Goal: Transaction & Acquisition: Download file/media

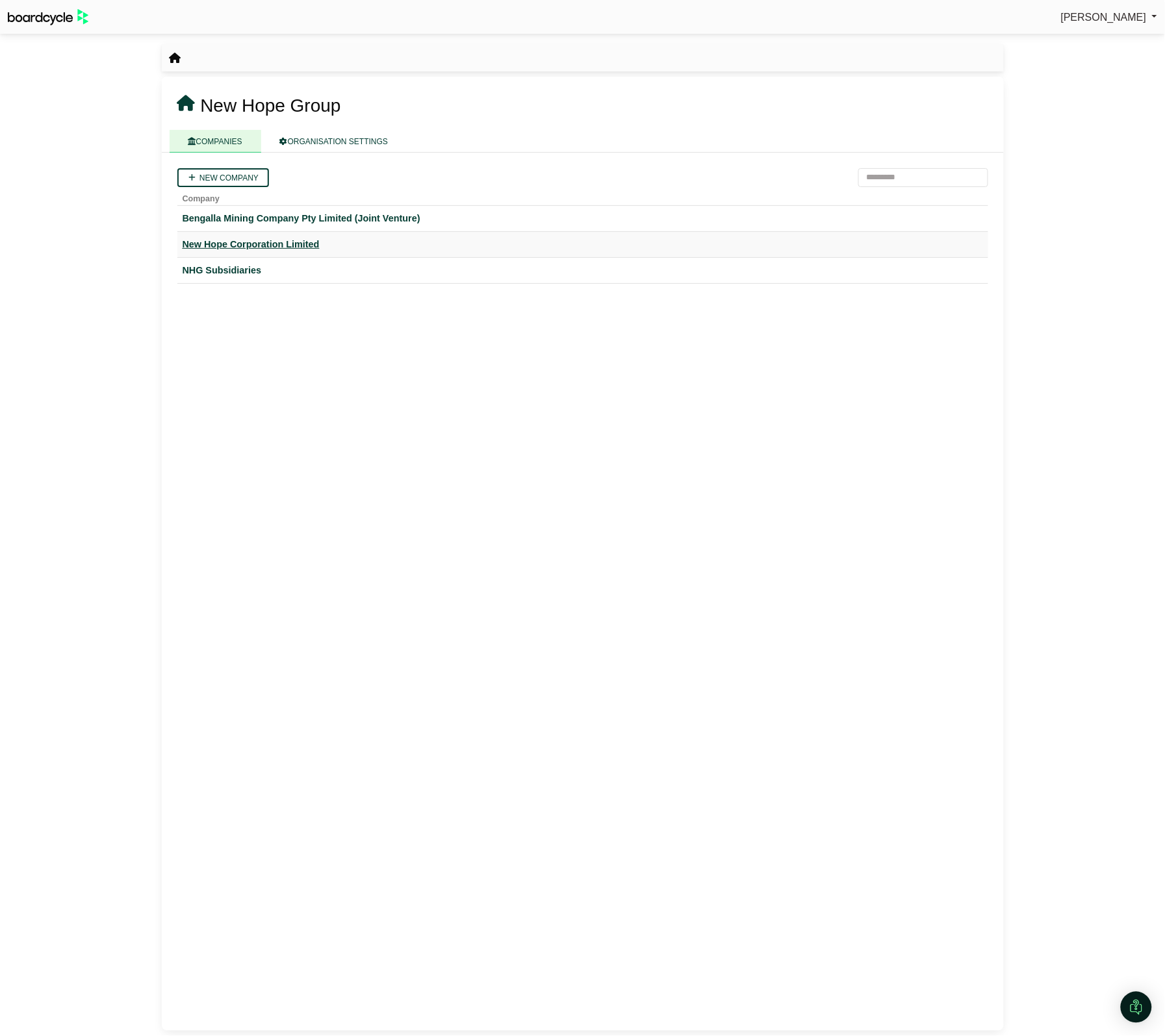
click at [218, 238] on div "New Hope Corporation Limited" at bounding box center [582, 244] width 800 height 15
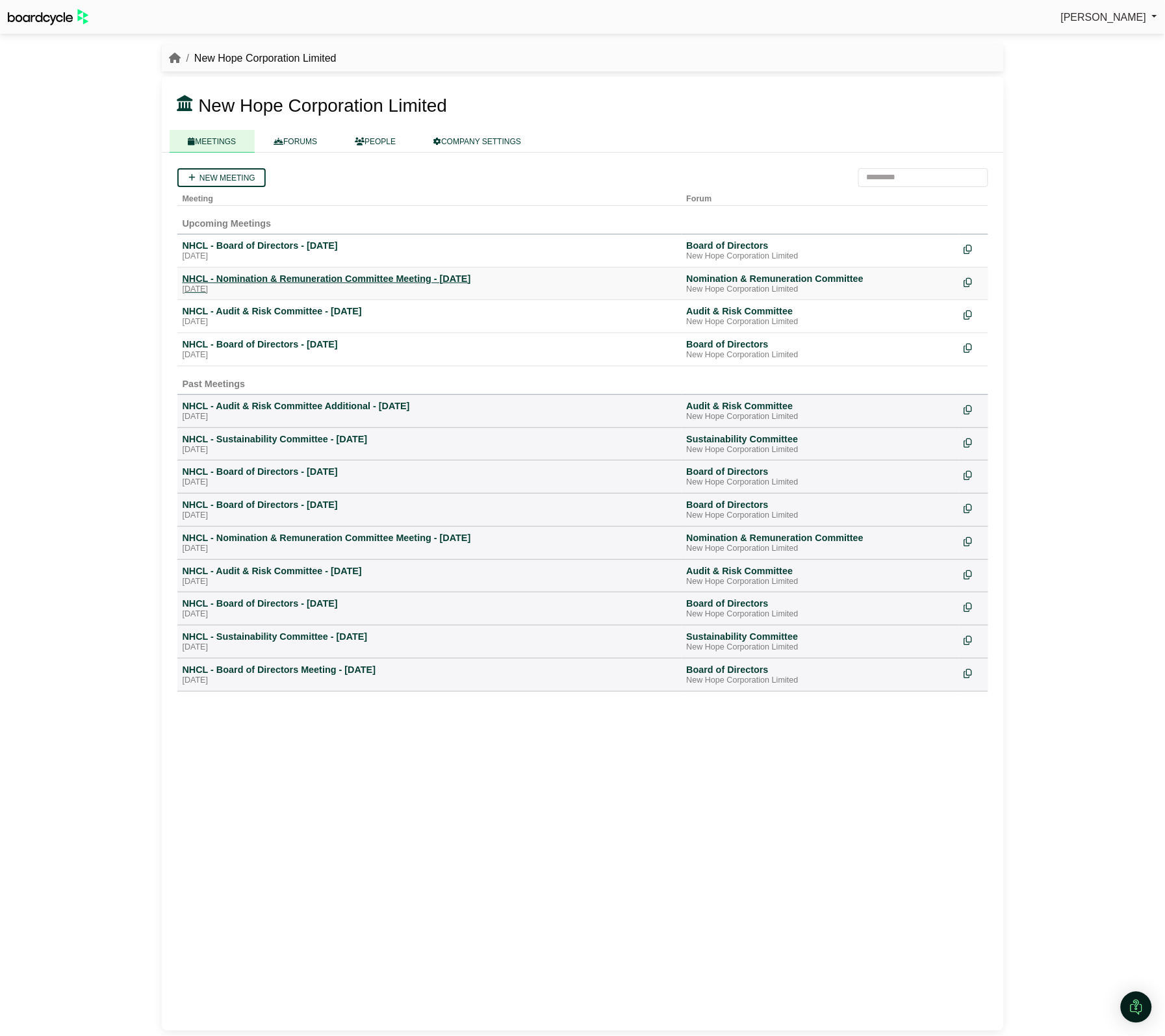
click at [242, 283] on div "NHCL - Nomination & Remuneration Committee Meeting - [DATE]" at bounding box center [429, 279] width 493 height 12
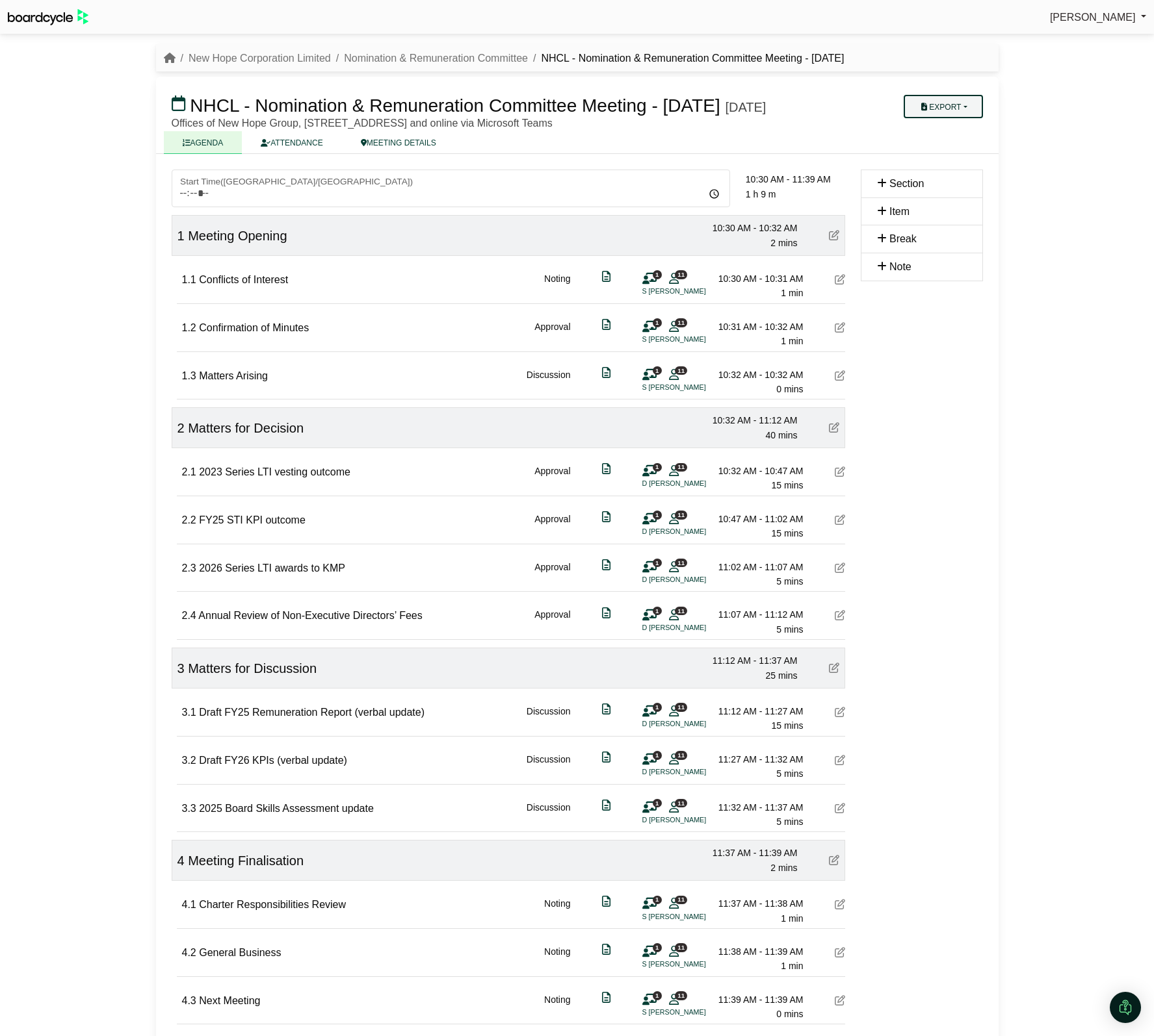
click at [931, 99] on button "Export" at bounding box center [942, 106] width 79 height 23
click at [942, 155] on link "Run Sheet" at bounding box center [961, 148] width 113 height 20
drag, startPoint x: 1096, startPoint y: 273, endPoint x: 1028, endPoint y: 260, distance: 69.2
click at [1093, 274] on div "Sylvia Lee Sign Out New Hope Corporation Limited Nomination & Remuneration Comm…" at bounding box center [577, 518] width 1154 height 1036
click at [934, 114] on button "Export" at bounding box center [942, 106] width 79 height 23
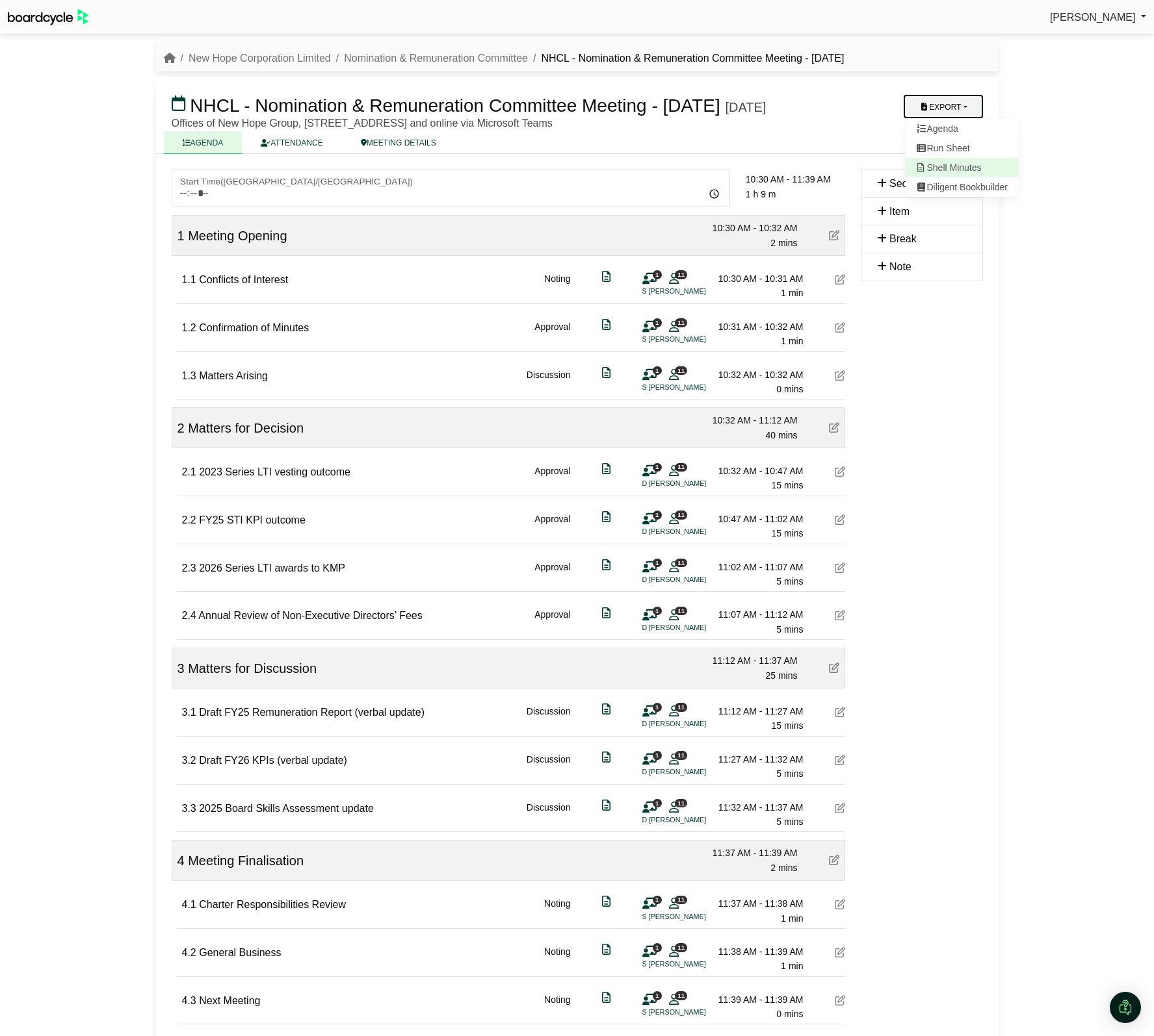
click at [934, 169] on link "Shell Minutes" at bounding box center [961, 168] width 113 height 20
click at [291, 59] on link "New Hope Corporation Limited" at bounding box center [259, 58] width 143 height 11
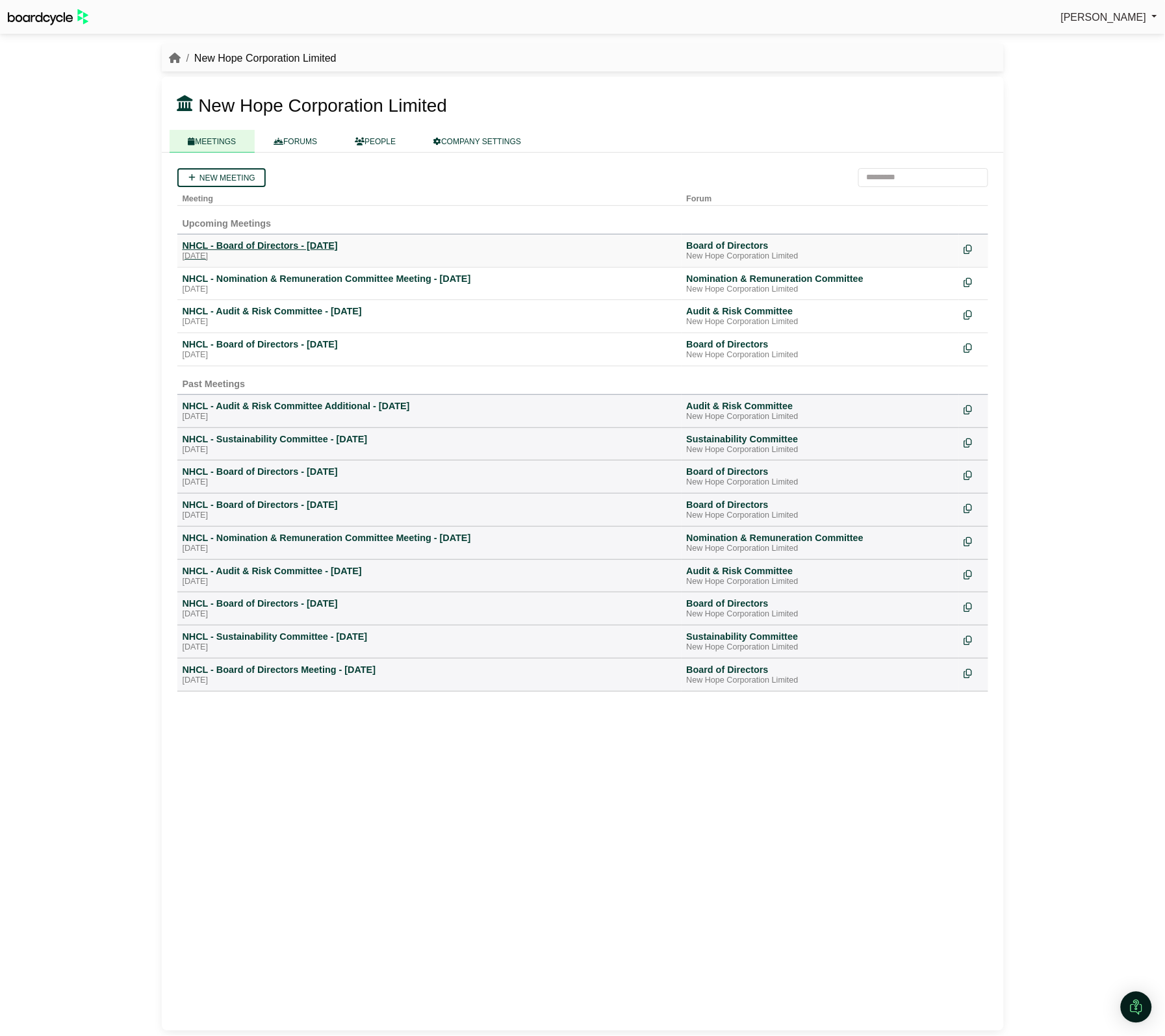
click at [252, 240] on div "NHCL - Board of Directors - 28 August 2025" at bounding box center [429, 245] width 493 height 12
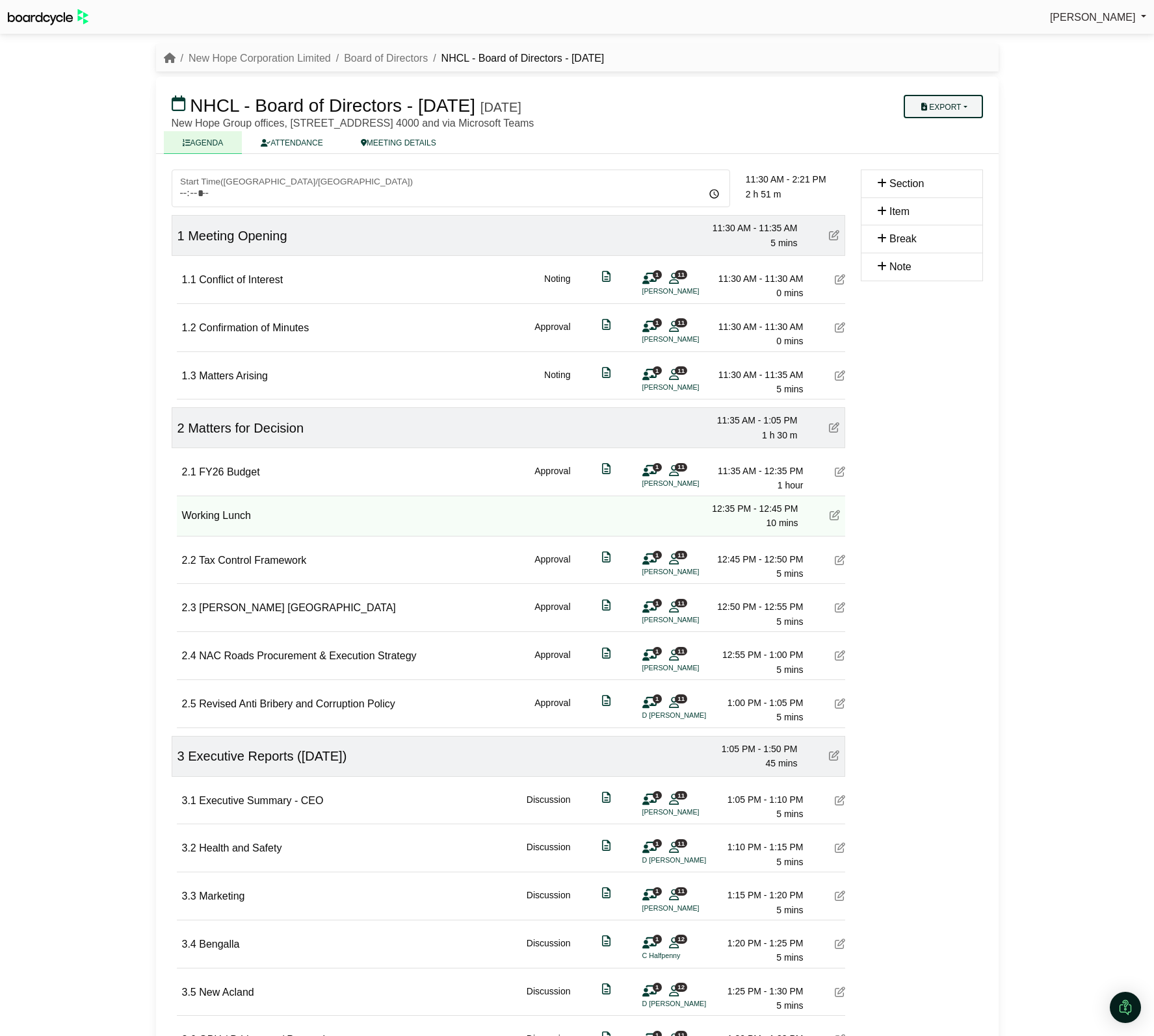
click at [947, 107] on button "Export" at bounding box center [942, 106] width 79 height 23
click at [950, 161] on link "Shell Minutes" at bounding box center [961, 168] width 113 height 20
click at [947, 111] on button "Export" at bounding box center [942, 106] width 79 height 23
click at [944, 149] on link "Run Sheet" at bounding box center [961, 148] width 113 height 20
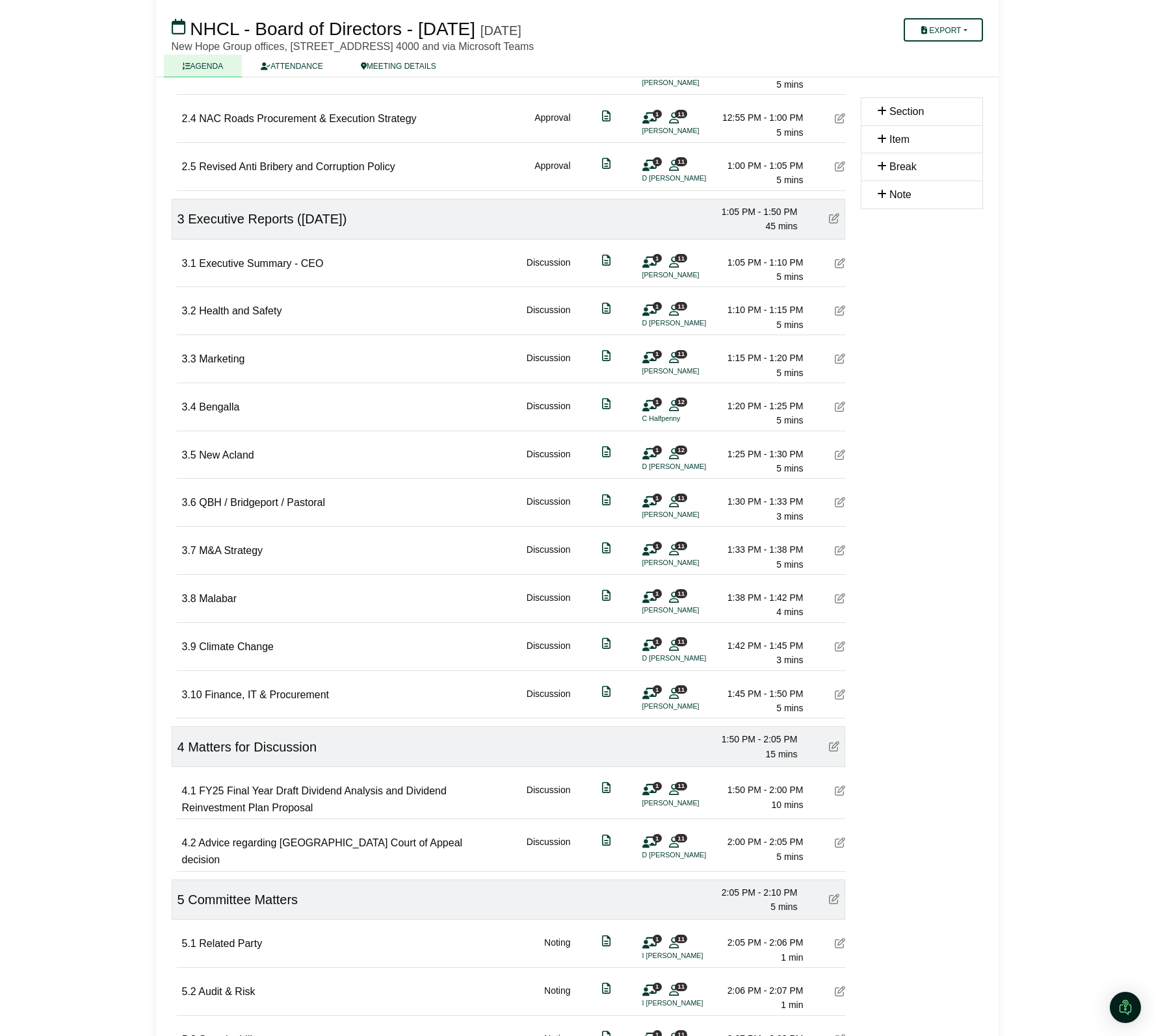
scroll to position [731, 0]
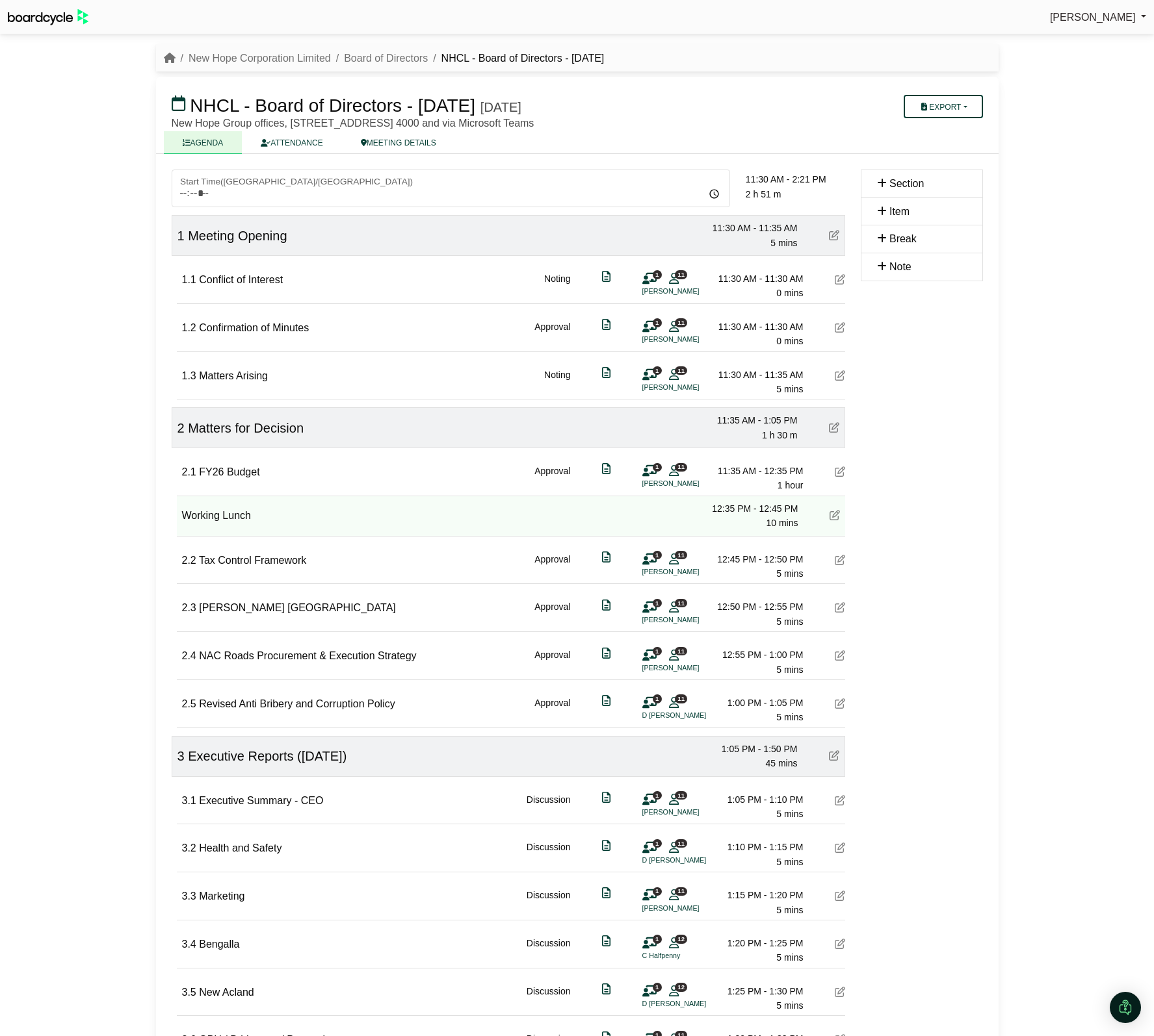
click at [378, 64] on li "Board of Directors" at bounding box center [379, 59] width 97 height 17
click at [384, 56] on link "Board of Directors" at bounding box center [386, 58] width 84 height 11
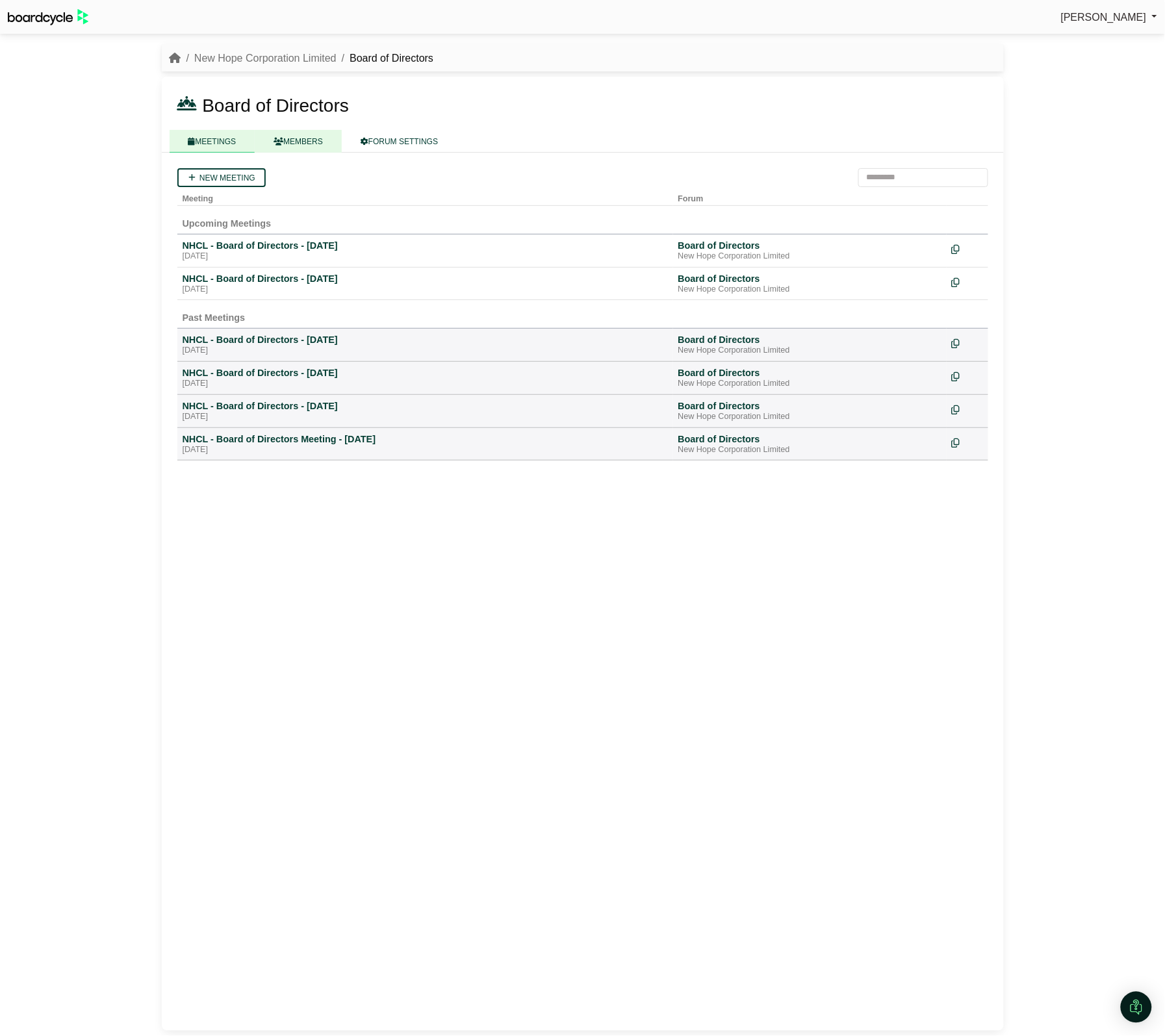
drag, startPoint x: 300, startPoint y: 177, endPoint x: 269, endPoint y: 143, distance: 46.0
click at [300, 171] on div "New meeting" at bounding box center [582, 178] width 811 height 19
click at [306, 53] on link "New Hope Corporation Limited" at bounding box center [265, 58] width 143 height 11
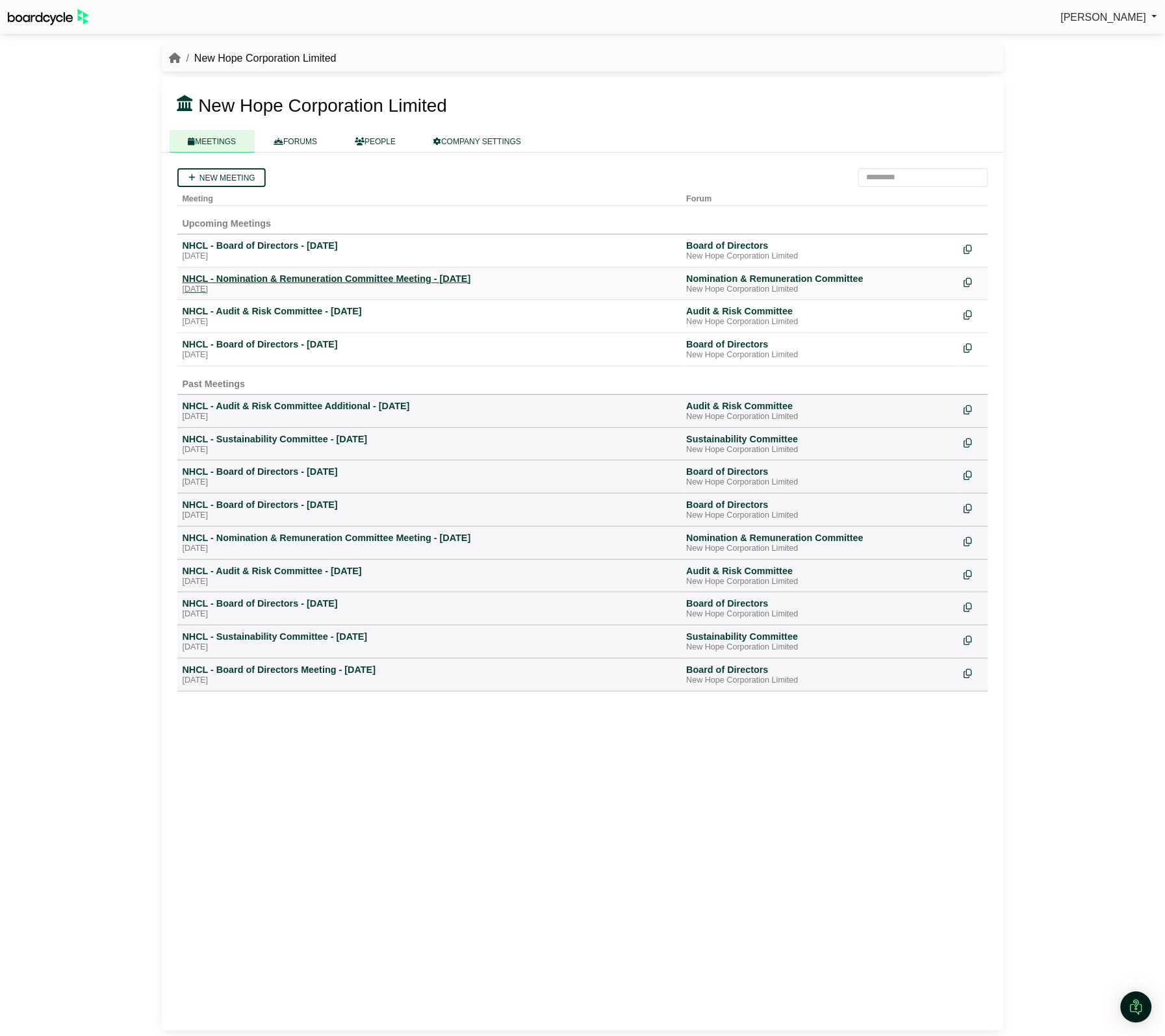
click at [302, 283] on div "NHCL - Nomination & Remuneration Committee Meeting - [DATE]" at bounding box center [429, 279] width 493 height 12
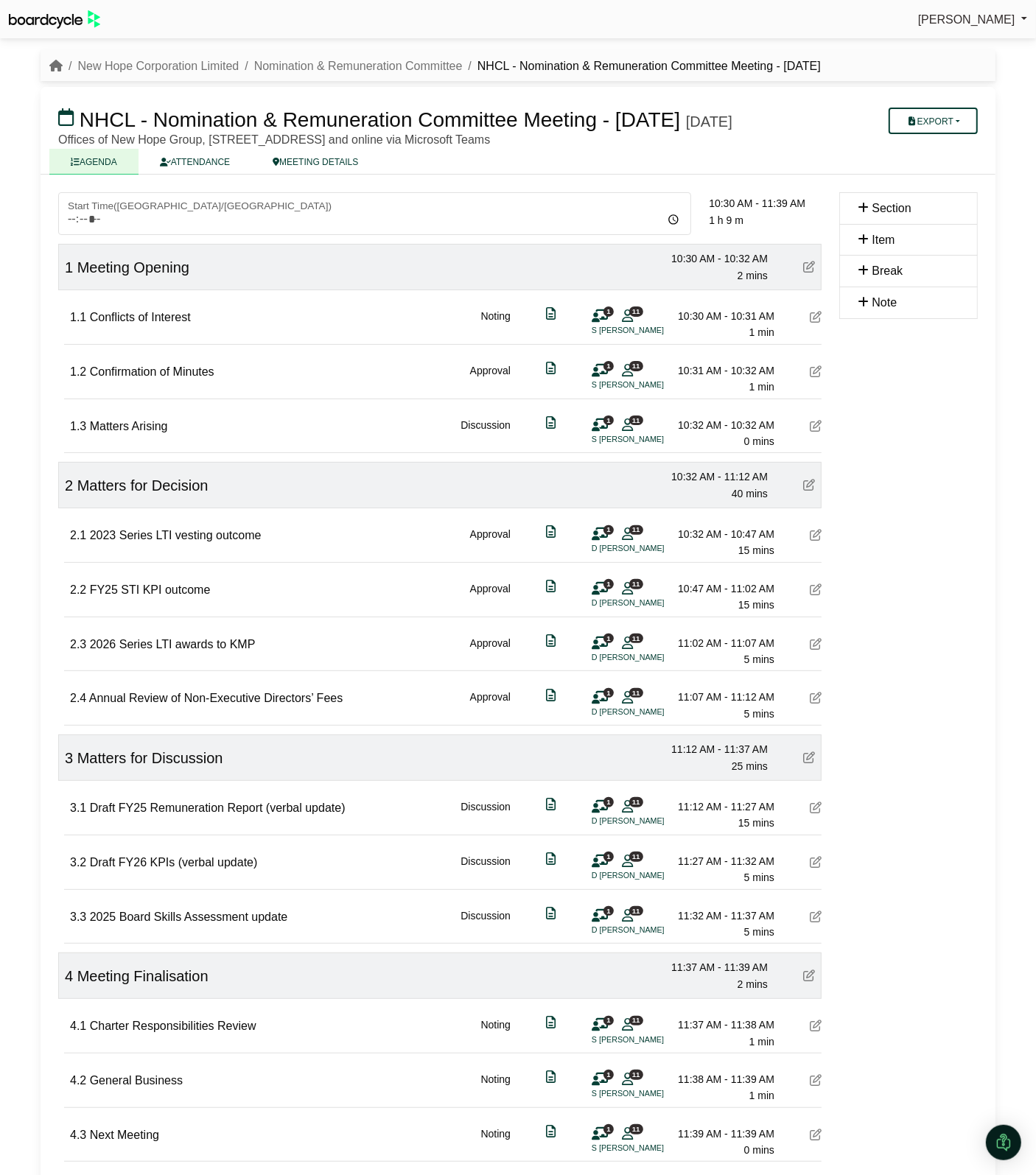
click at [816, 377] on icon at bounding box center [815, 371] width 12 height 12
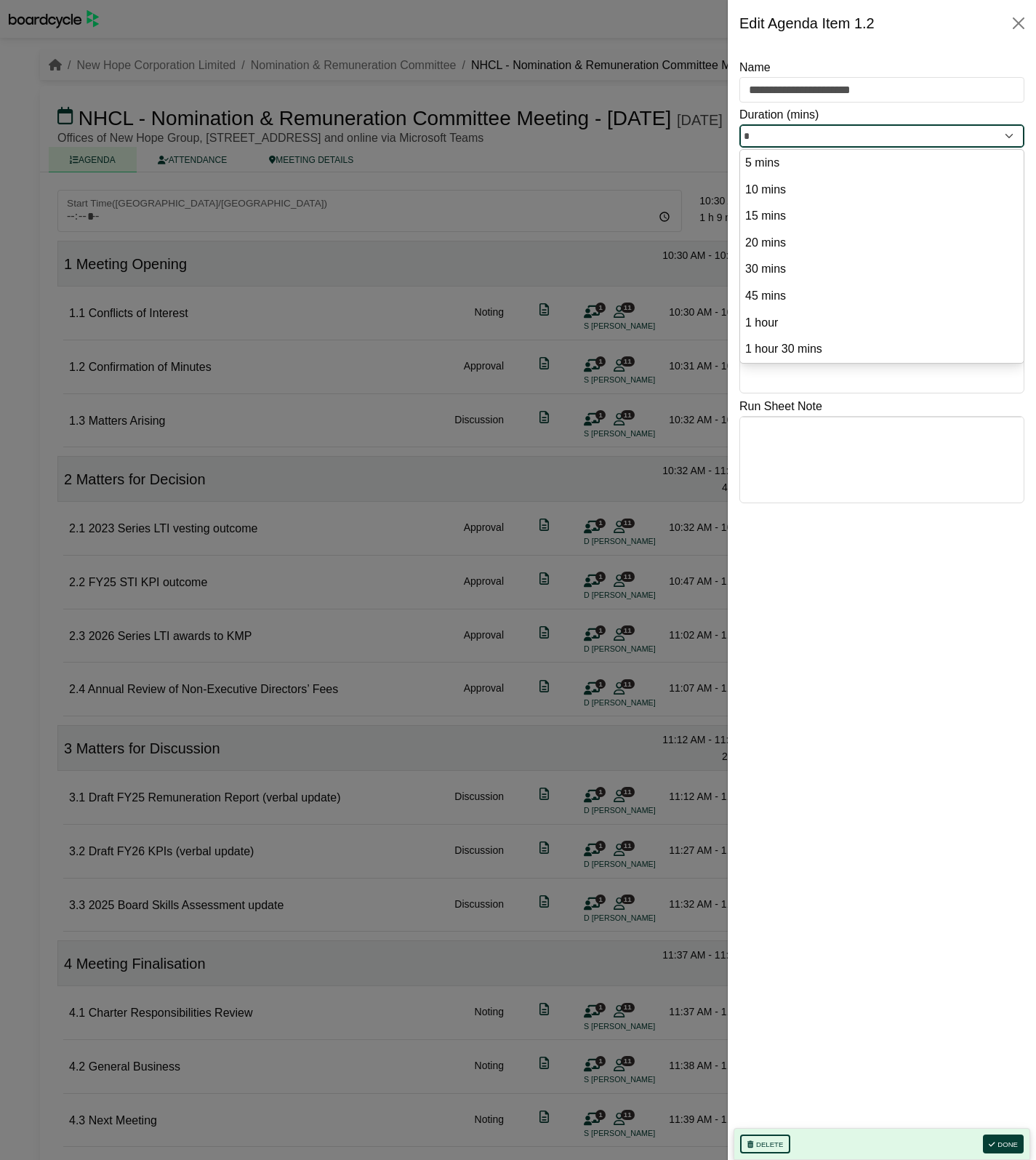
click at [764, 139] on input "*" at bounding box center [882, 136] width 285 height 23
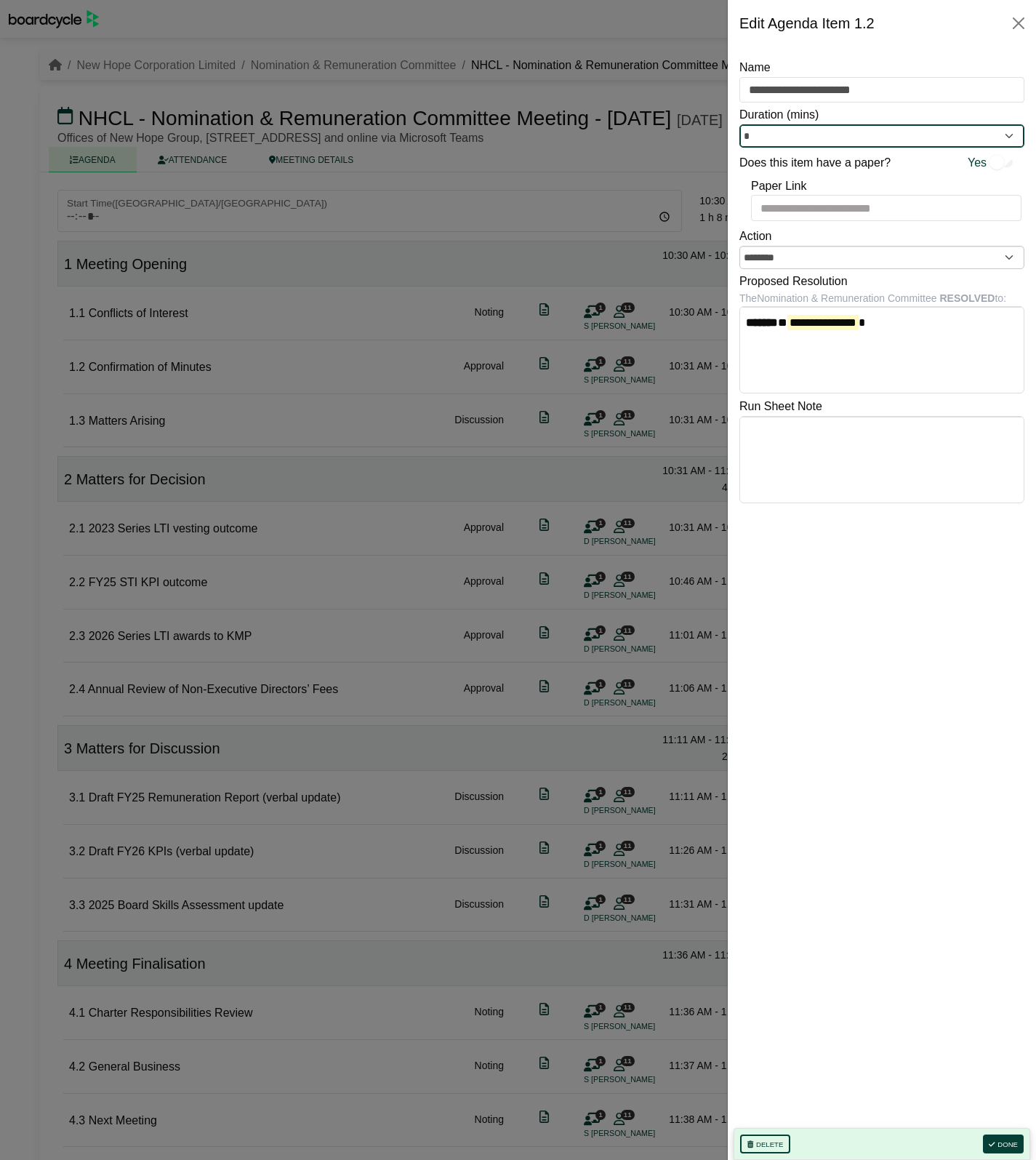
type input "*"
click at [329, 360] on div at bounding box center [518, 580] width 1036 height 1160
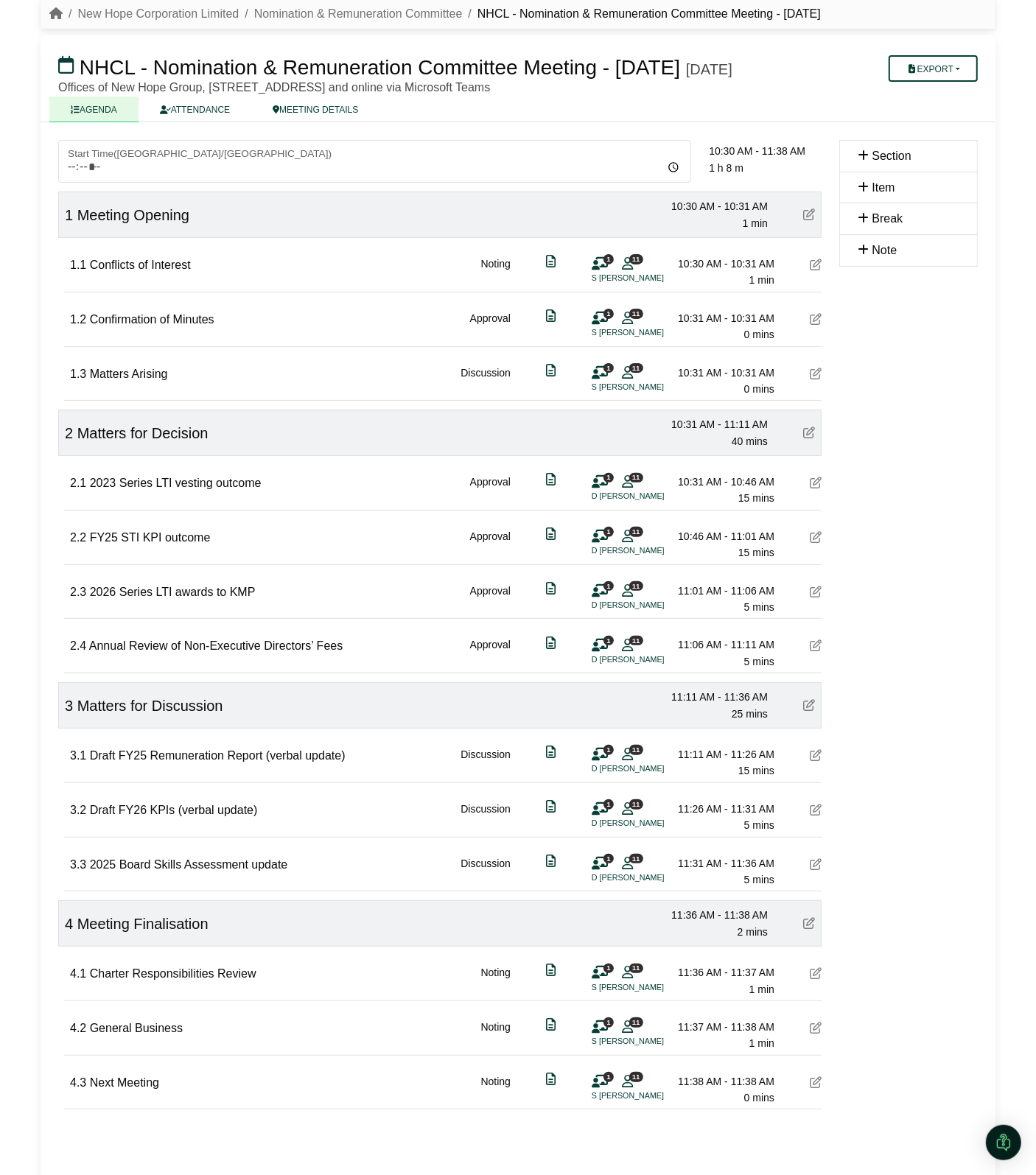
scroll to position [97, 0]
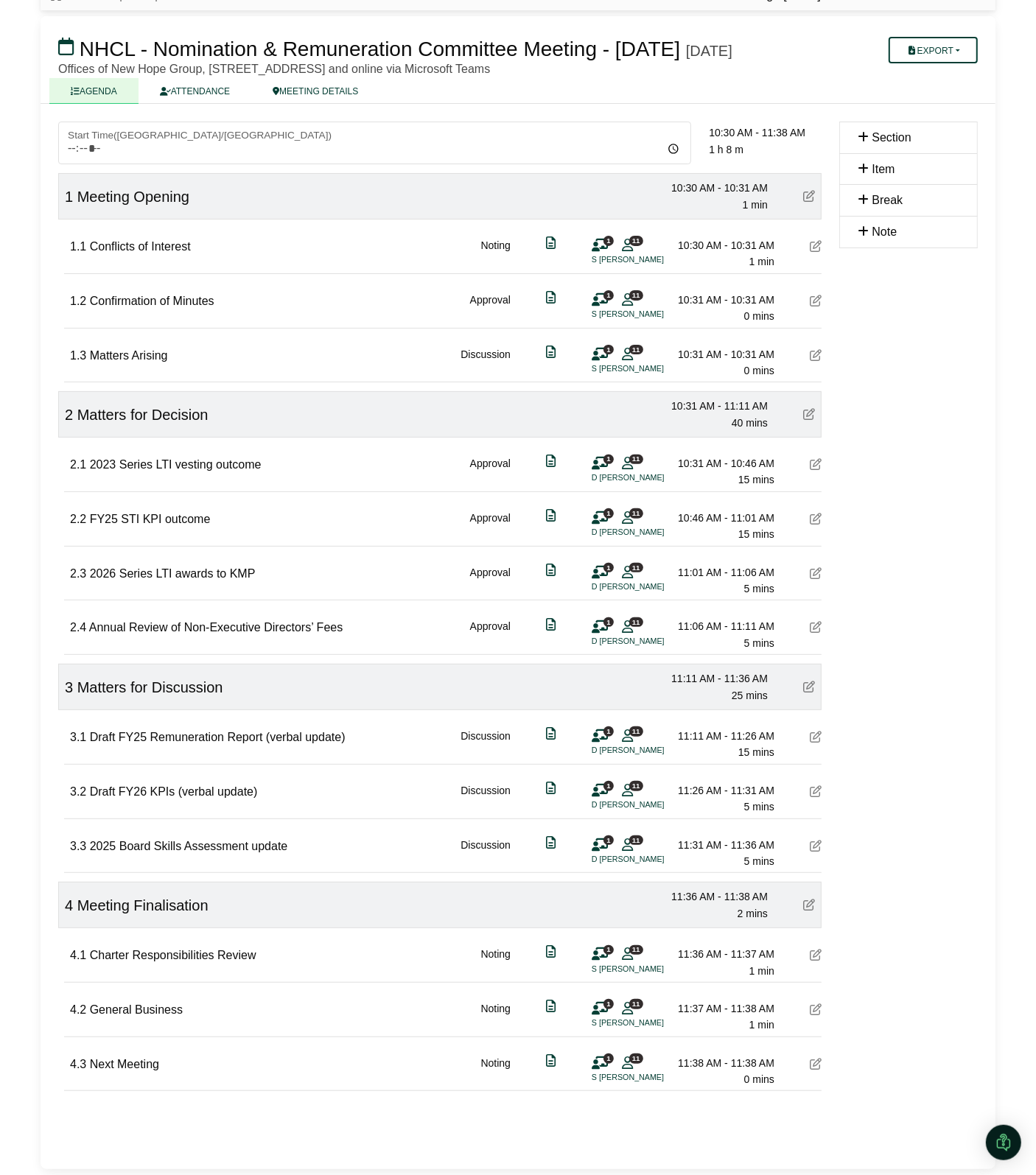
click at [812, 735] on icon at bounding box center [815, 737] width 12 height 12
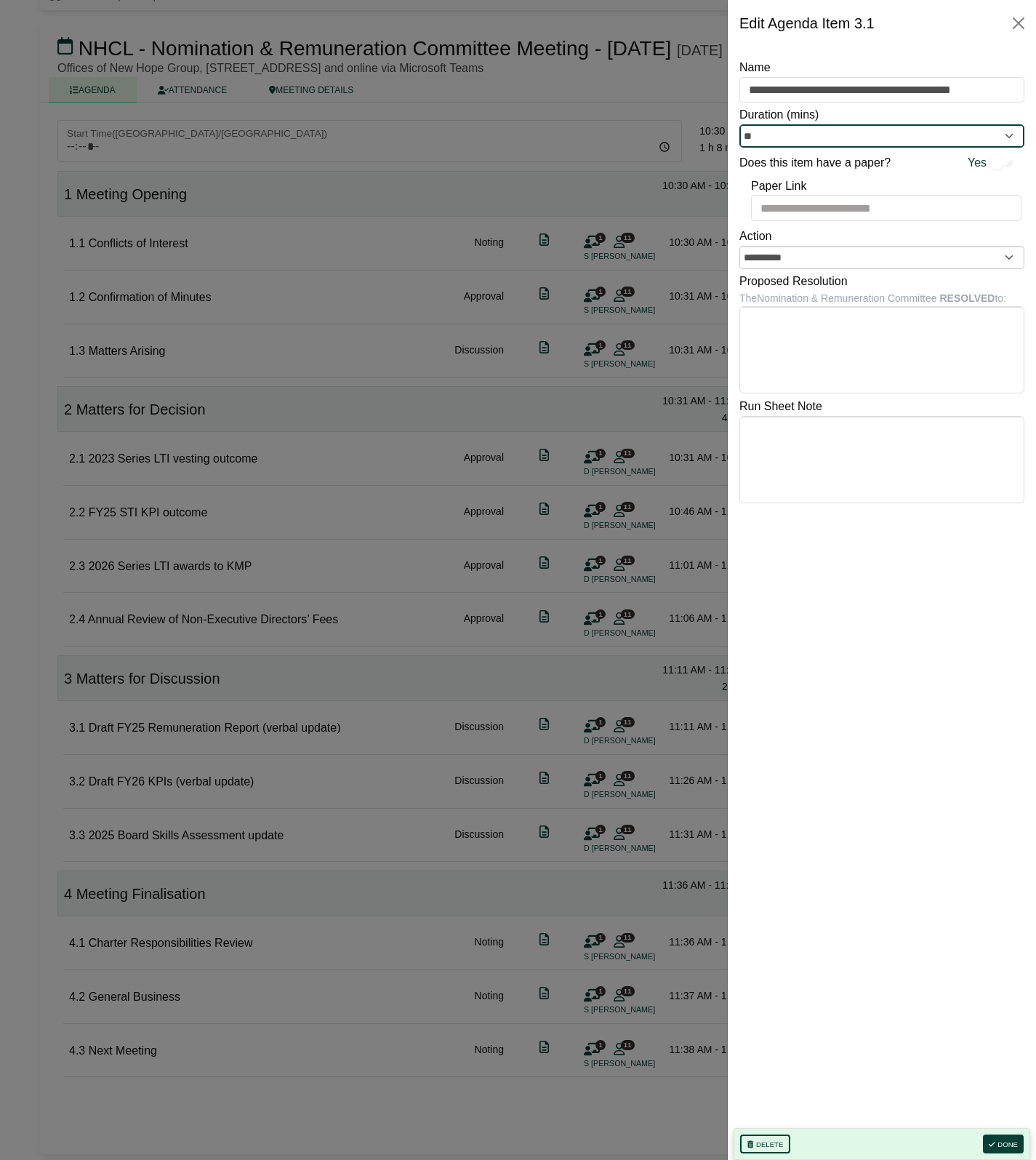
click at [804, 145] on input "**" at bounding box center [882, 136] width 285 height 23
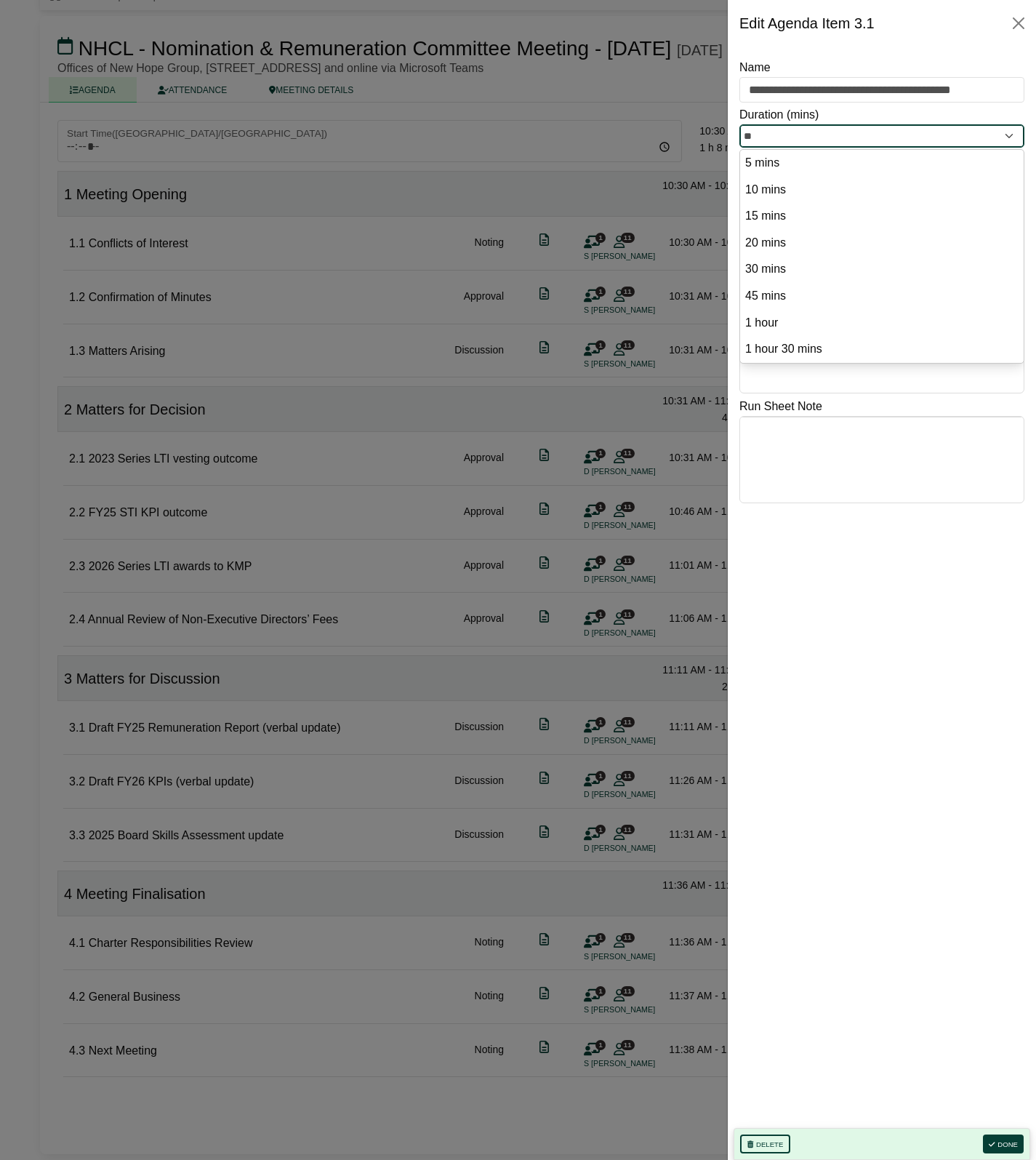
click at [804, 145] on input "**" at bounding box center [882, 136] width 285 height 23
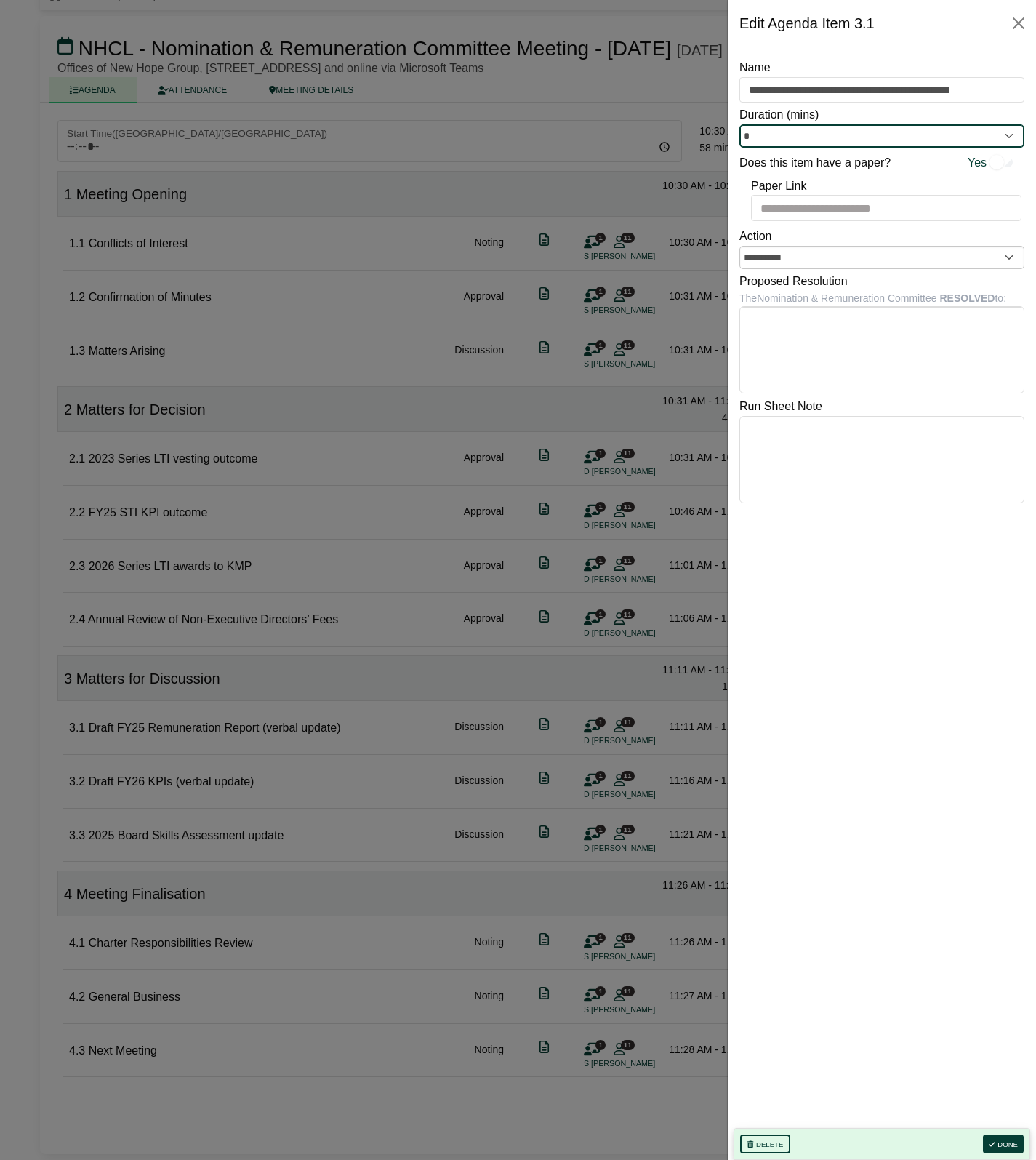
type input "*"
drag, startPoint x: 566, startPoint y: 527, endPoint x: 558, endPoint y: 533, distance: 10.0
click at [564, 528] on div at bounding box center [518, 580] width 1036 height 1160
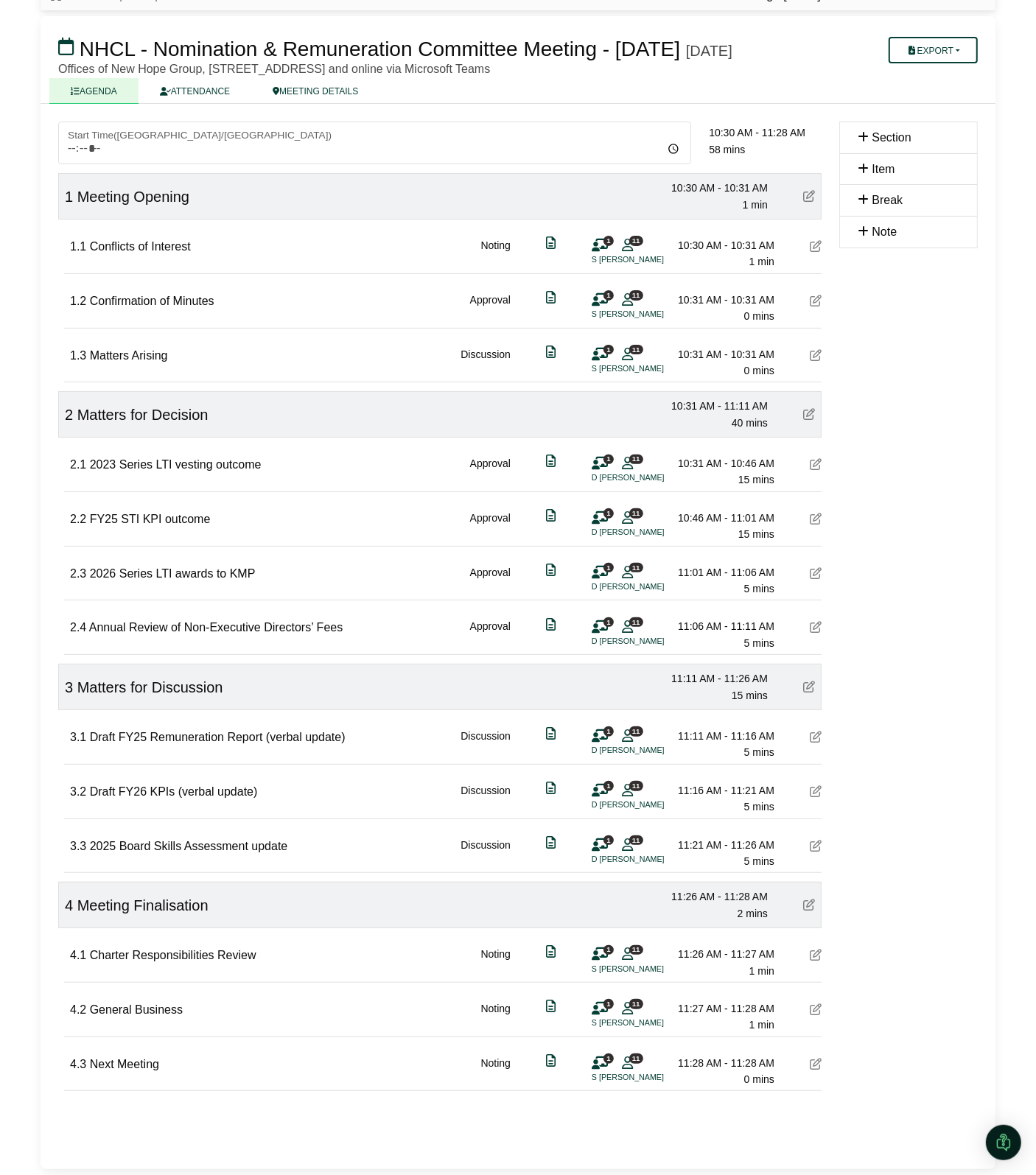
drag, startPoint x: 912, startPoint y: 486, endPoint x: 912, endPoint y: 438, distance: 48.0
click at [912, 473] on div "Section Item Break Note" at bounding box center [908, 636] width 156 height 1030
click at [922, 44] on button "Export" at bounding box center [933, 50] width 89 height 26
click at [965, 86] on link "Run Sheet" at bounding box center [954, 97] width 128 height 23
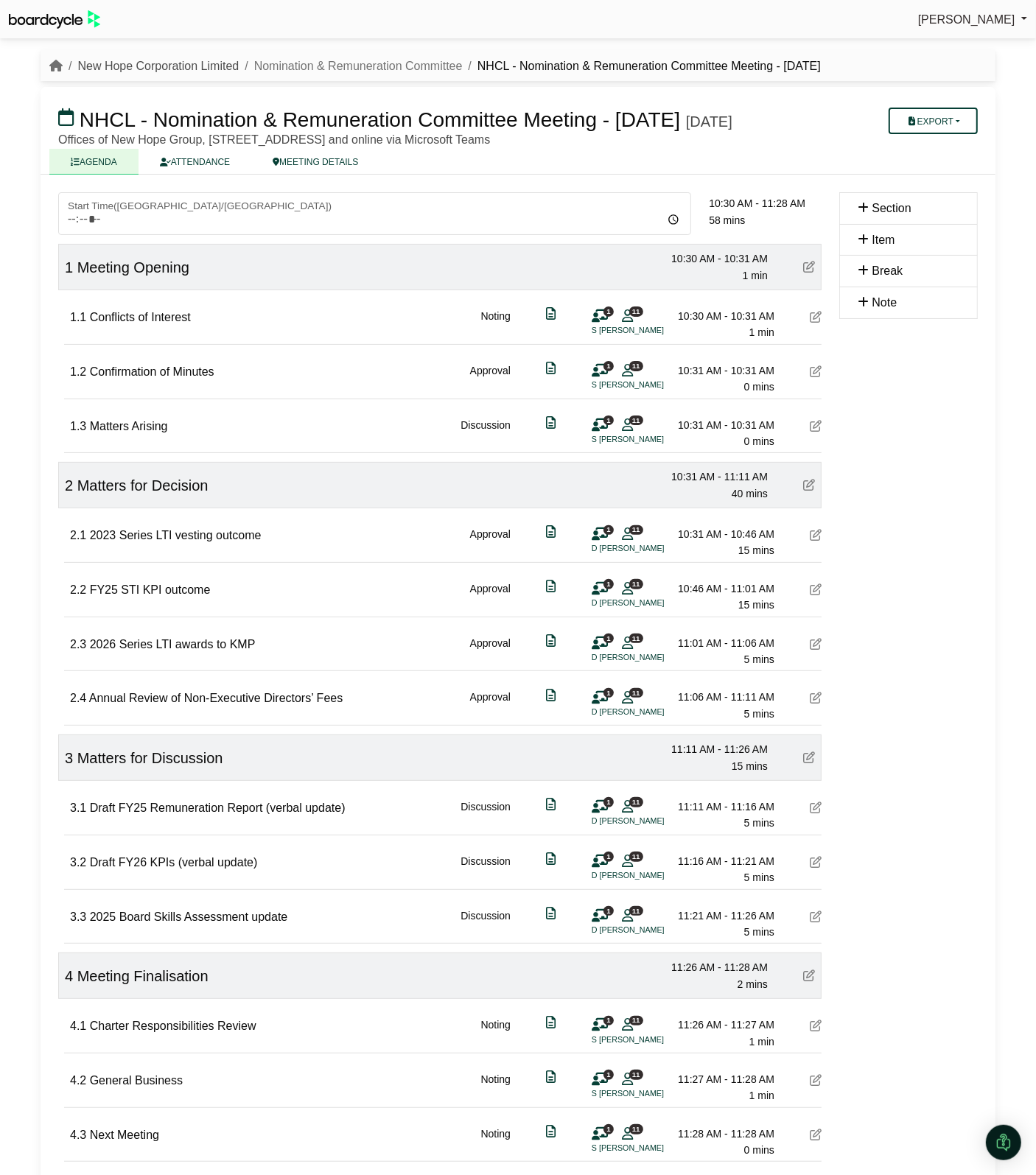
click at [179, 67] on link "New Hope Corporation Limited" at bounding box center [158, 66] width 162 height 13
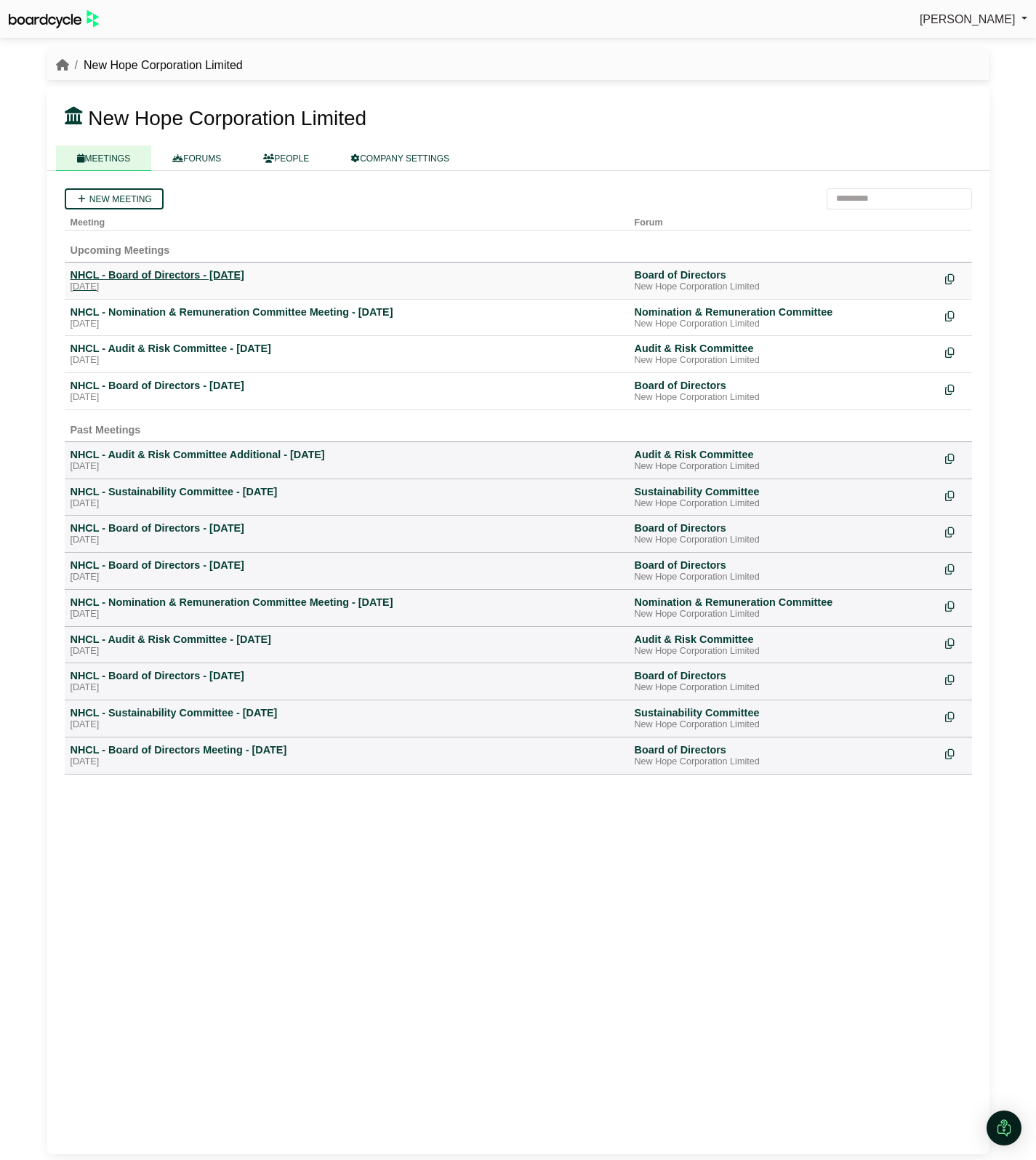
click at [173, 274] on div "NHCL - Board of Directors - 28 August 2025" at bounding box center [346, 275] width 552 height 14
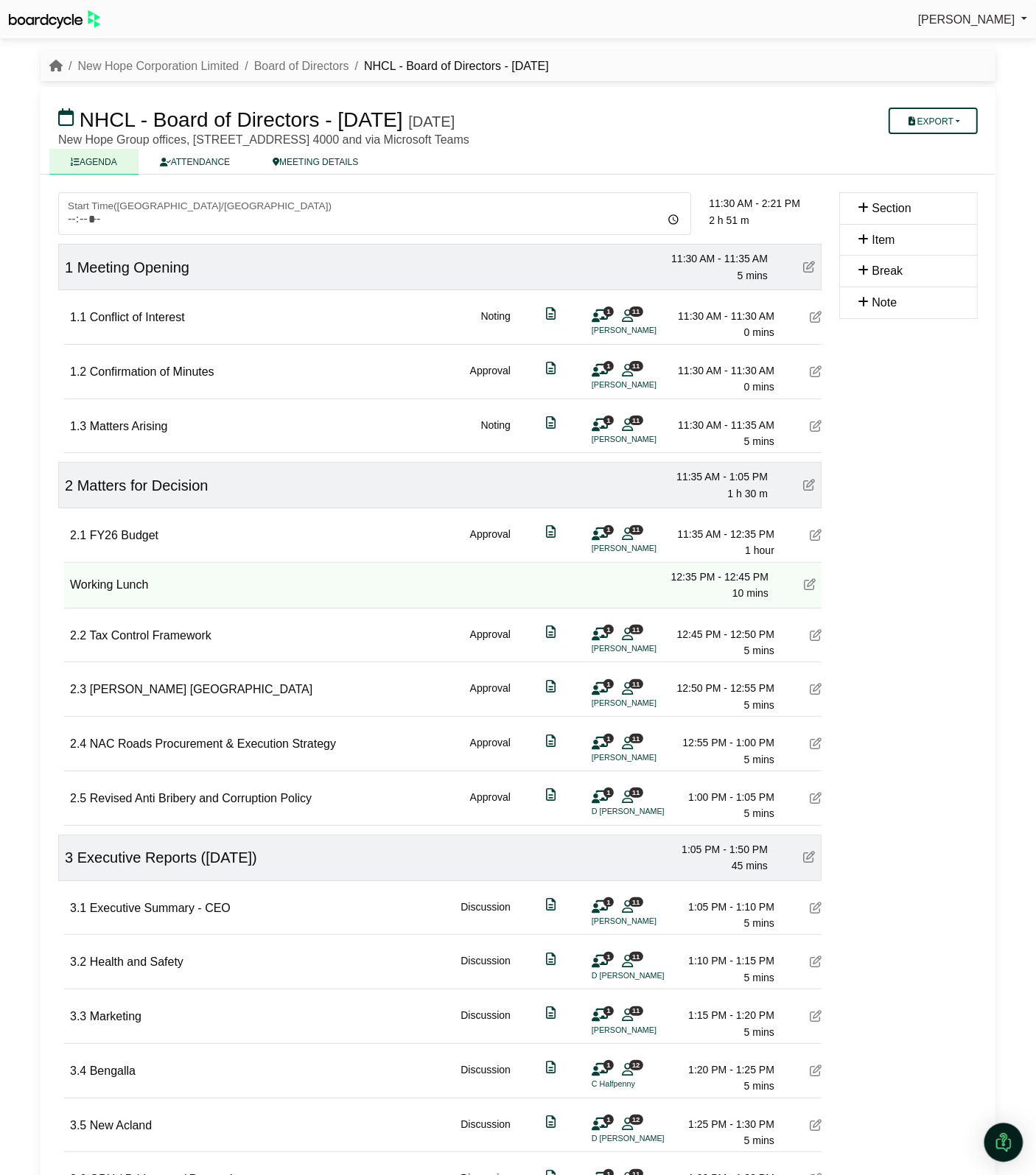
click at [1008, 1151] on img "Open Intercom Messenger" at bounding box center [1004, 1143] width 20 height 20
click at [1002, 1141] on icon "Open Intercom Messenger" at bounding box center [1002, 1141] width 25 height 24
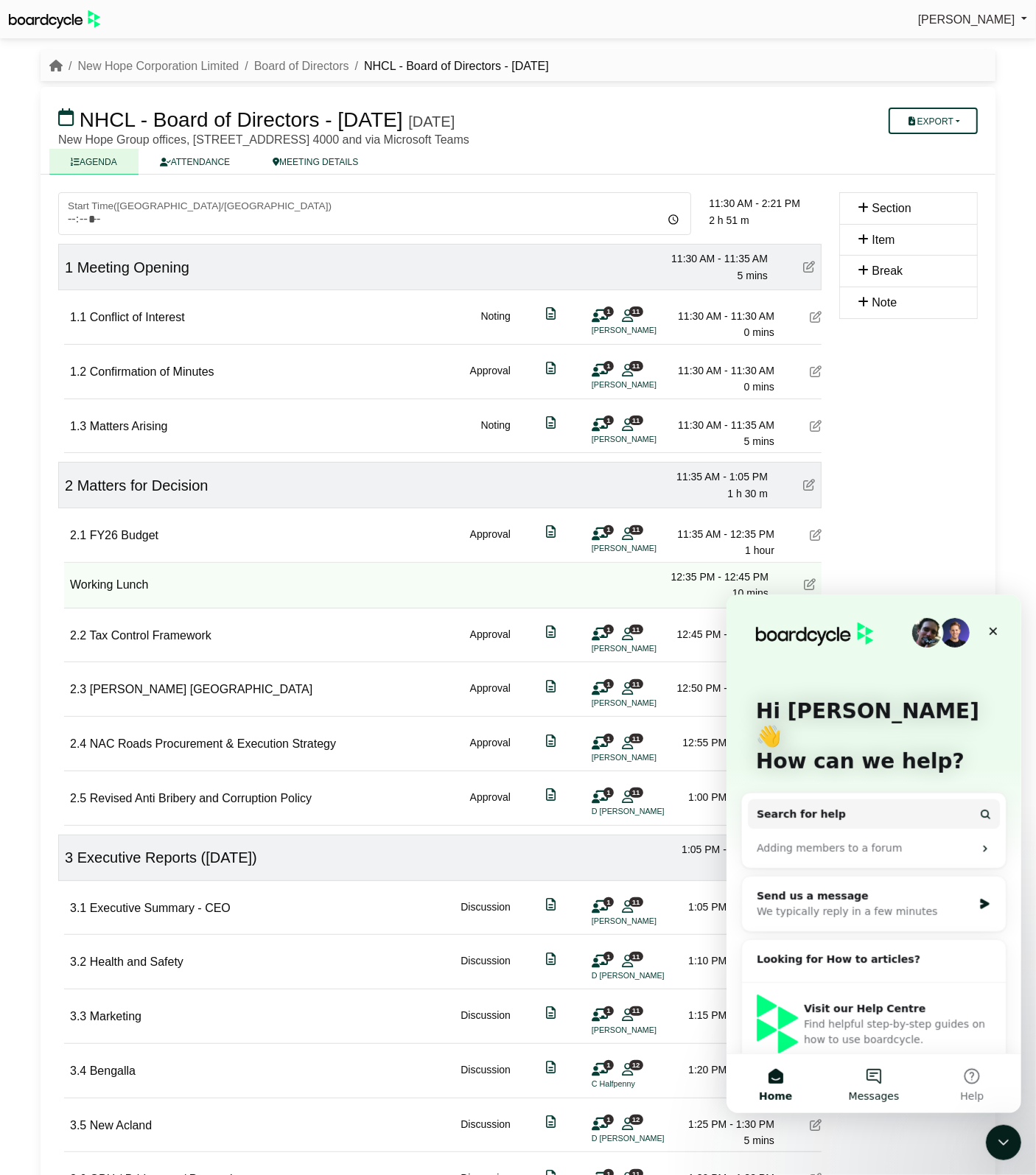
click at [869, 1084] on button "Messages" at bounding box center [873, 1083] width 98 height 59
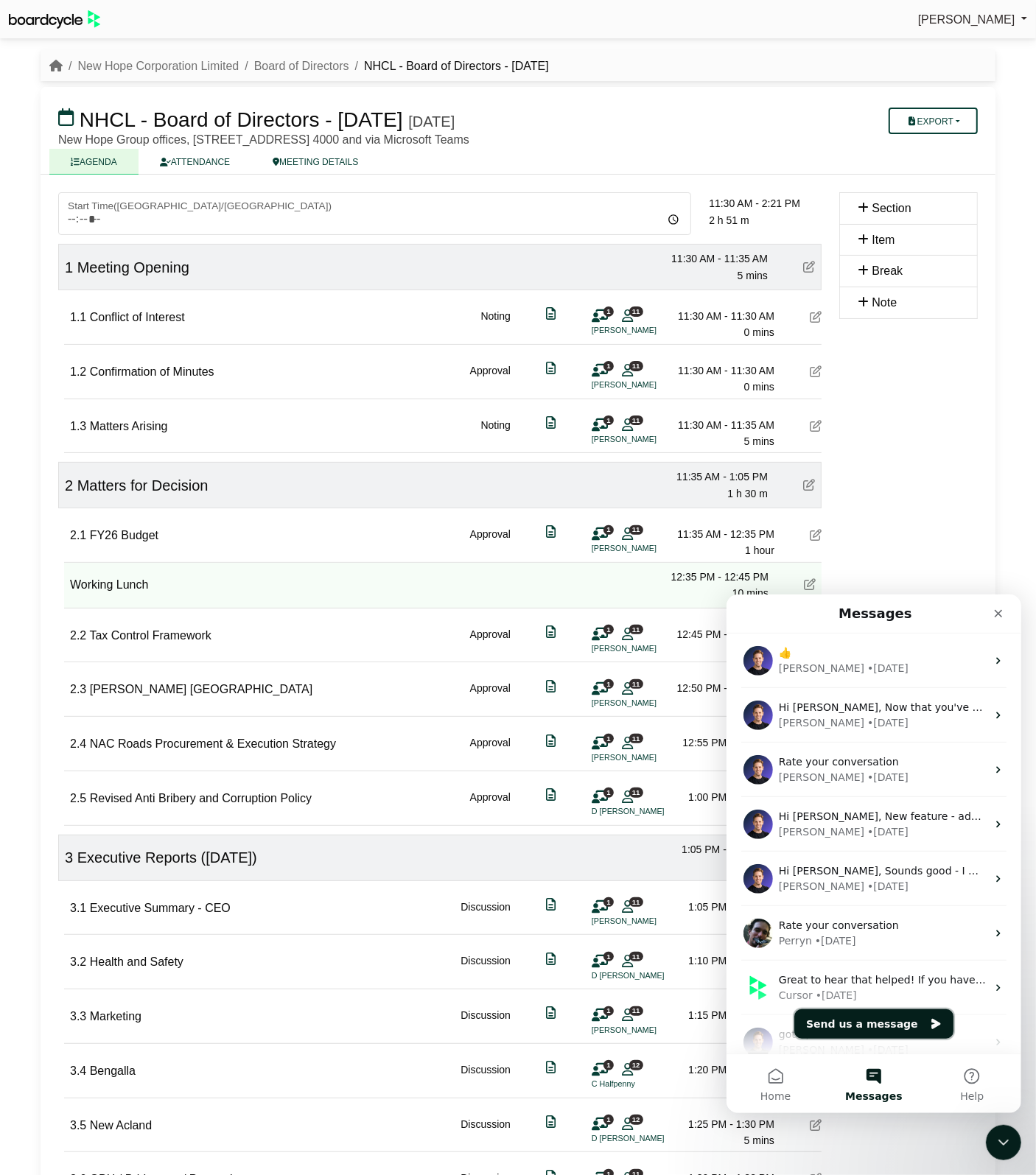
click at [834, 1019] on button "Send us a message" at bounding box center [873, 1023] width 159 height 29
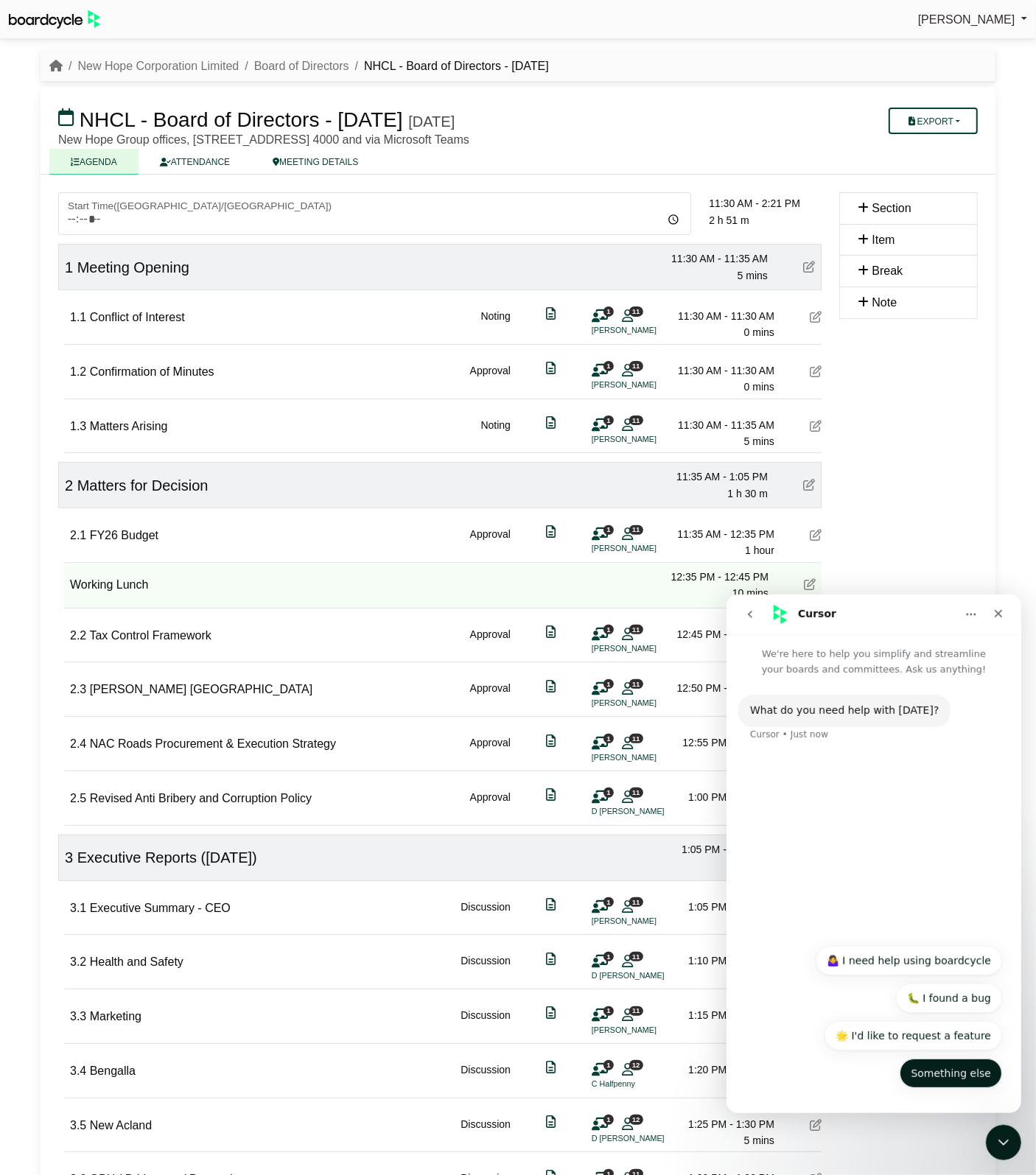
click at [966, 1076] on button "Something else" at bounding box center [950, 1073] width 103 height 29
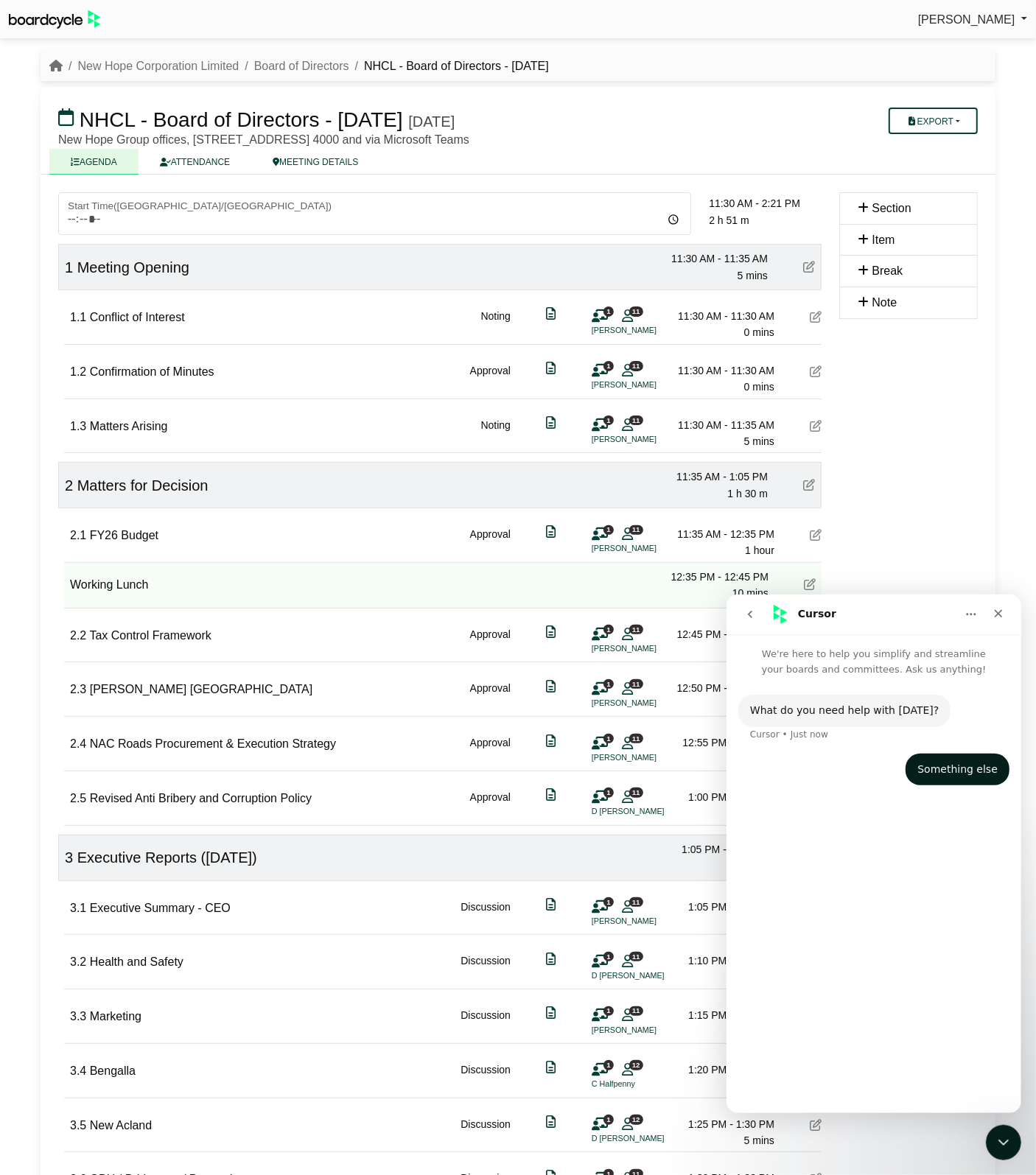
click at [797, 1026] on div "What do you need help with today? Cursor • Just now Something else Sylvia • Jus…" at bounding box center [873, 888] width 295 height 423
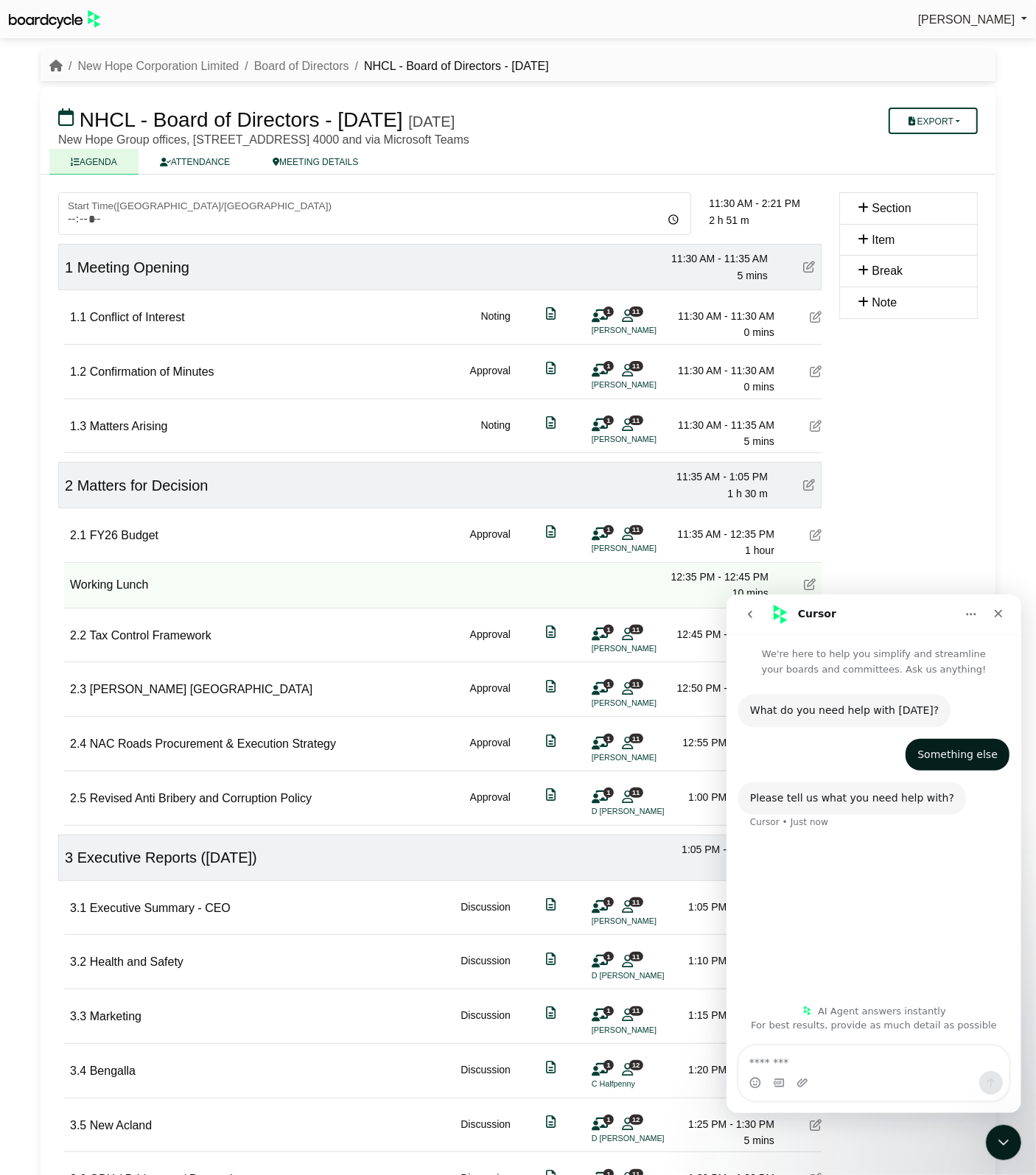
click at [756, 612] on button "go back" at bounding box center [749, 613] width 28 height 28
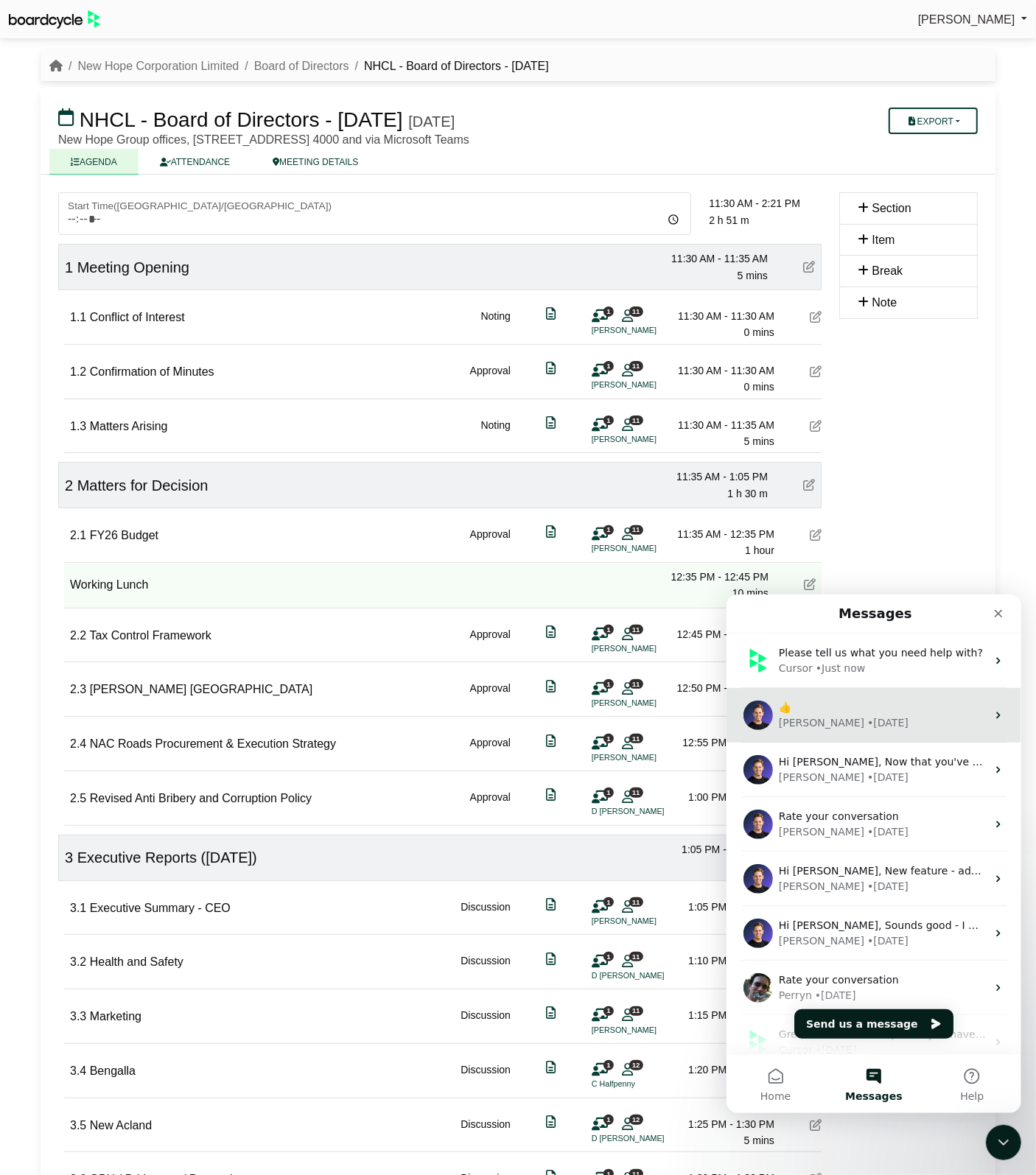
click at [781, 718] on div "Richard" at bounding box center [820, 722] width 85 height 16
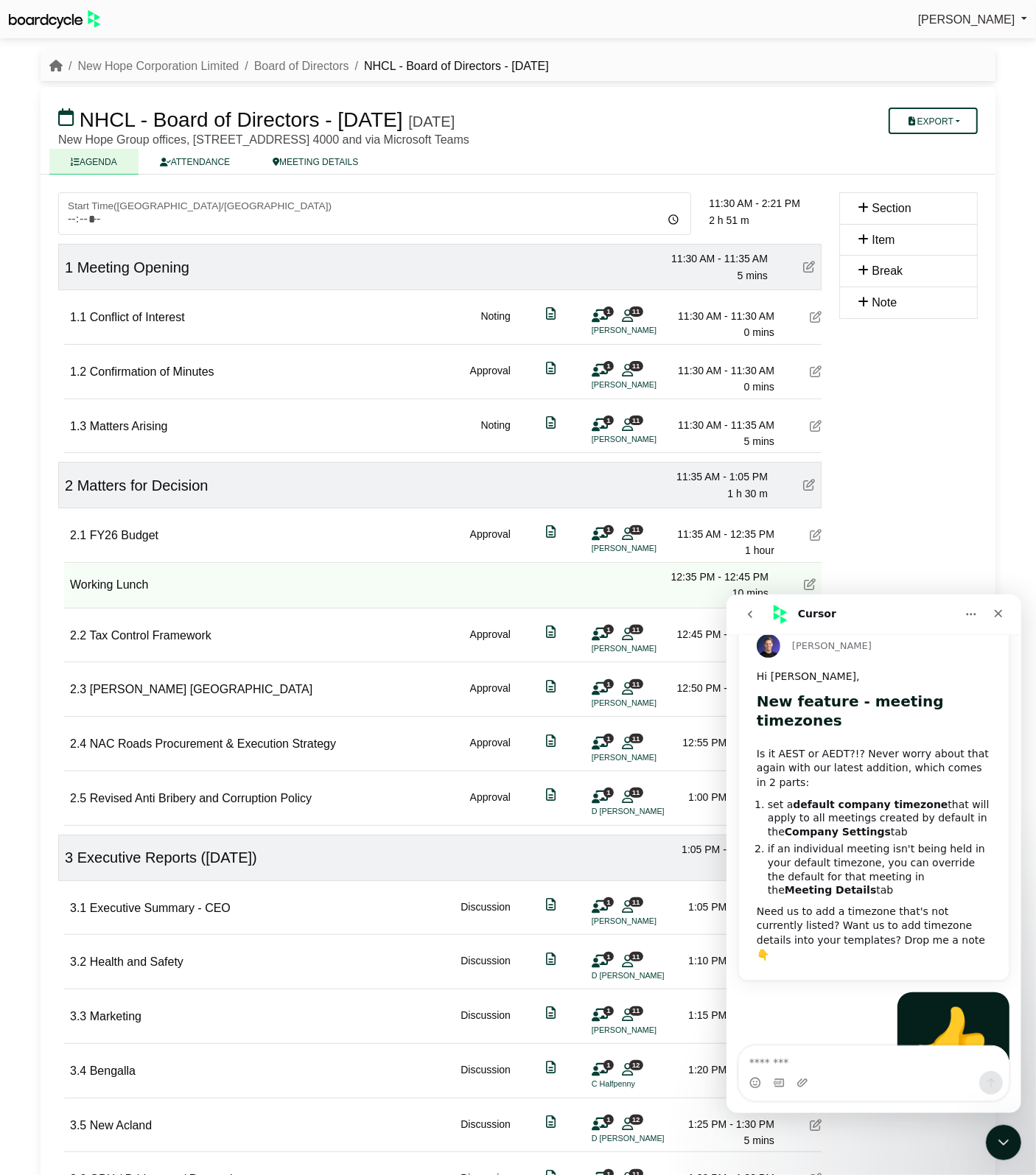
scroll to position [105, 0]
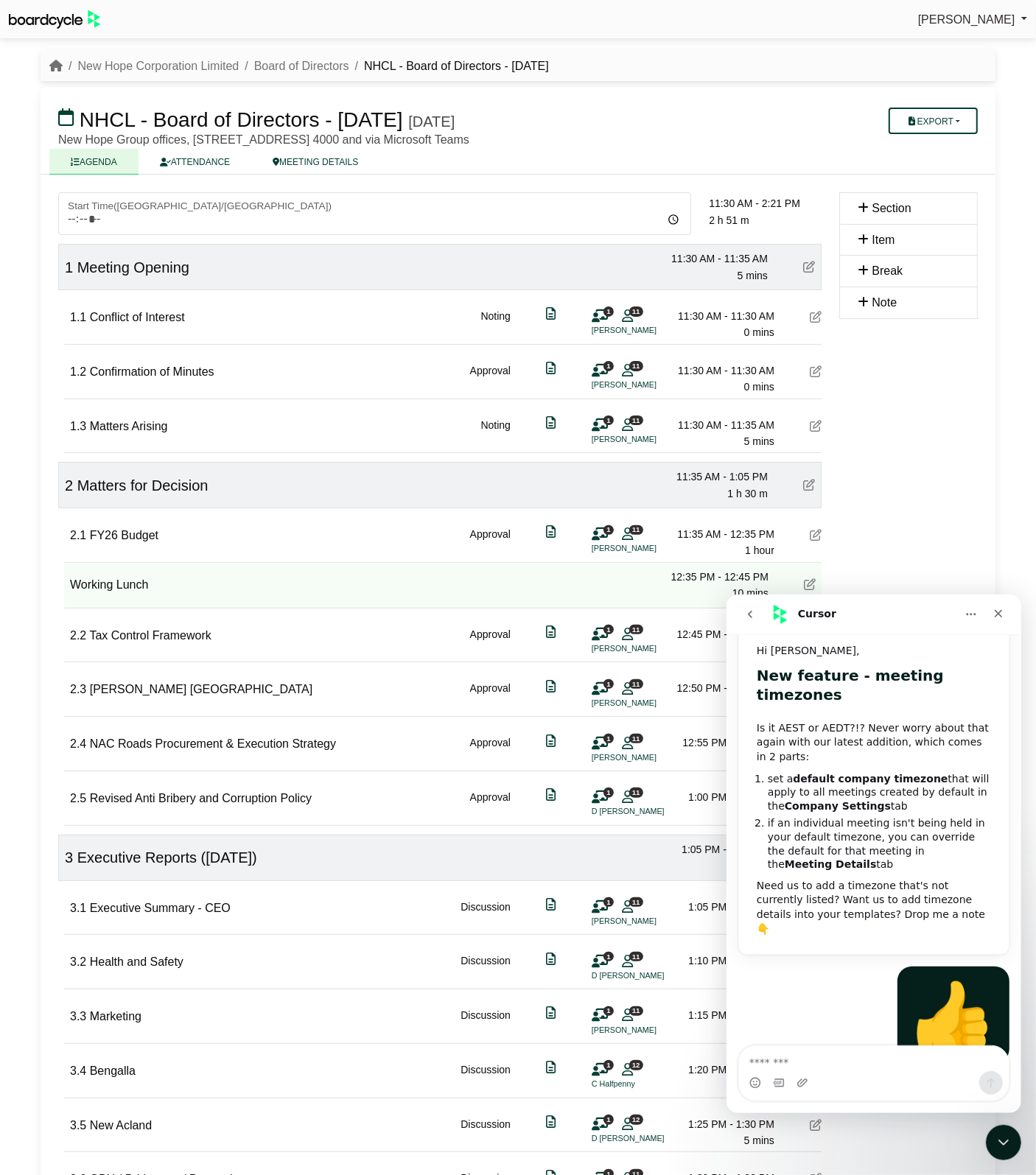
click at [754, 615] on icon "go back" at bounding box center [750, 613] width 12 height 12
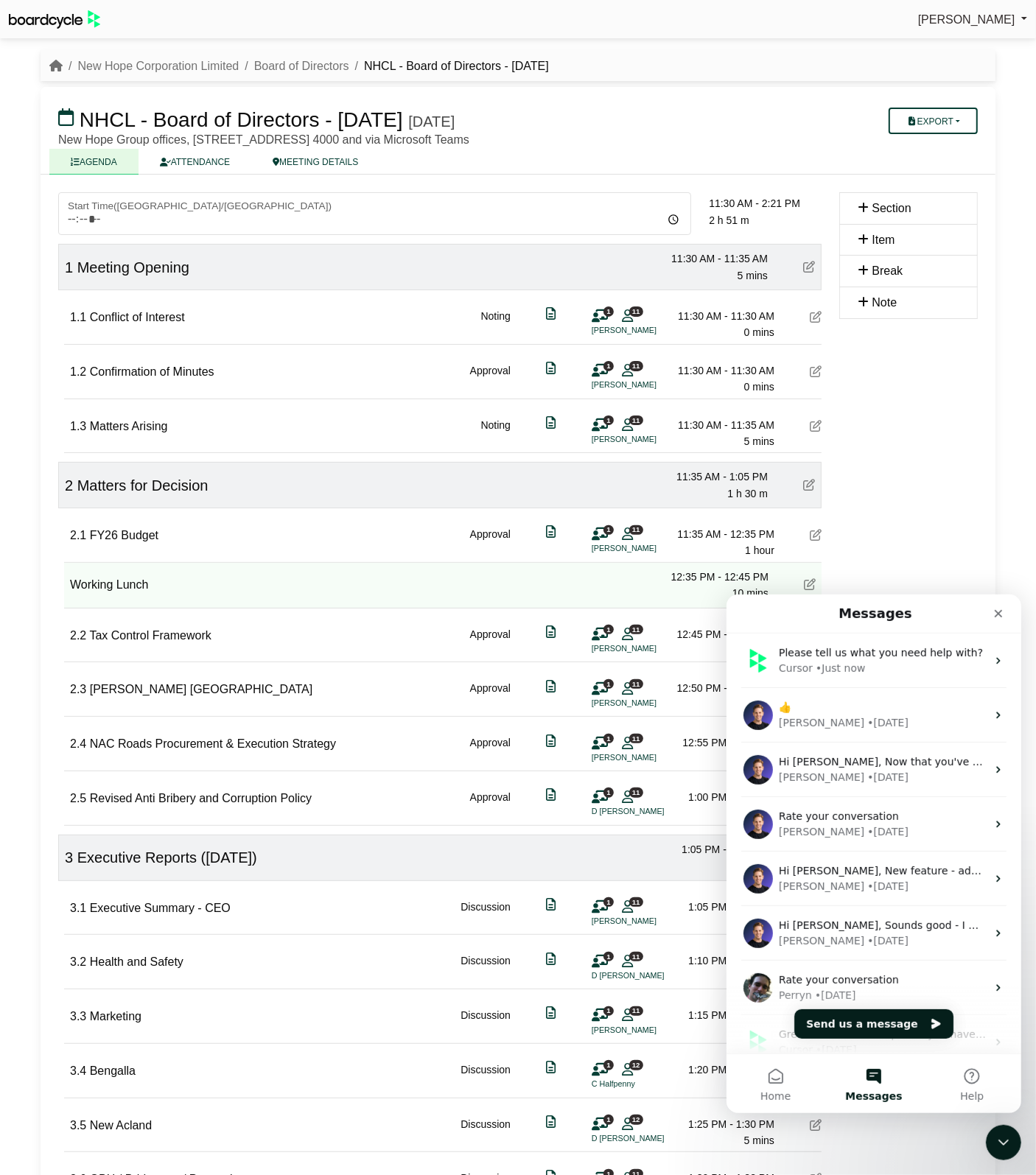
scroll to position [0, 0]
click at [882, 1022] on button "Send us a message" at bounding box center [873, 1023] width 159 height 29
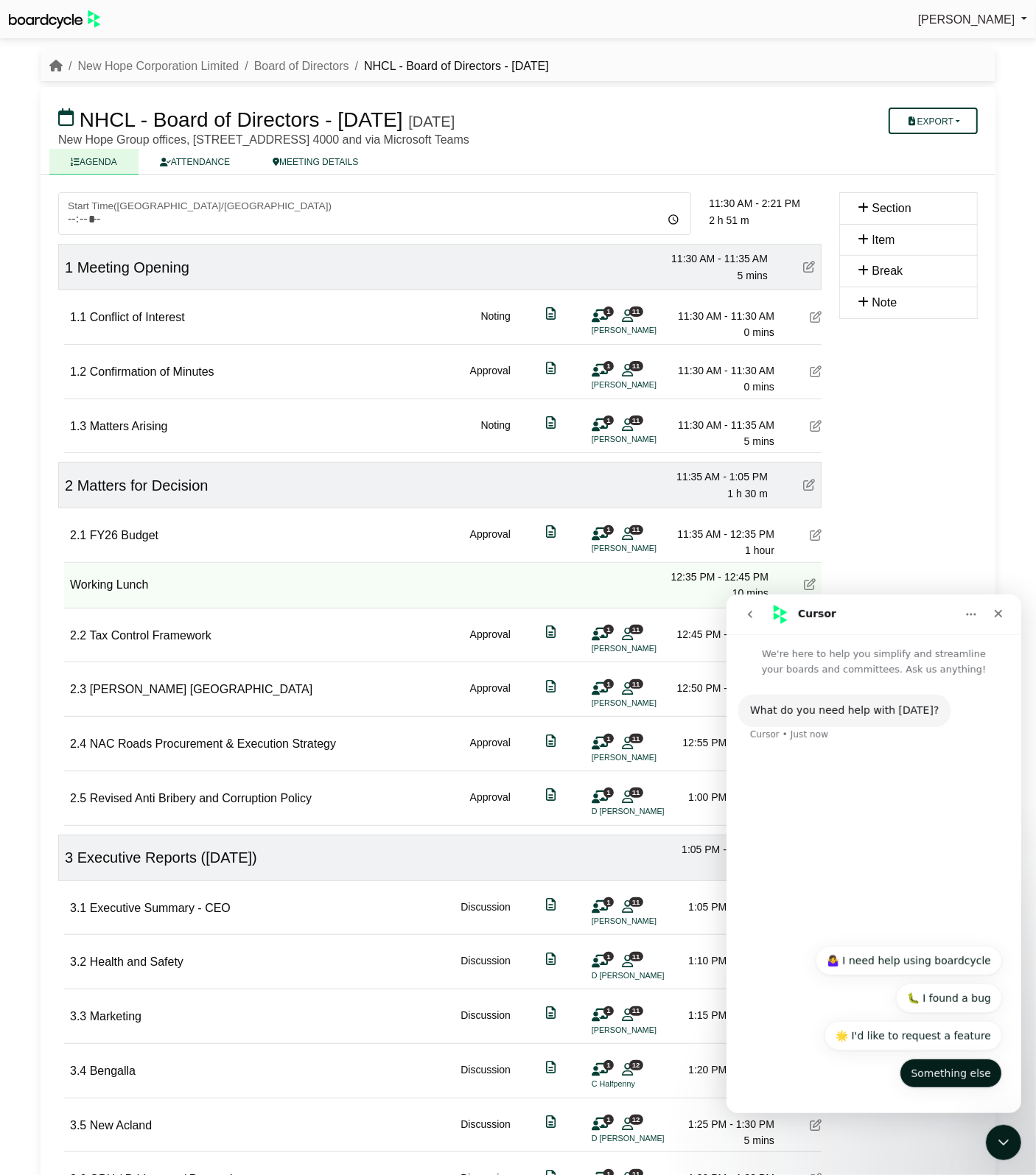
click at [962, 1073] on button "Something else" at bounding box center [950, 1073] width 103 height 29
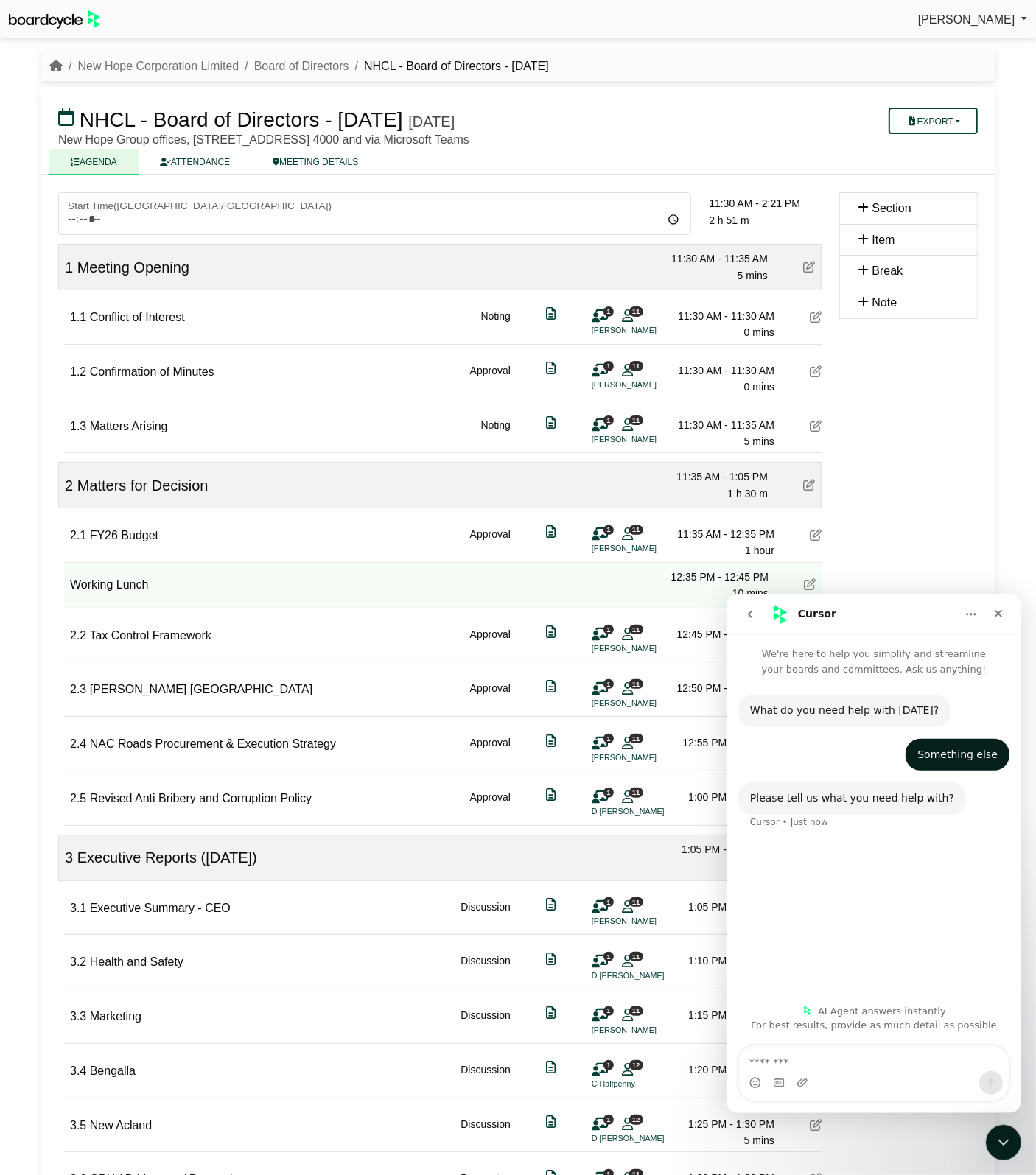
click at [892, 1061] on textarea "Message…" at bounding box center [872, 1058] width 270 height 25
click at [868, 1050] on textarea "**********" at bounding box center [872, 1036] width 270 height 40
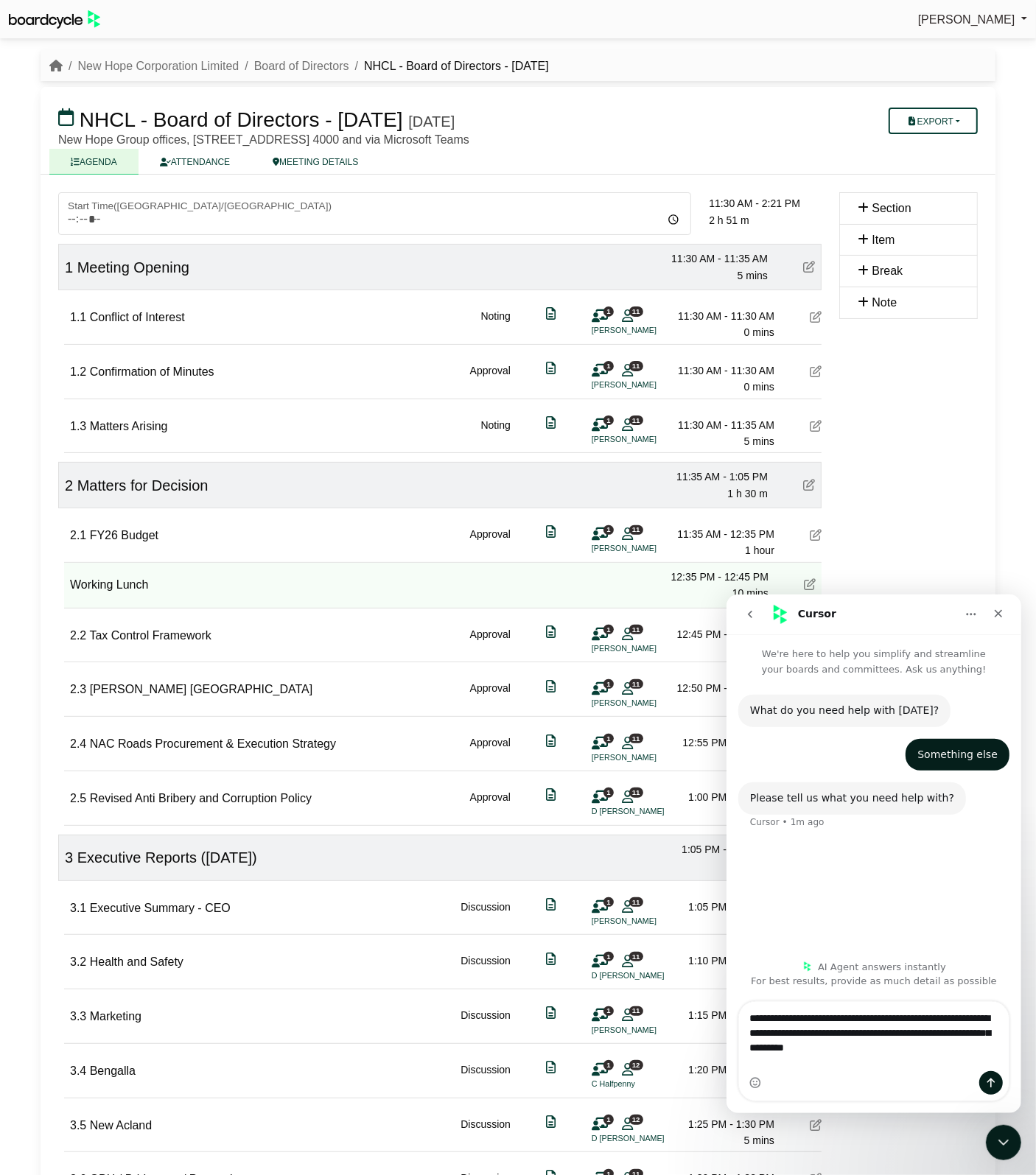
type textarea "**********"
click at [991, 1084] on icon "Send a message…" at bounding box center [990, 1082] width 12 height 12
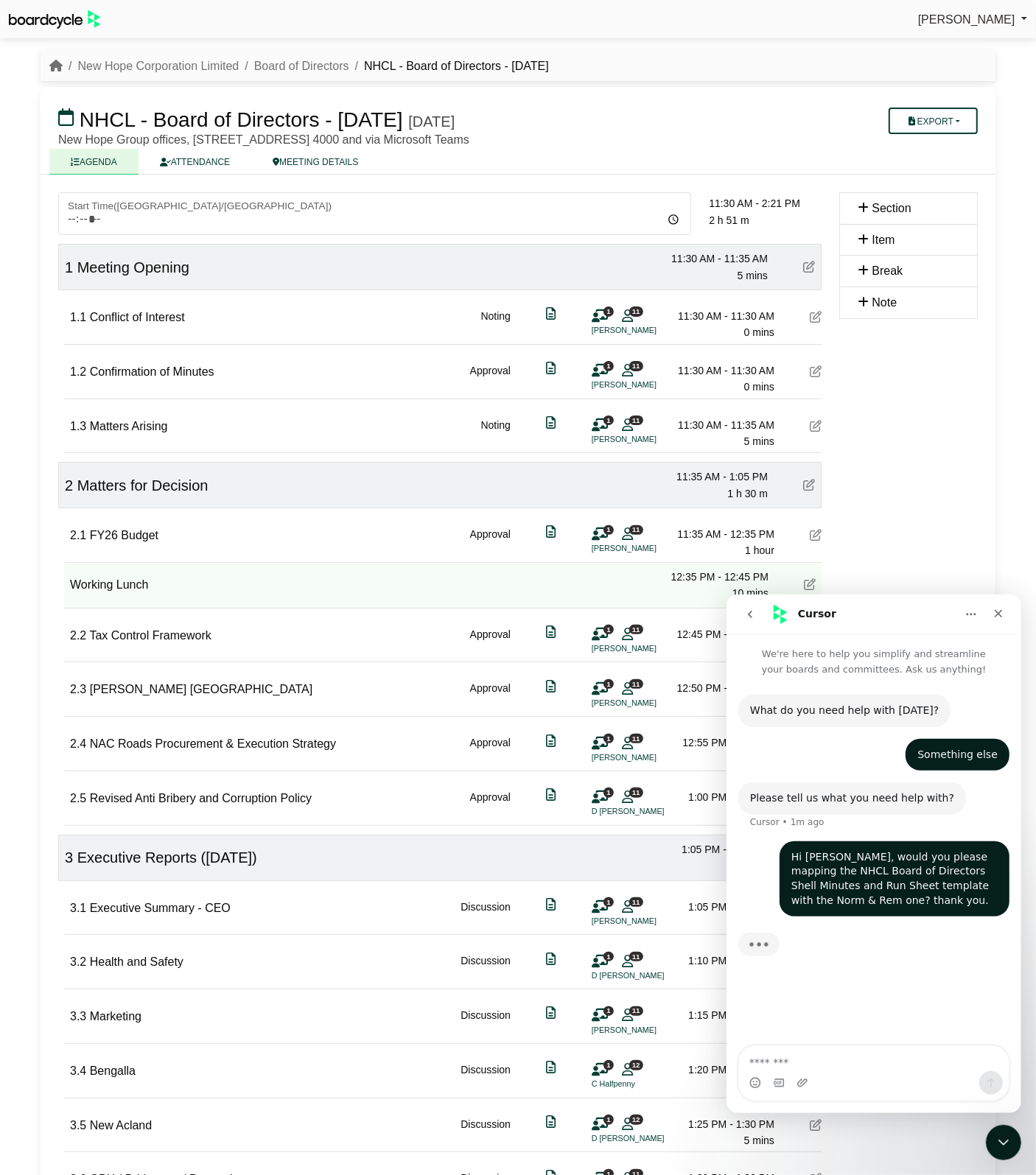
click at [745, 131] on h3 "NHCL - Board of Directors - 28 August 2025 Thursday, 28 August 2025" at bounding box center [439, 120] width 781 height 29
click at [996, 1148] on icon "Close Intercom Messenger" at bounding box center [1002, 1141] width 18 height 18
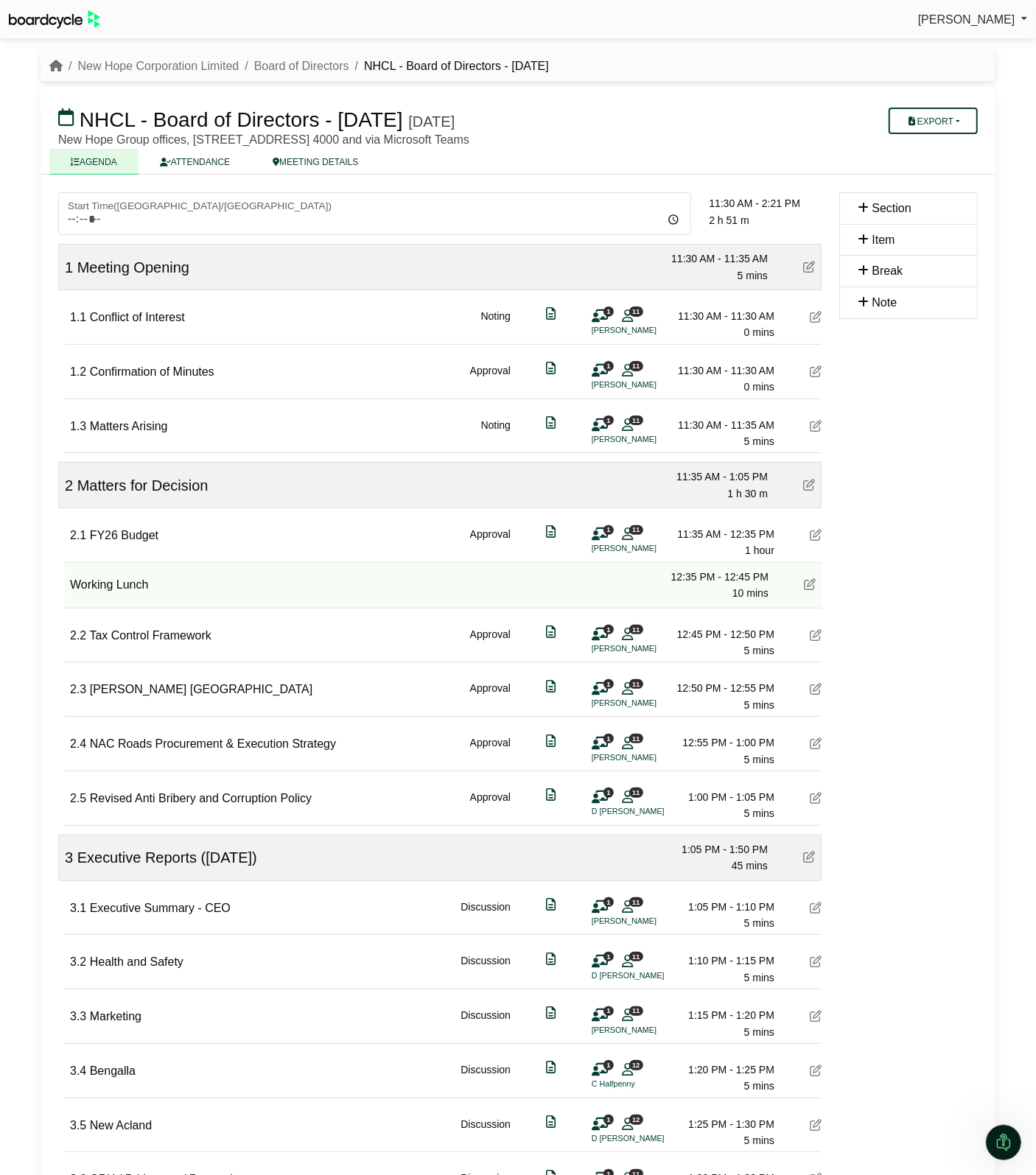
scroll to position [195, 0]
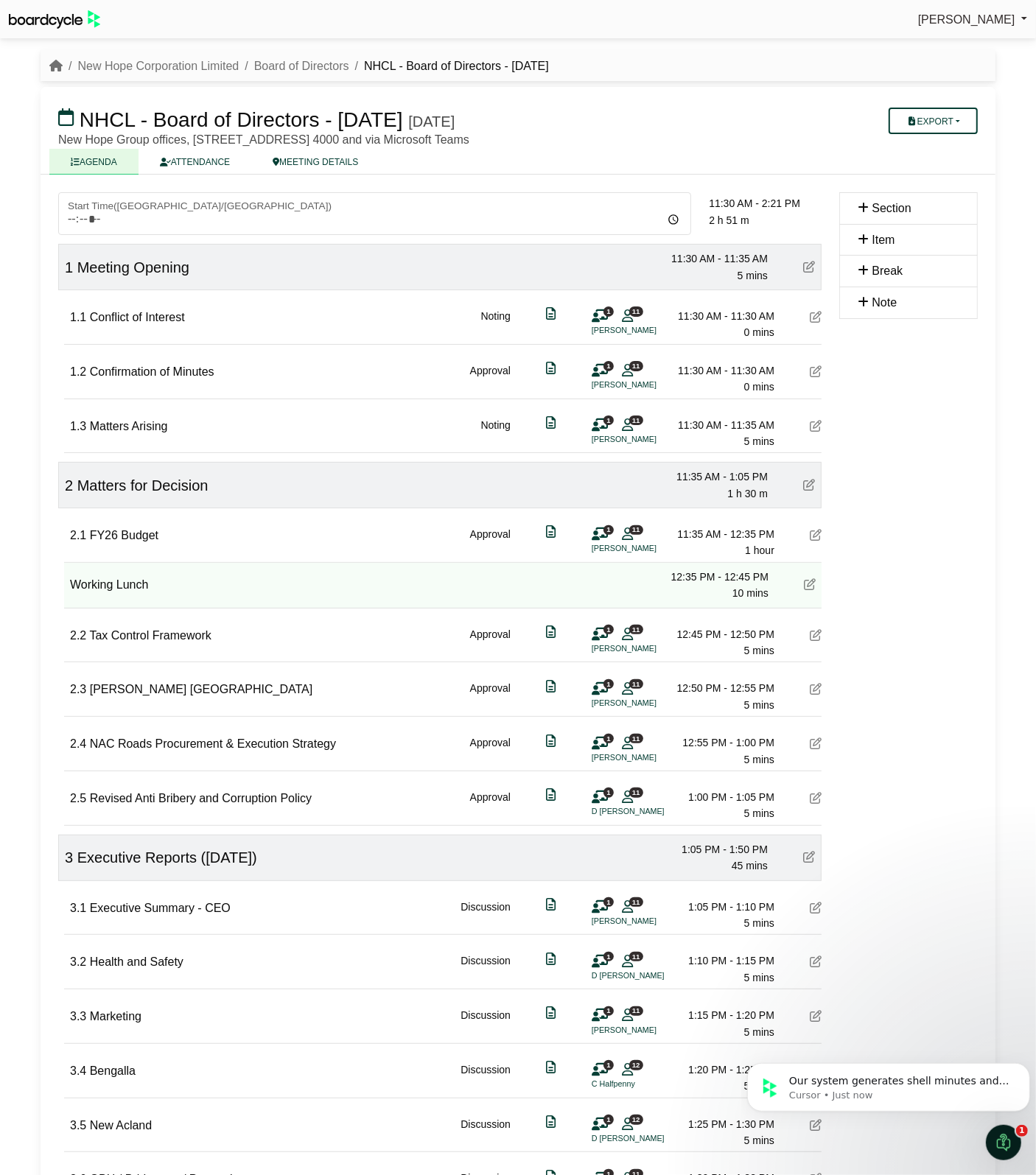
scroll to position [0, 0]
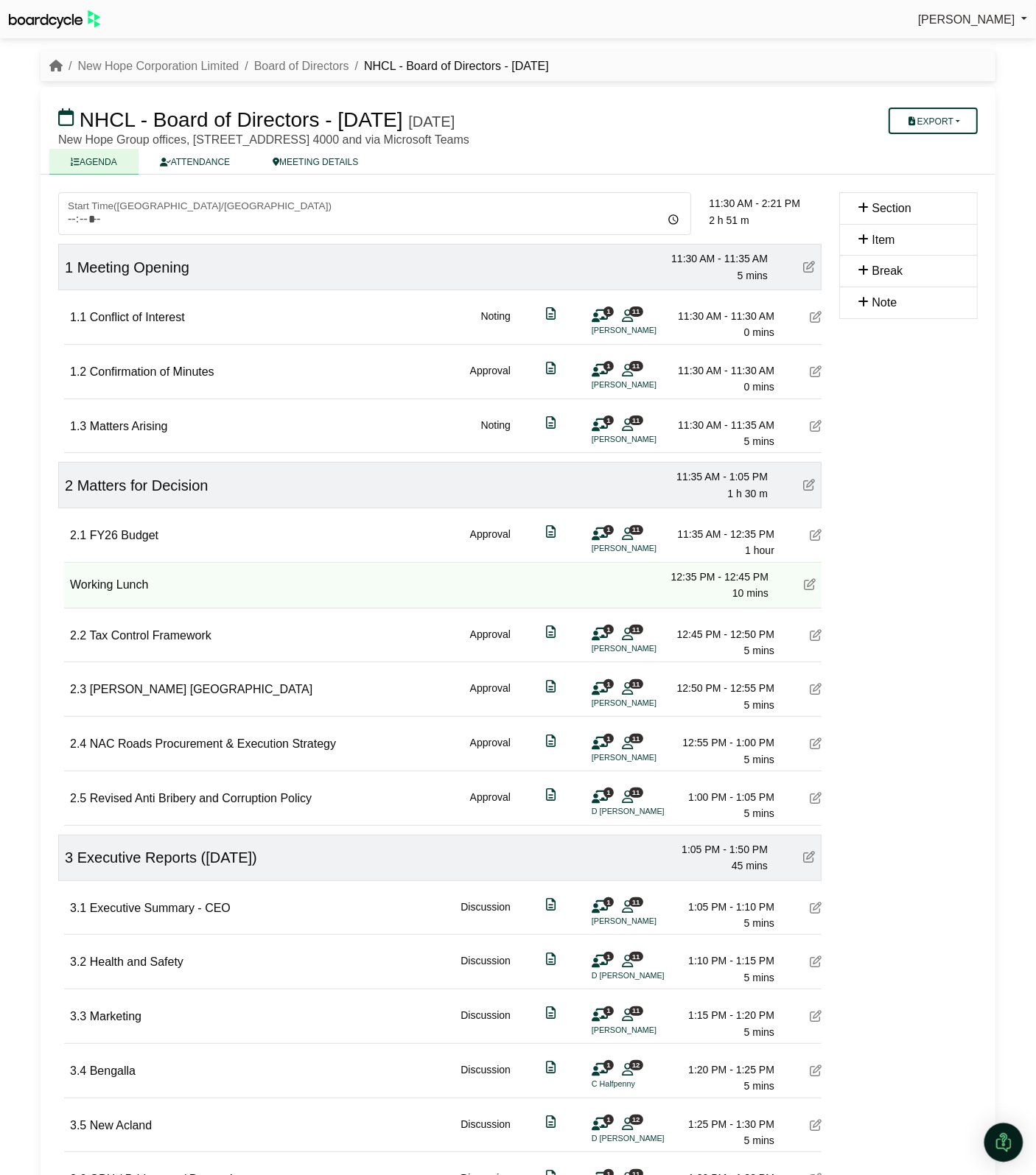
click at [1007, 1142] on img "Open Intercom Messenger" at bounding box center [1004, 1143] width 20 height 20
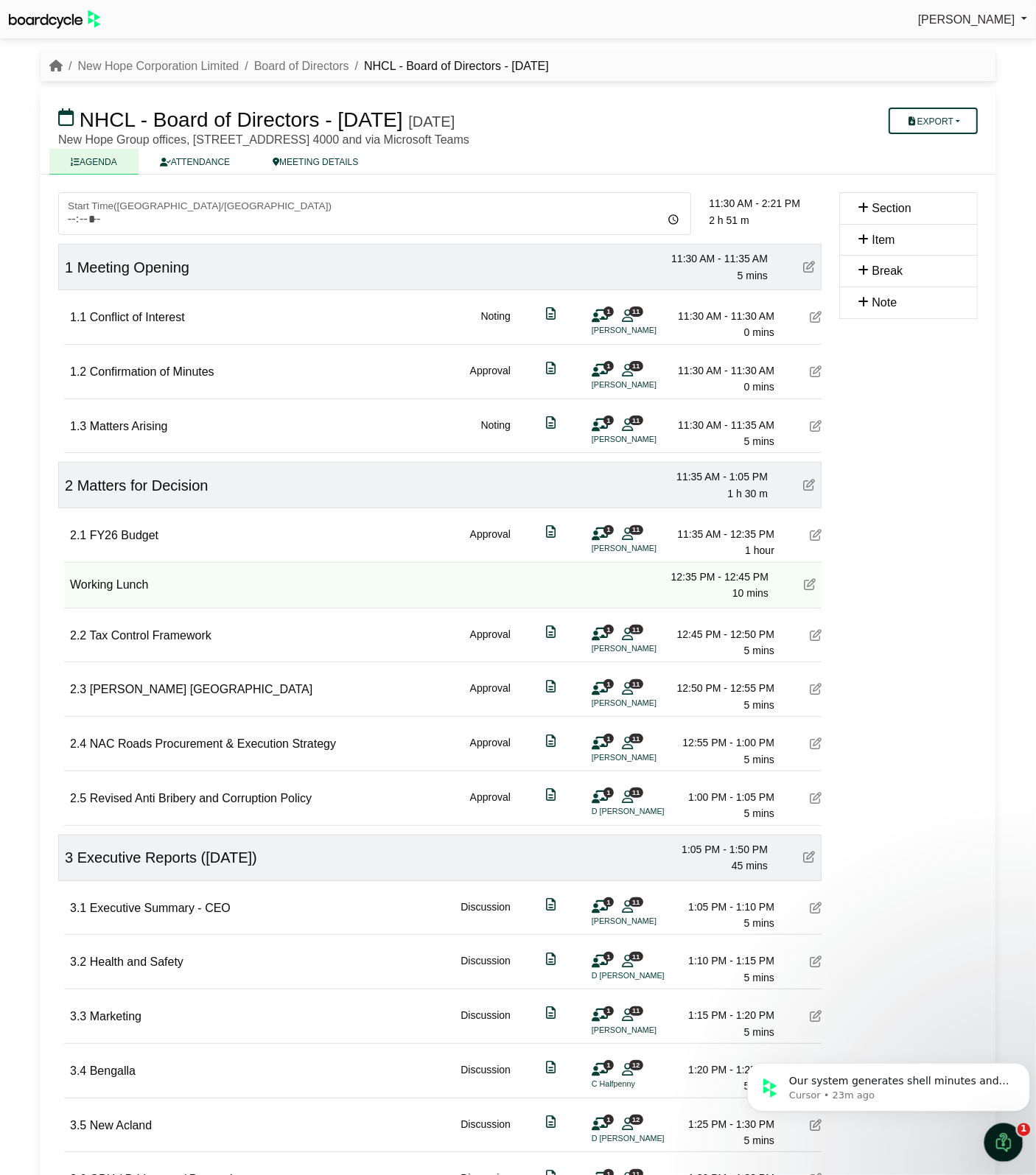
click at [1010, 1143] on icon "Open Intercom Messenger" at bounding box center [1002, 1141] width 25 height 24
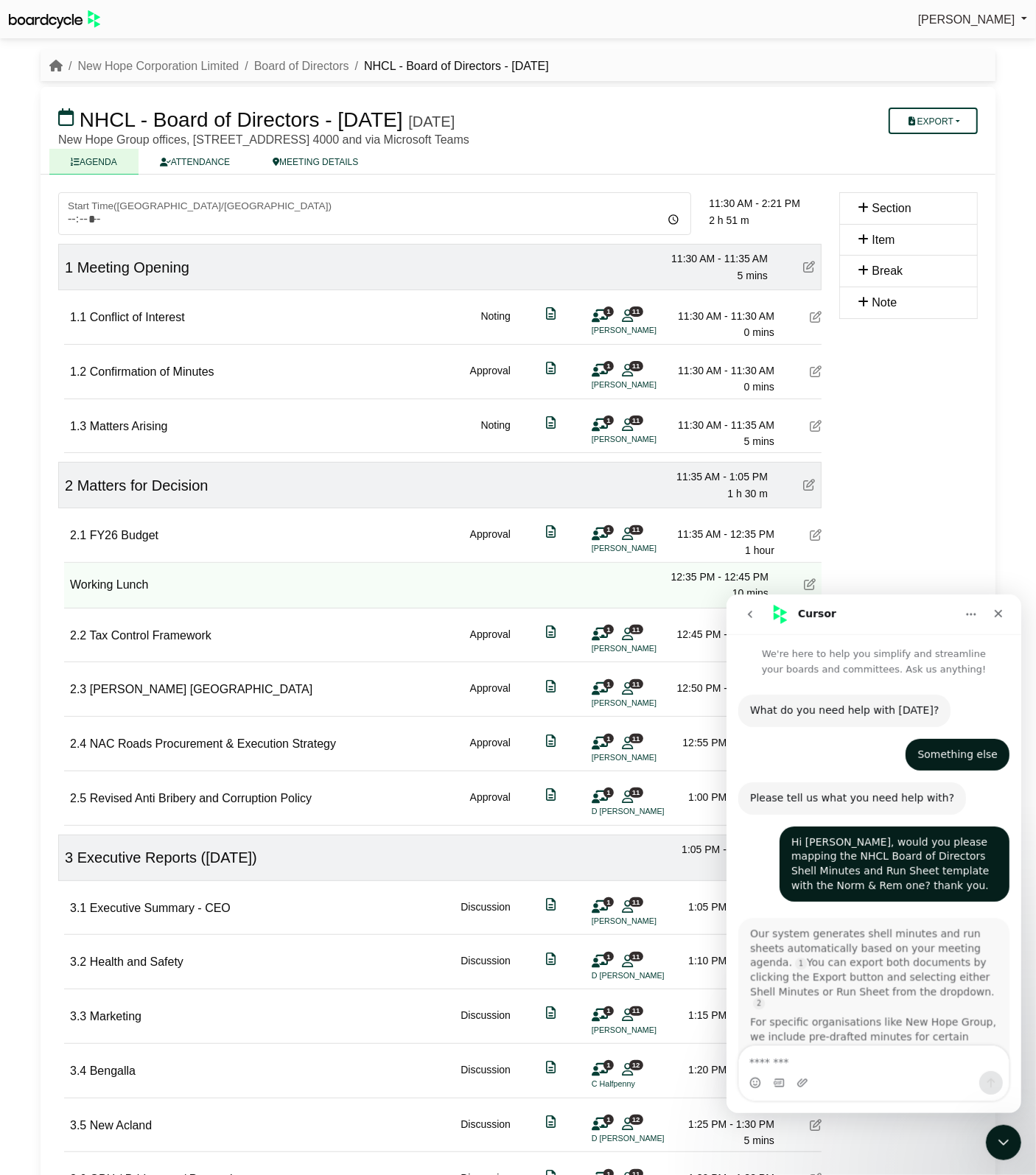
scroll to position [60, 0]
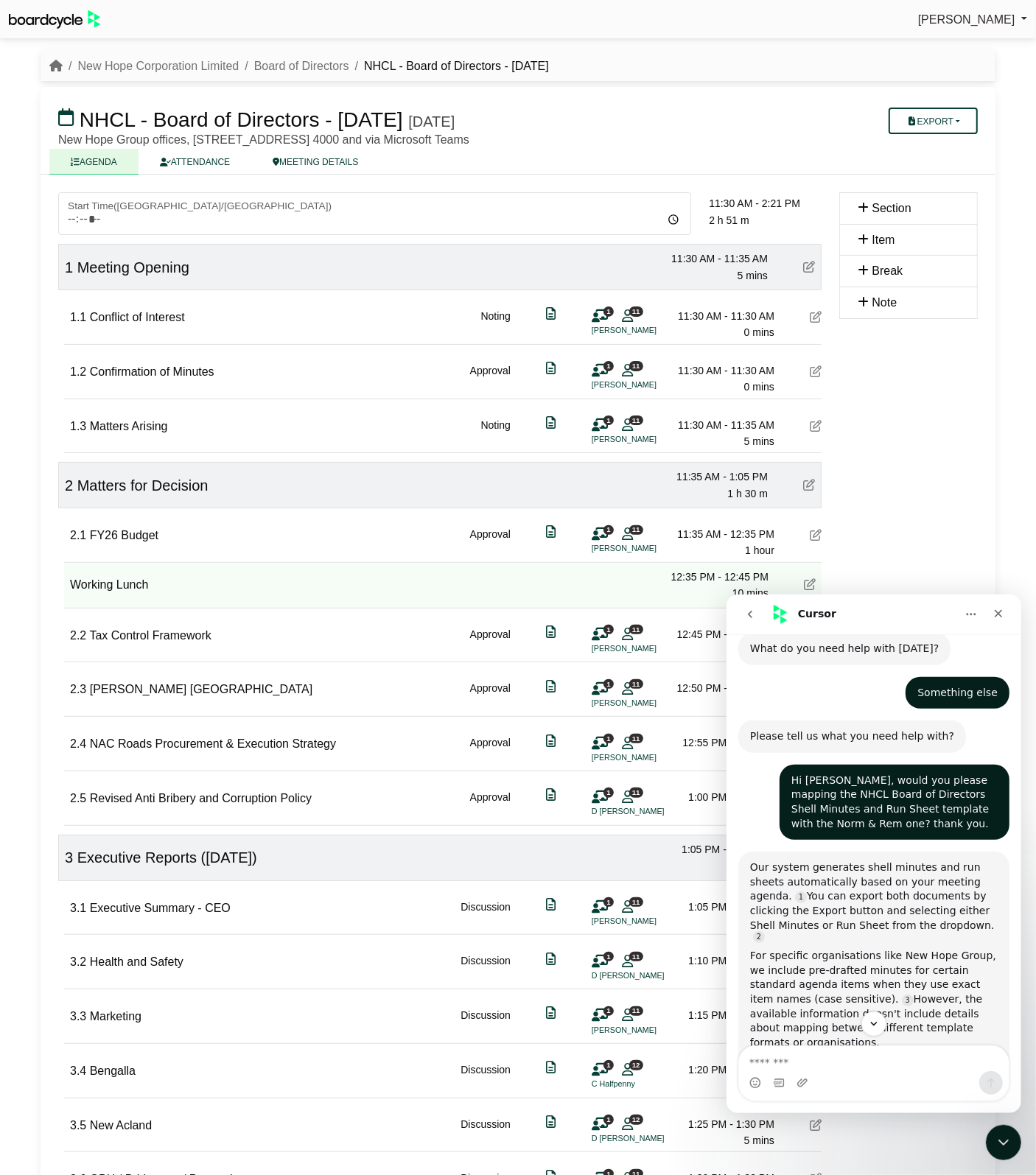
drag, startPoint x: 902, startPoint y: 608, endPoint x: 902, endPoint y: 599, distance: 9.0
click at [902, 600] on div "Cursor" at bounding box center [872, 613] width 275 height 28
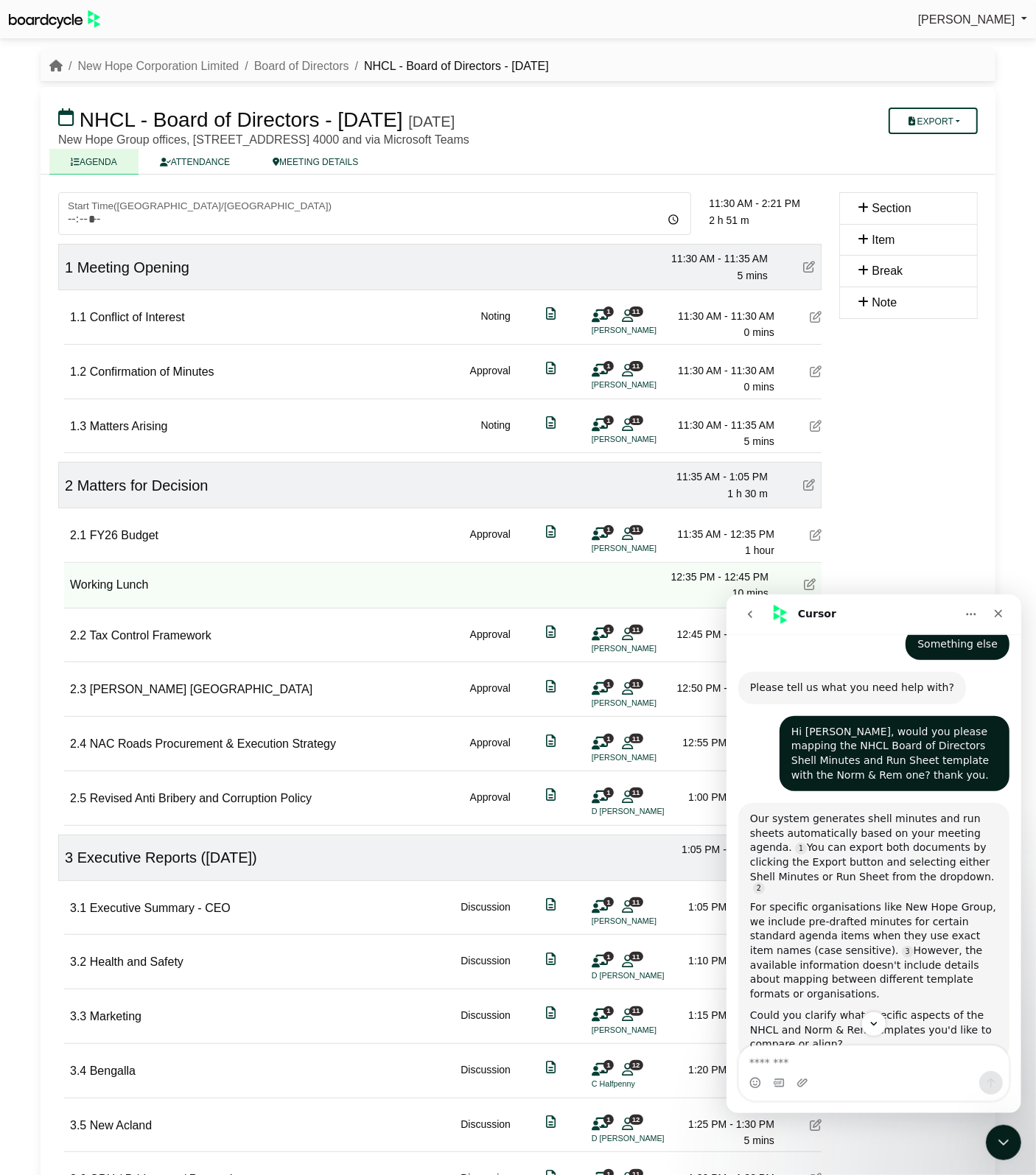
scroll to position [133, 0]
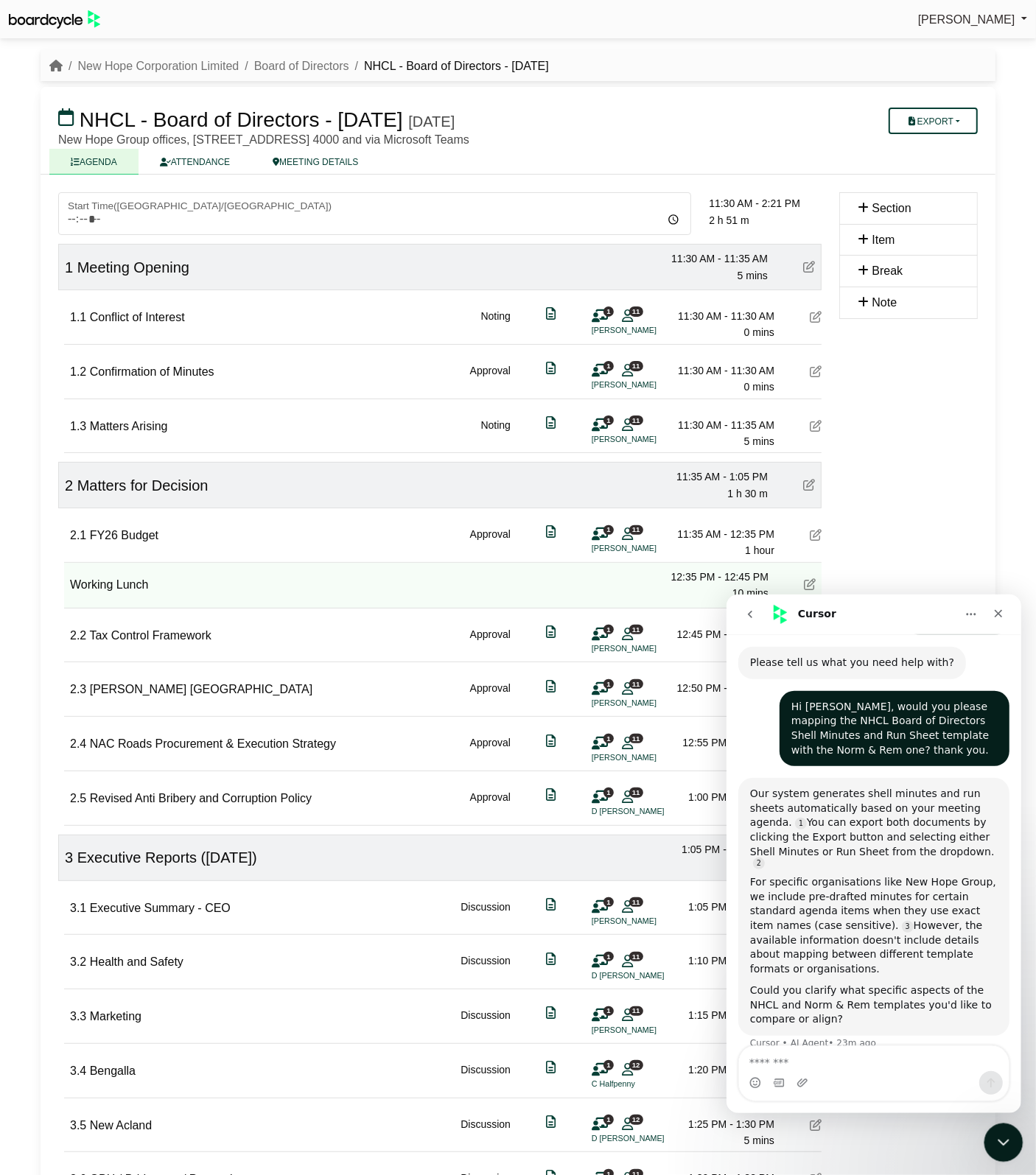
drag, startPoint x: 1968, startPoint y: 2266, endPoint x: 1003, endPoint y: 1144, distance: 1479.9
click at [1003, 1145] on icon "Close Intercom Messenger" at bounding box center [1002, 1141] width 18 height 18
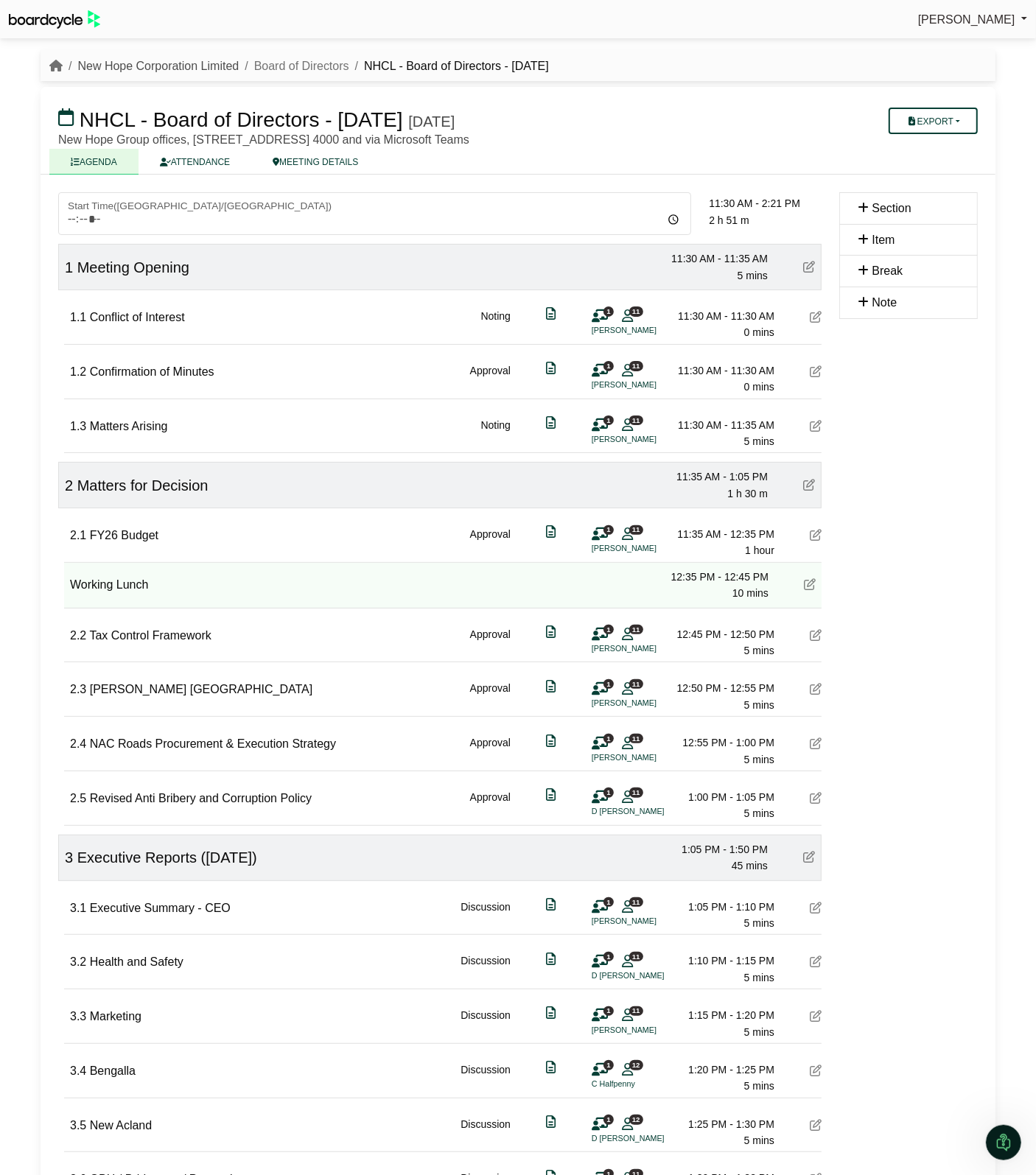
click at [130, 61] on link "New Hope Corporation Limited" at bounding box center [158, 66] width 162 height 13
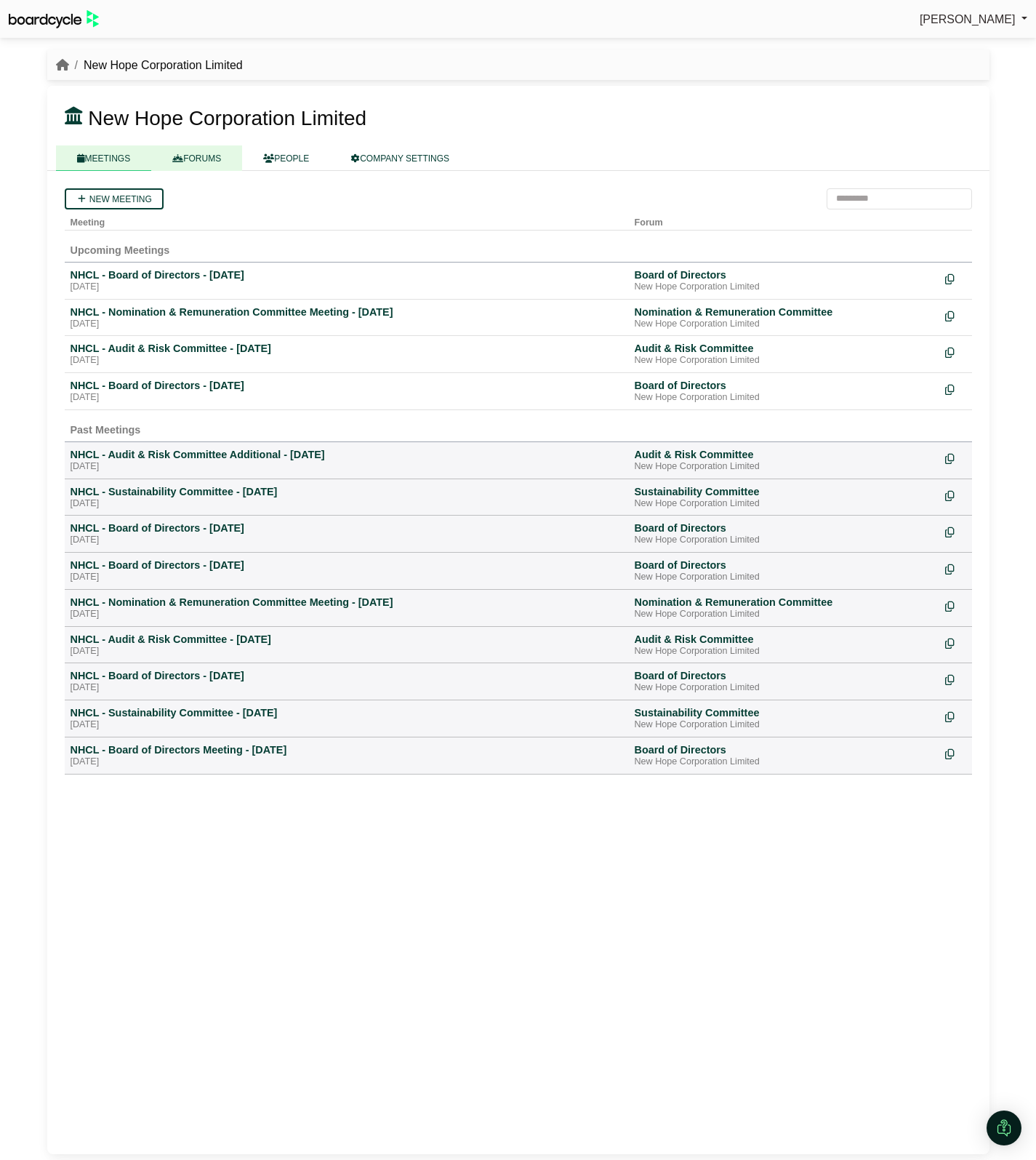
click at [194, 147] on link "FORUMS" at bounding box center [196, 158] width 91 height 25
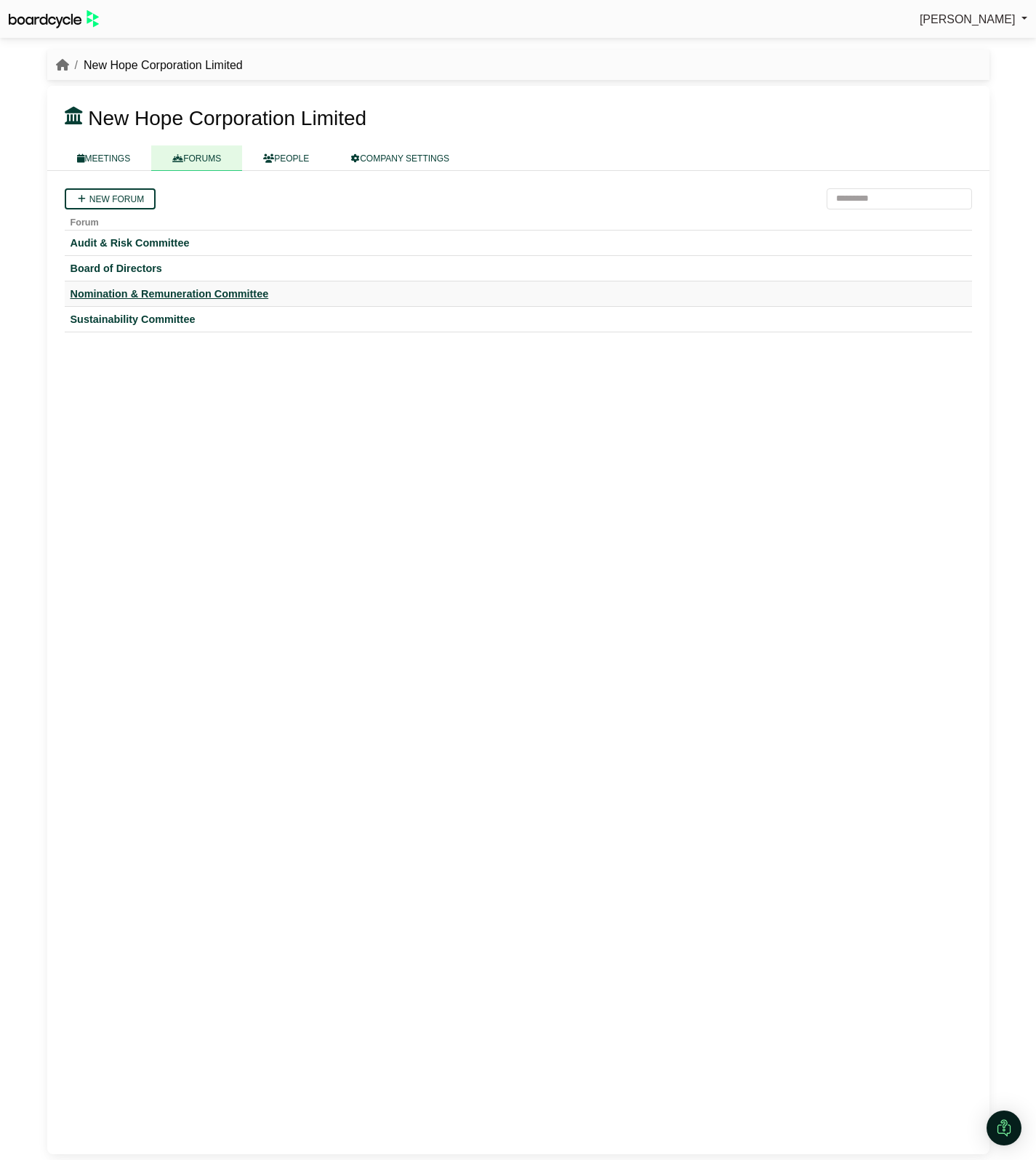
click at [133, 288] on div "Nomination & Remuneration Committee" at bounding box center [518, 294] width 896 height 14
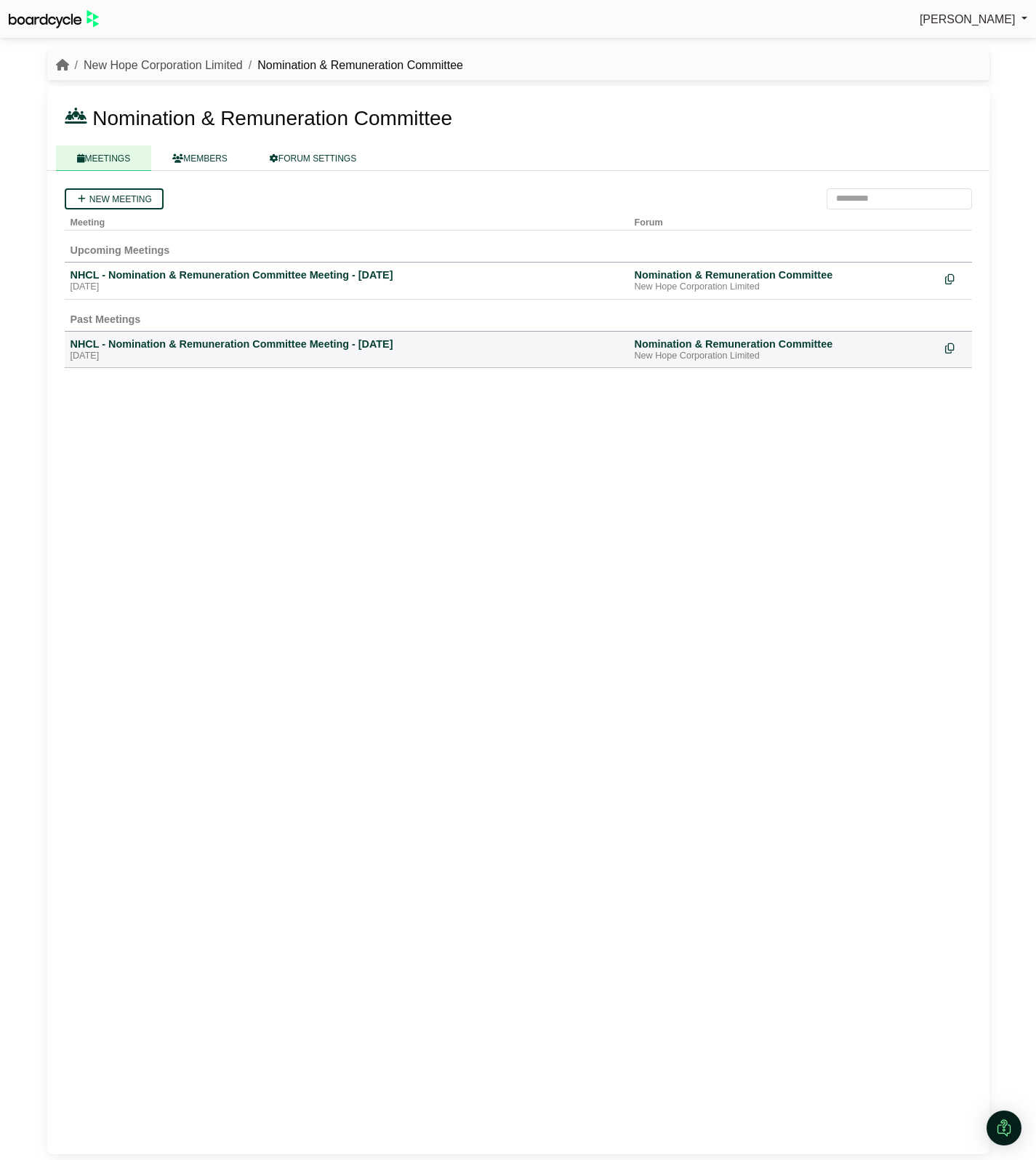
click at [188, 68] on link "New Hope Corporation Limited" at bounding box center [163, 65] width 160 height 13
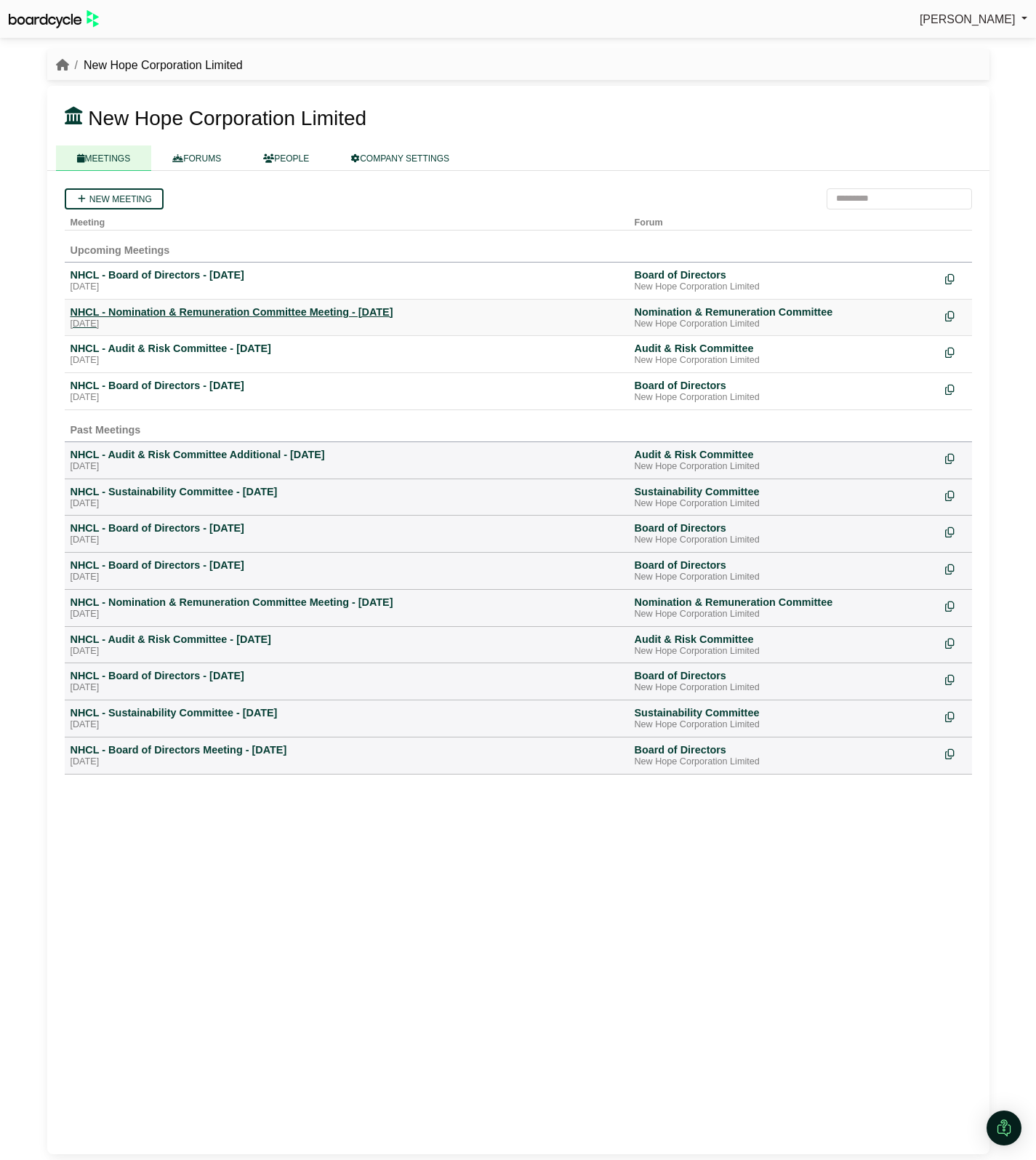
click at [132, 312] on div "NHCL - Nomination & Remuneration Committee Meeting - [DATE]" at bounding box center [346, 312] width 552 height 14
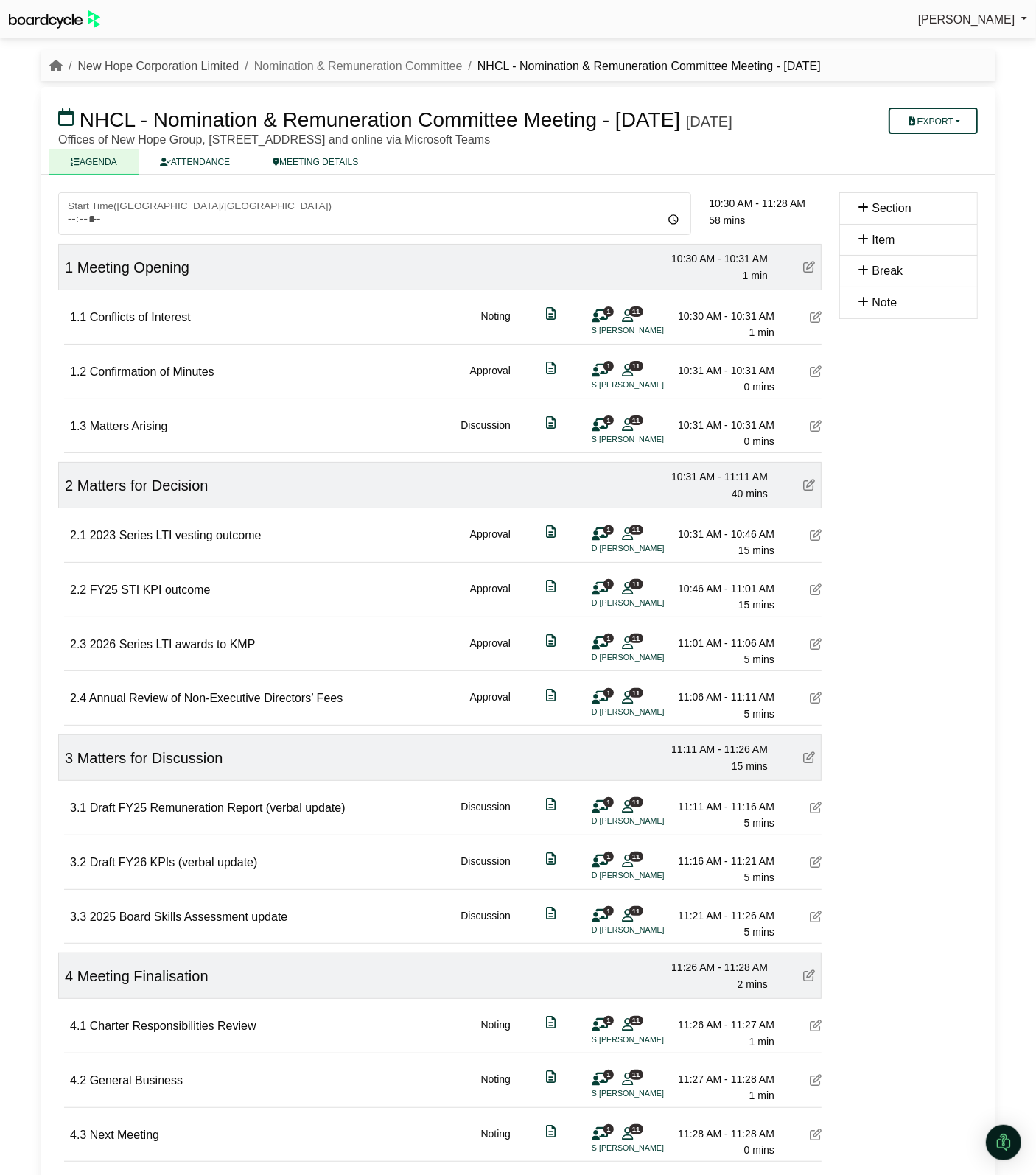
click at [212, 65] on link "New Hope Corporation Limited" at bounding box center [158, 66] width 162 height 13
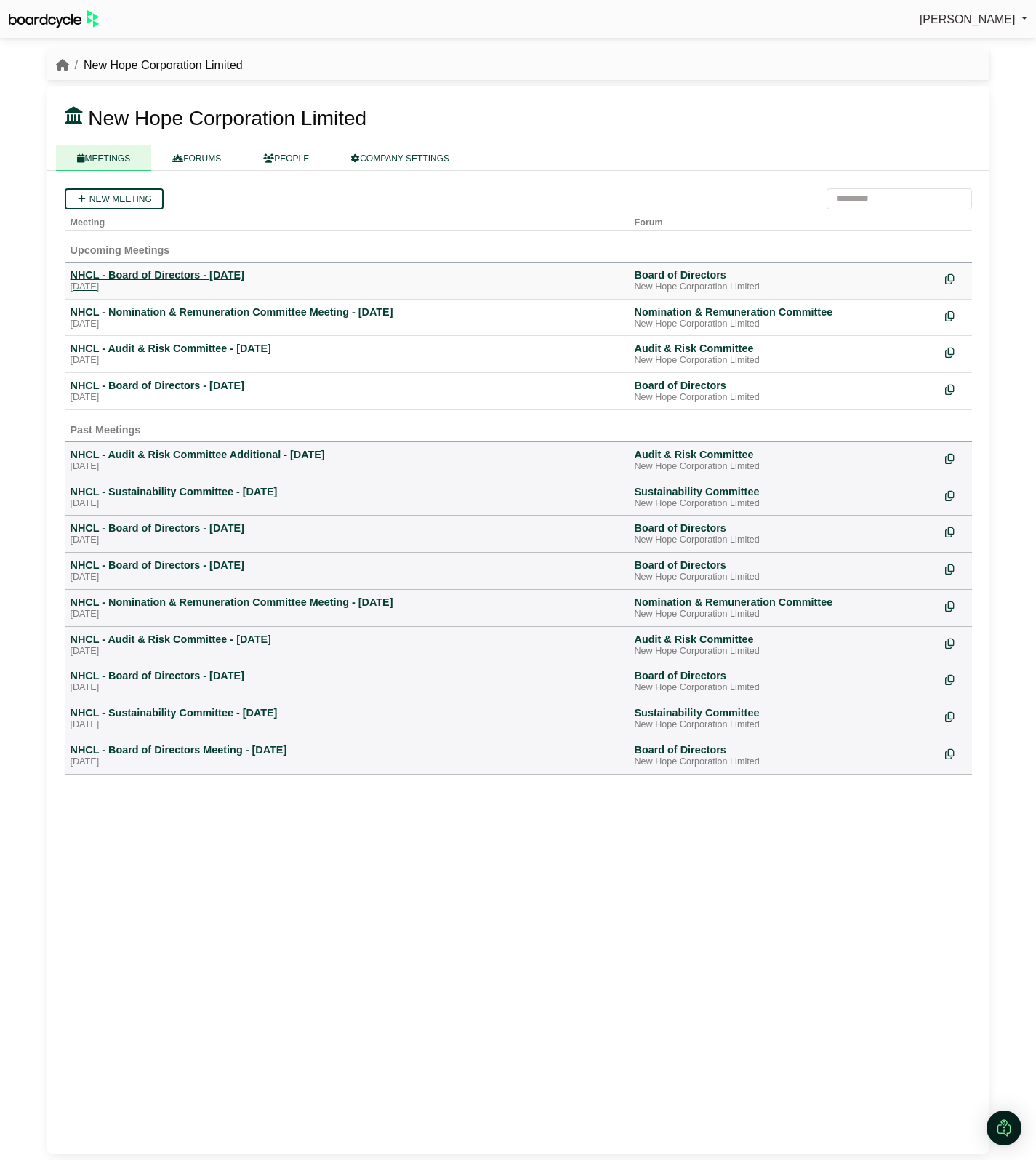
click at [191, 284] on div "[DATE]" at bounding box center [346, 287] width 552 height 12
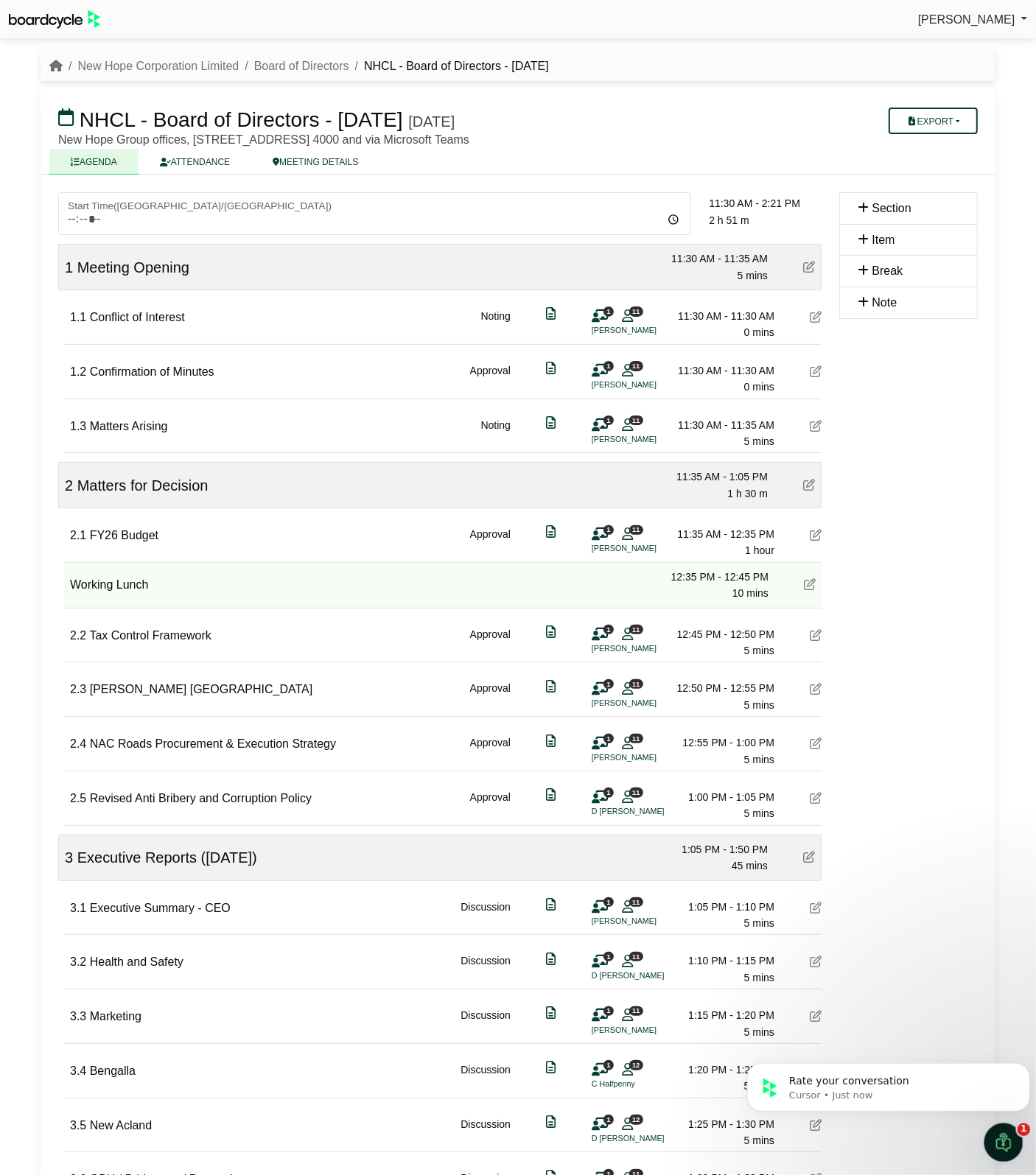
click at [1006, 1141] on icon "Open Intercom Messenger" at bounding box center [1002, 1141] width 25 height 24
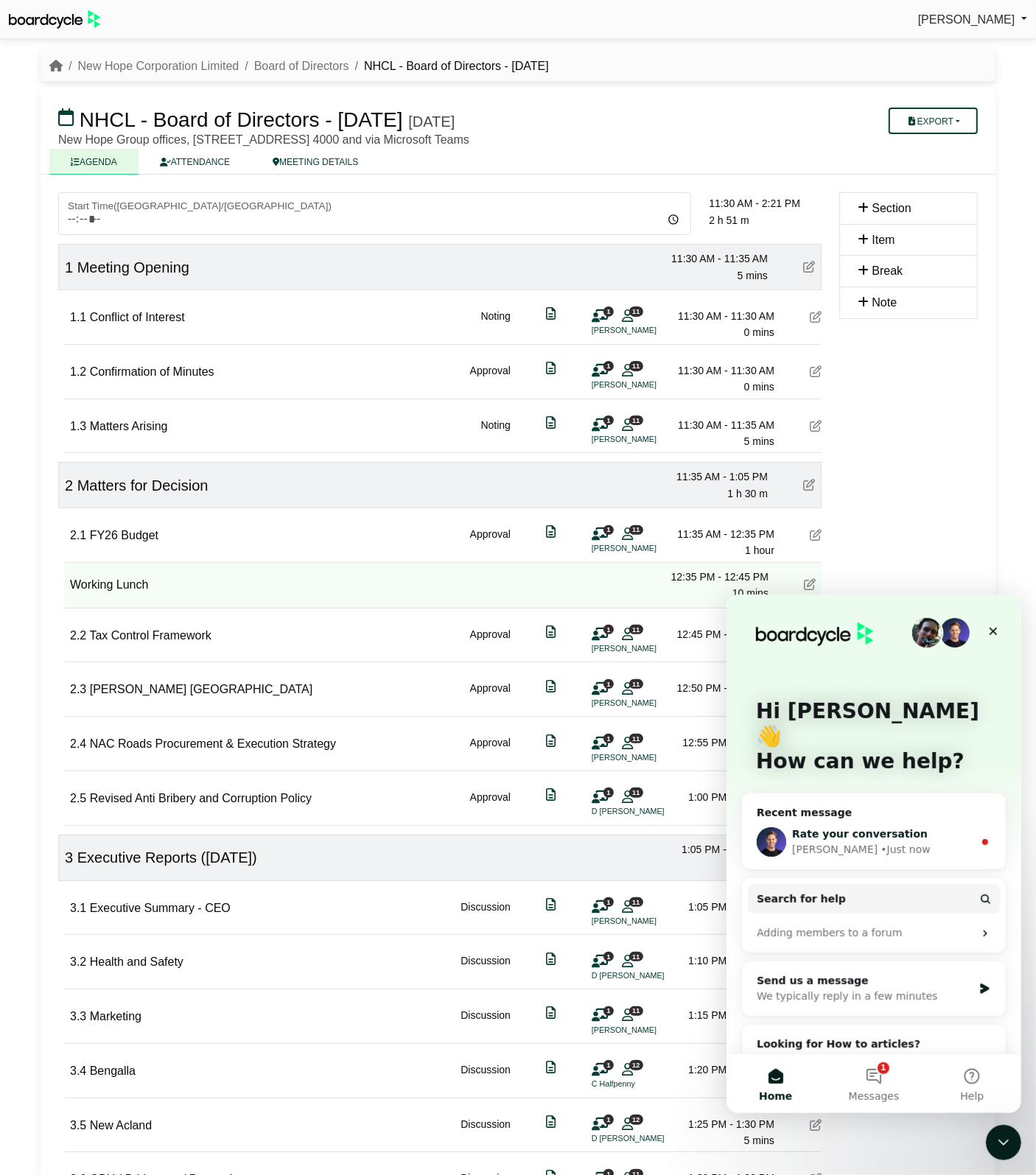
click at [880, 842] on div "• Just now" at bounding box center [905, 850] width 49 height 16
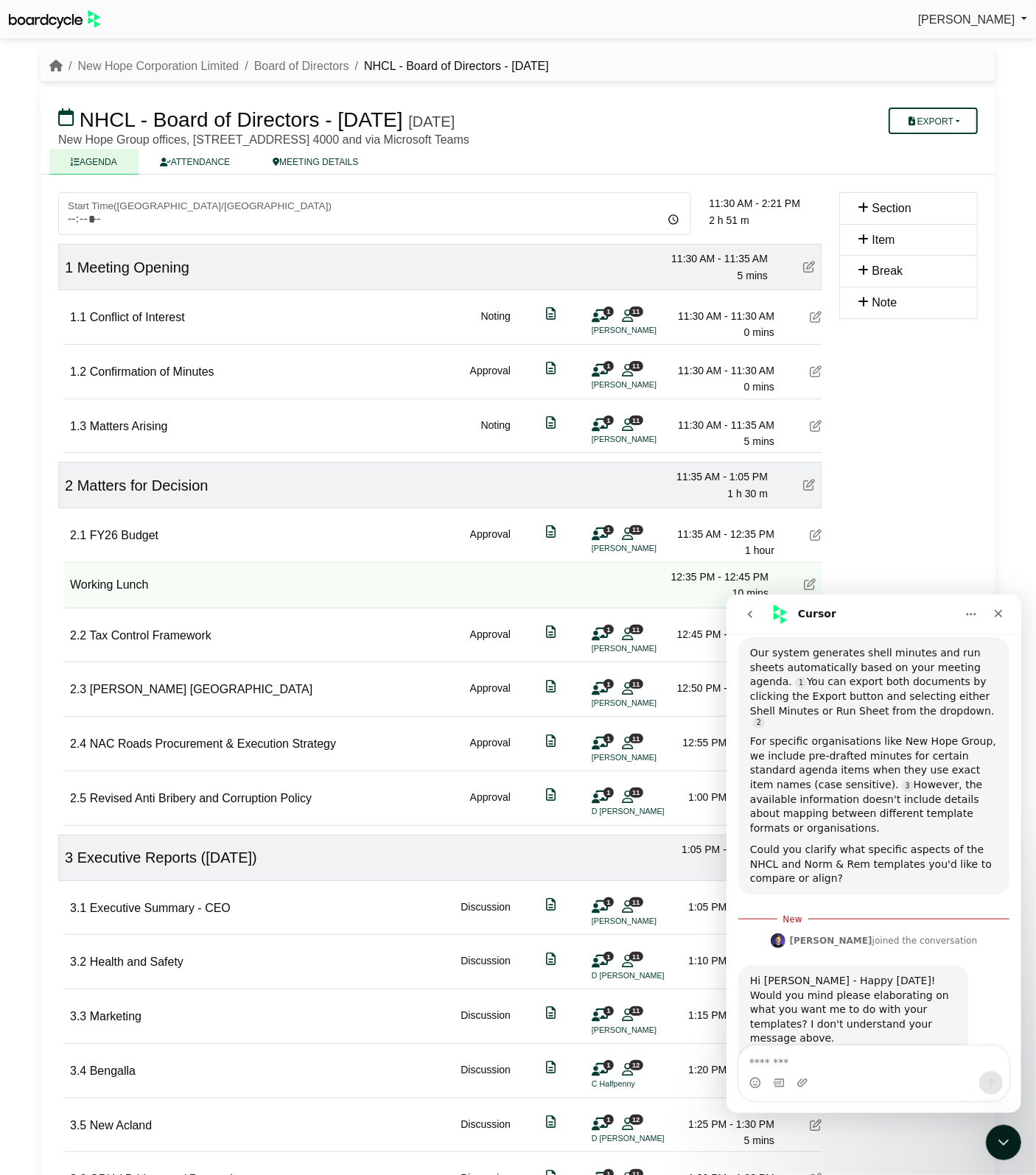
scroll to position [444, 0]
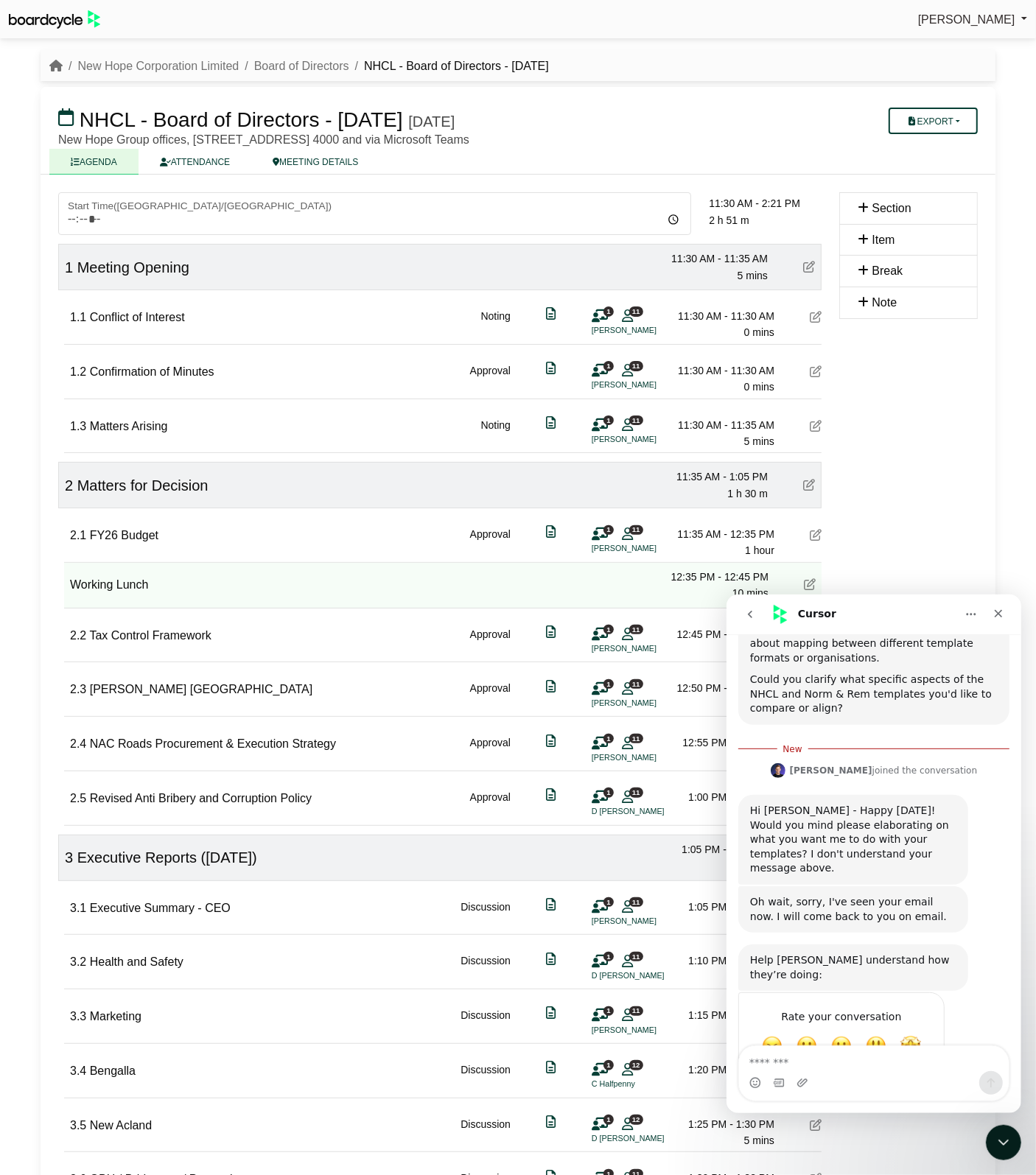
click at [829, 1069] on textarea "Message…" at bounding box center [872, 1058] width 270 height 25
click at [837, 1061] on textarea "Message…" at bounding box center [872, 1058] width 270 height 25
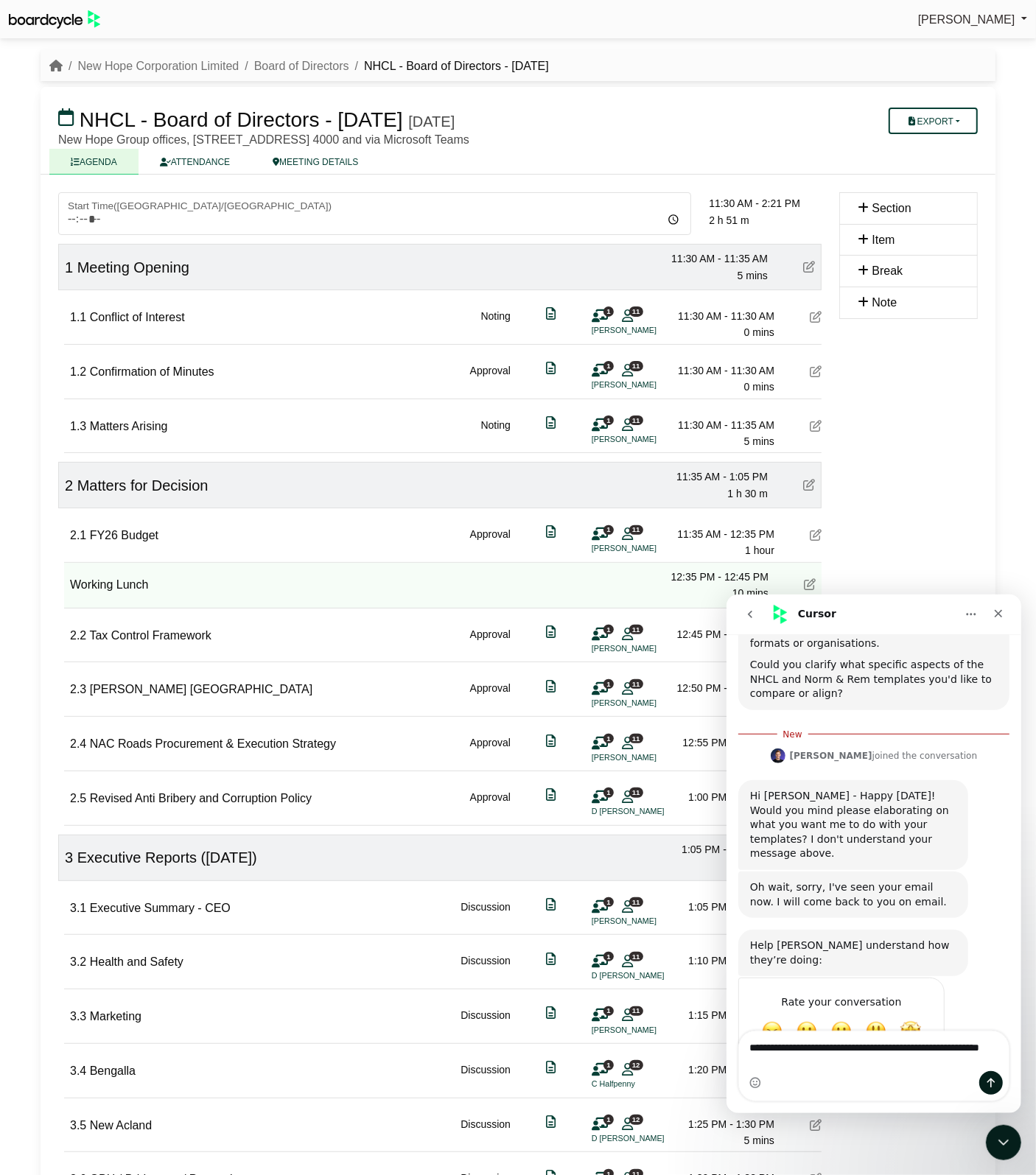
type textarea "**********"
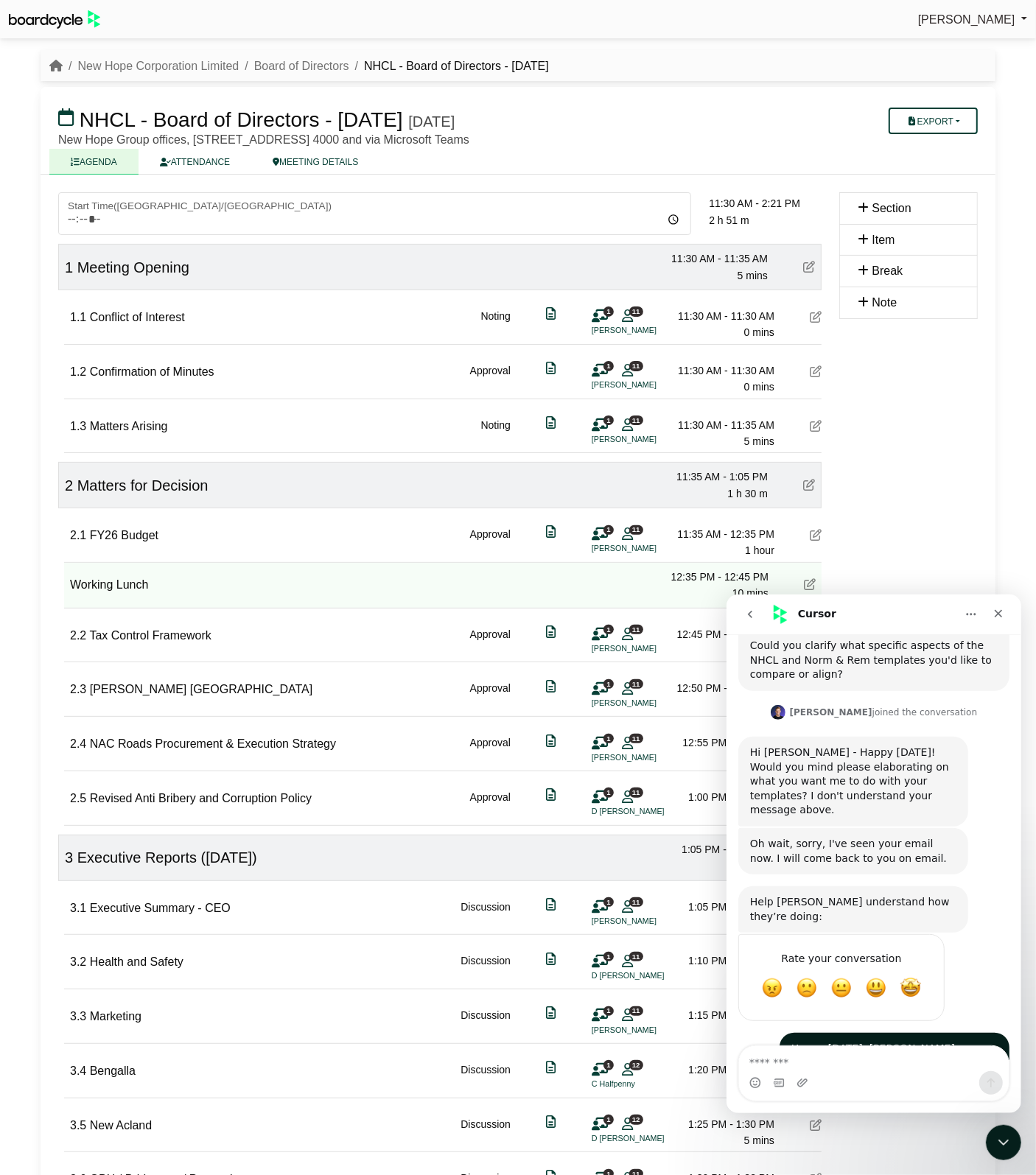
click at [969, 619] on icon "Home" at bounding box center [970, 613] width 12 height 12
click at [997, 1147] on icon "Close Intercom Messenger" at bounding box center [1002, 1141] width 18 height 18
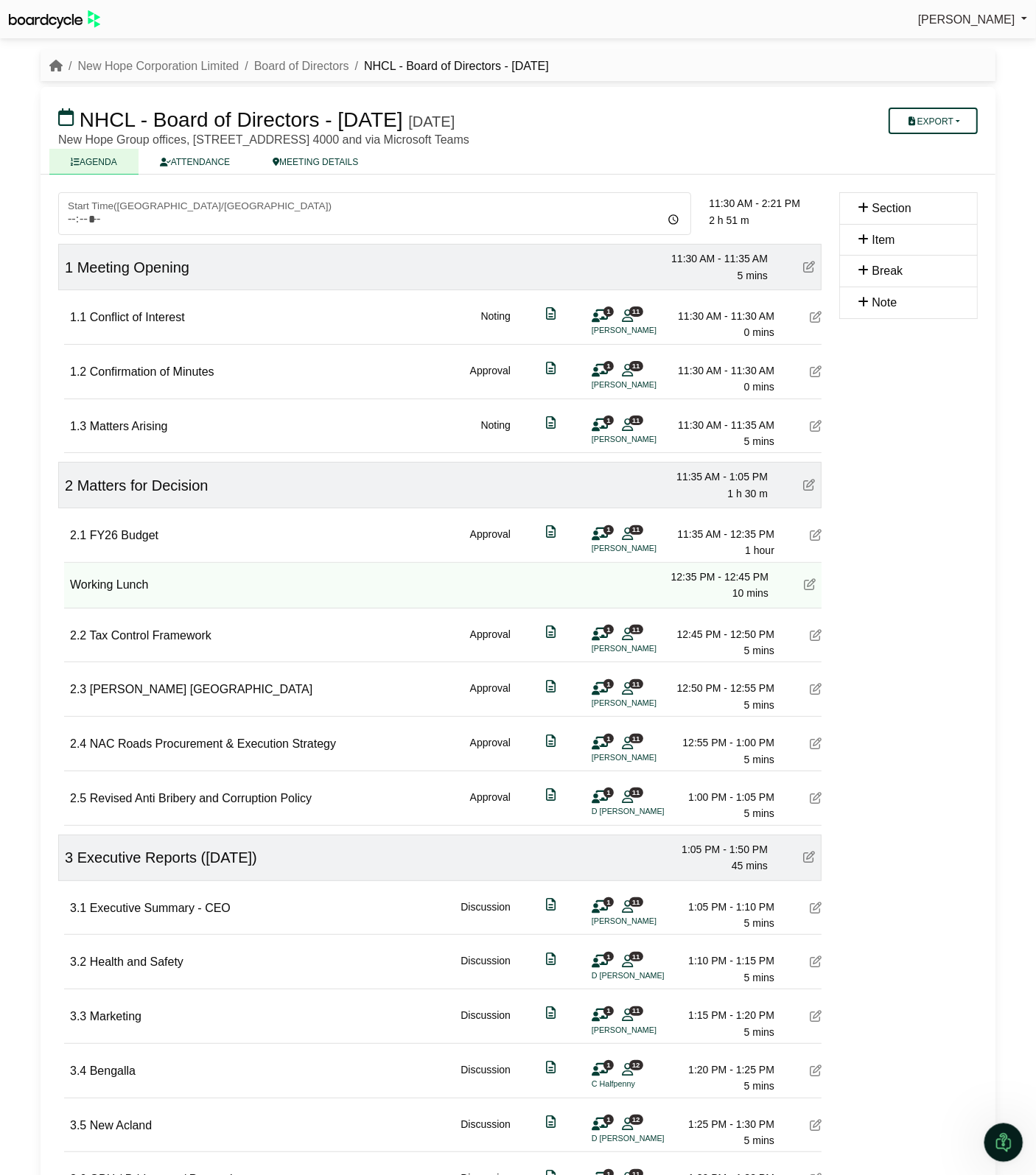
click at [1008, 1145] on icon "Open Intercom Messenger" at bounding box center [1002, 1141] width 25 height 24
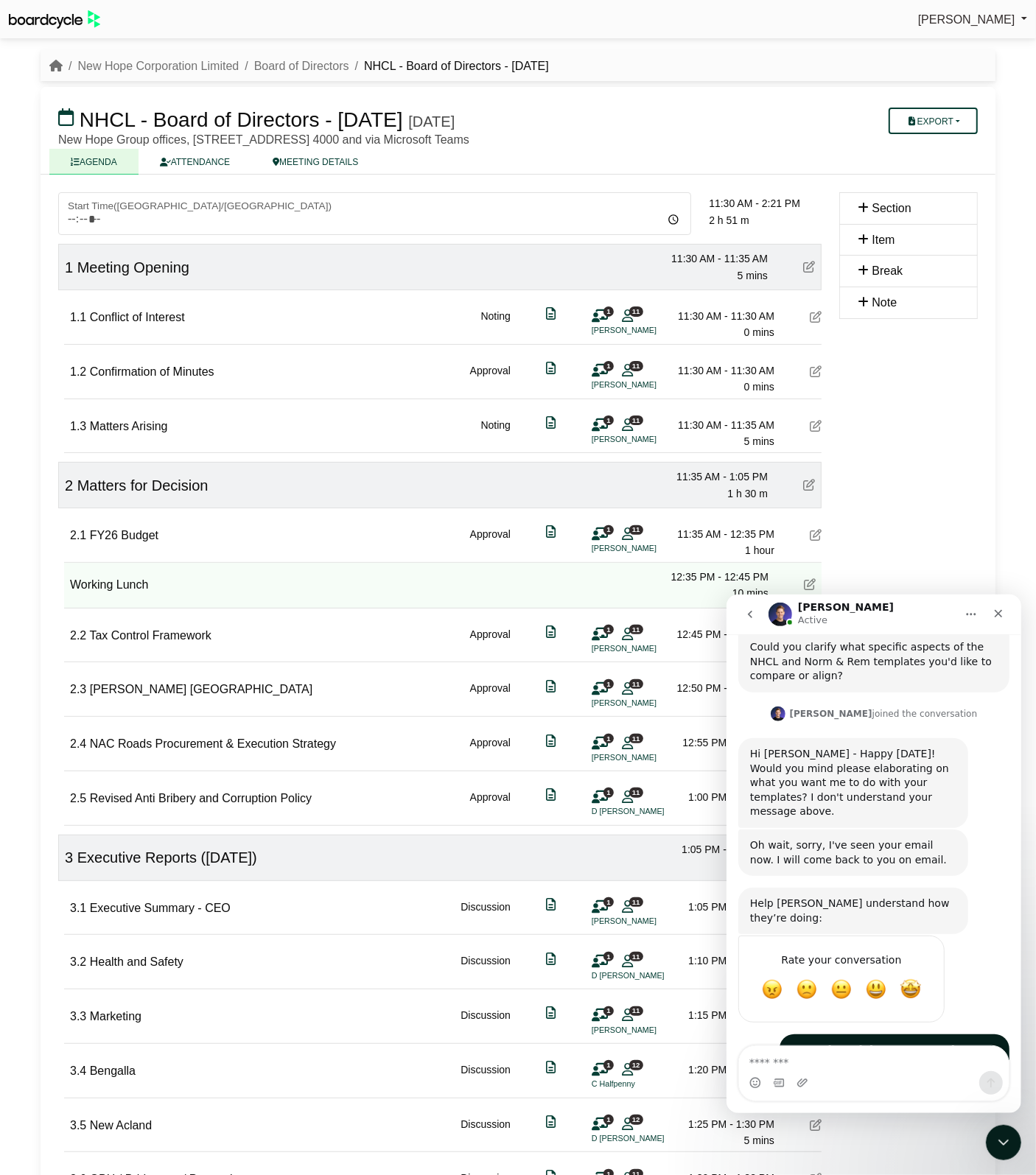
scroll to position [387, 0]
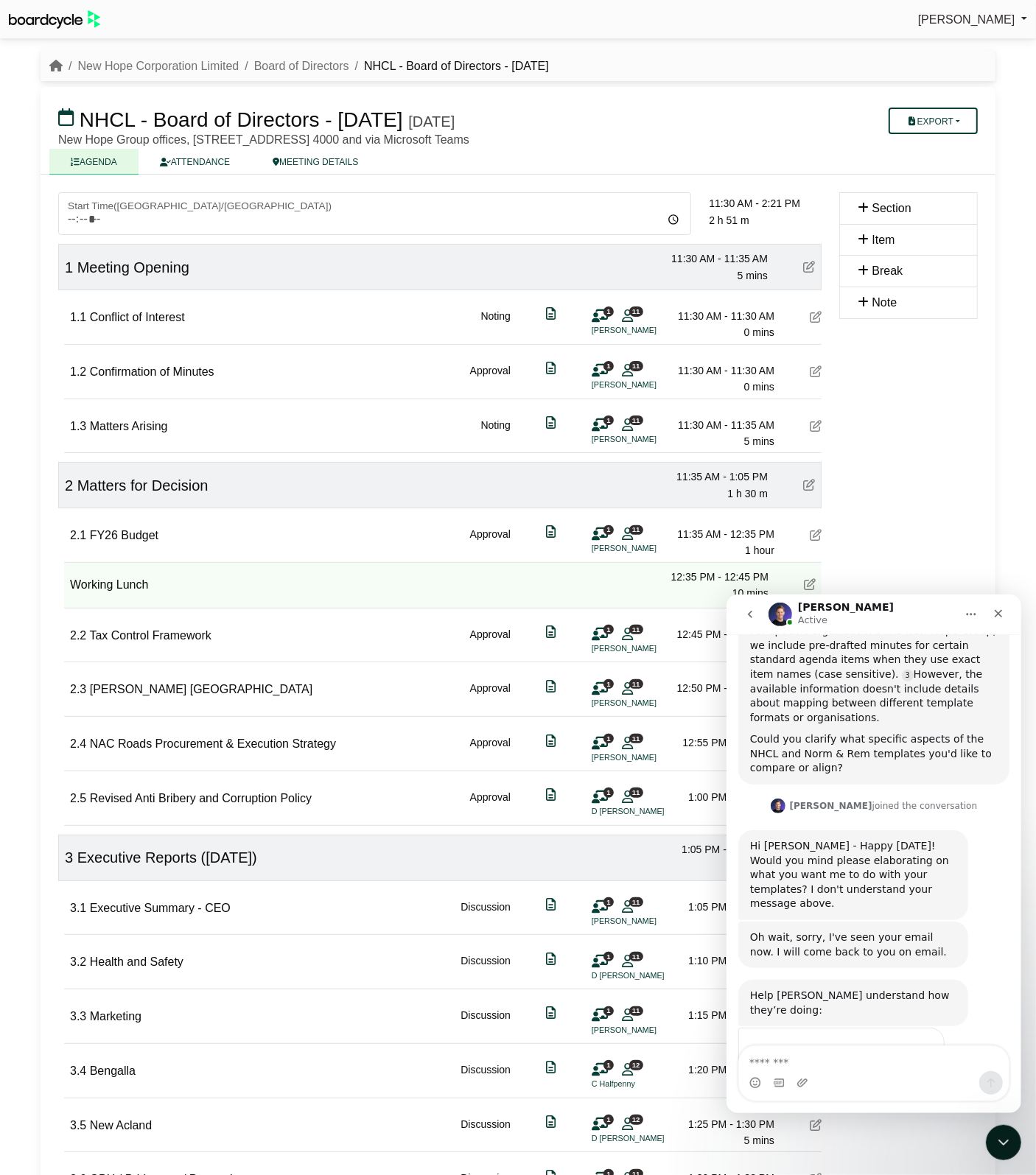
click at [907, 1067] on span "Amazing" at bounding box center [910, 1080] width 26 height 26
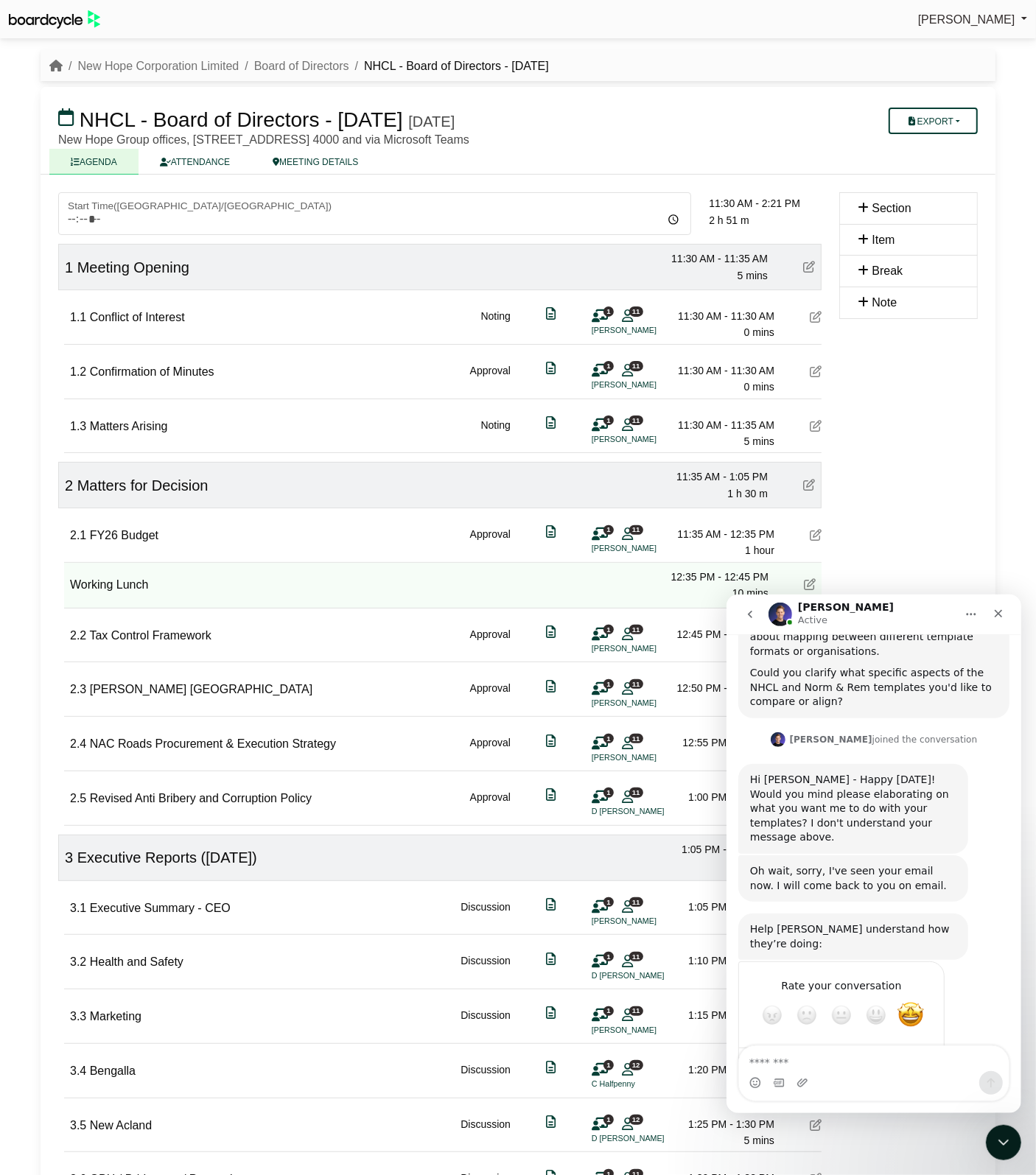
scroll to position [426, 0]
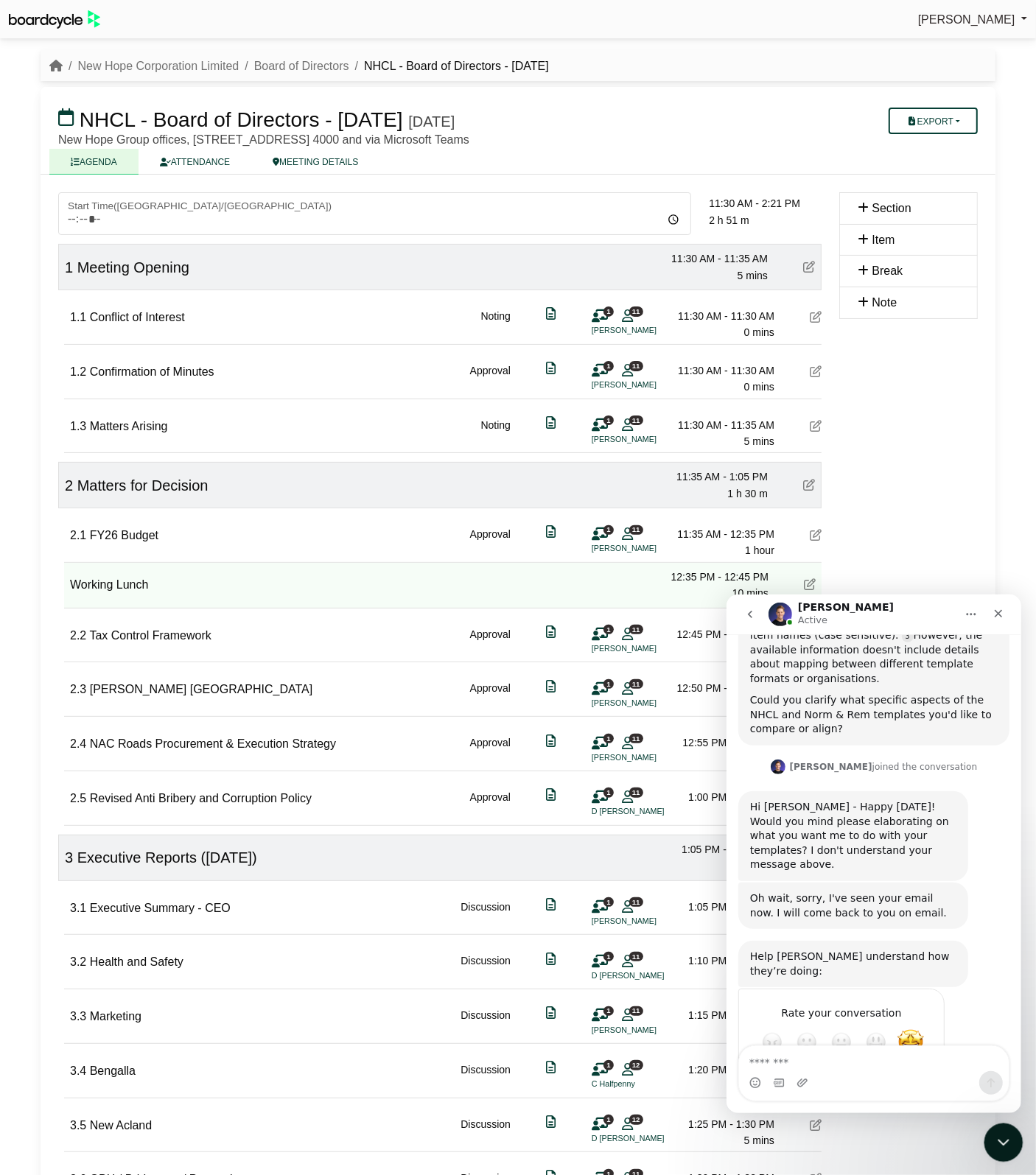
click at [1009, 1151] on div "Close Intercom Messenger" at bounding box center [1002, 1141] width 35 height 35
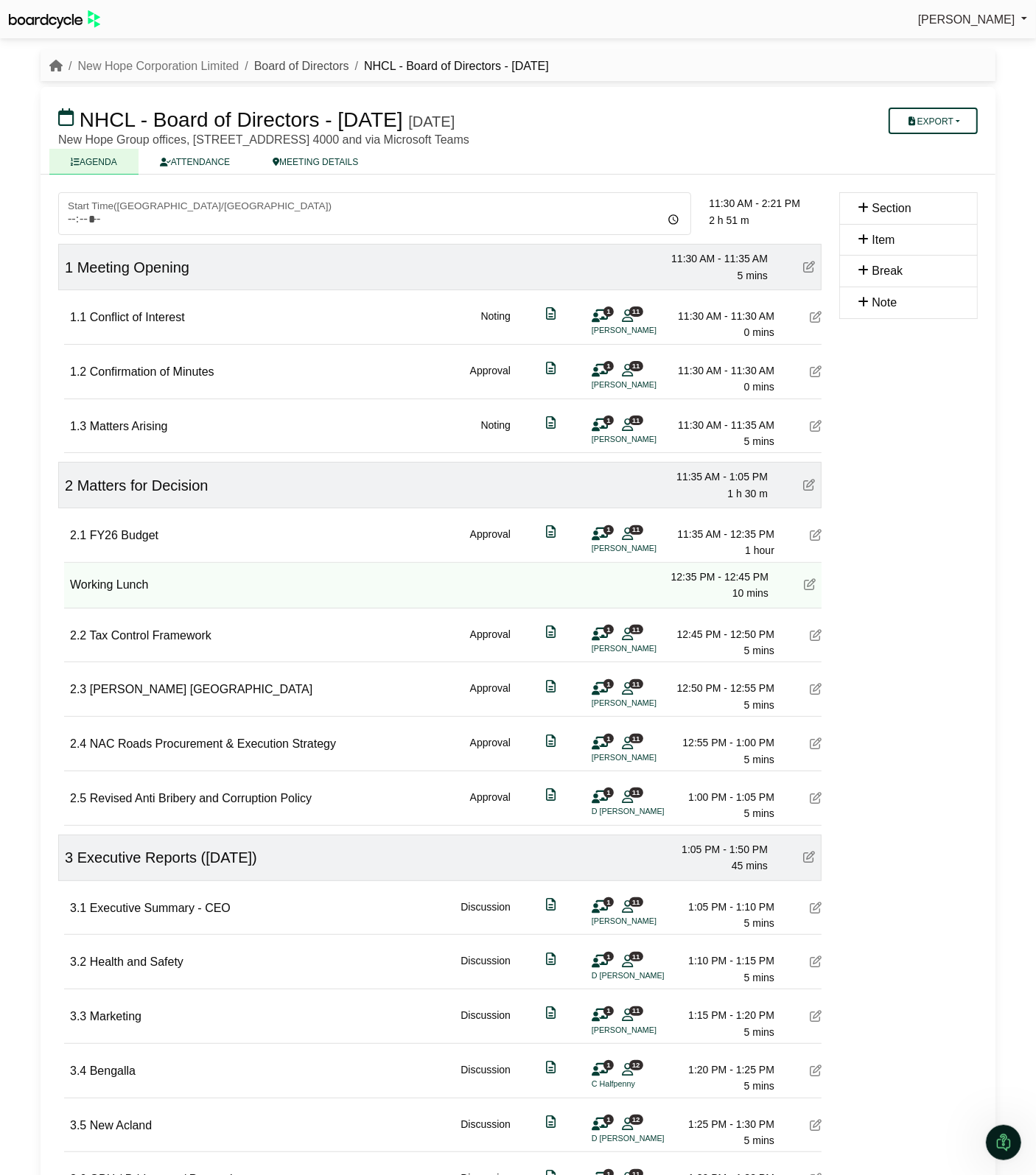
click at [300, 67] on body "Sylvia Lee Sign Out New Hope Corporation Limited Board of Directors NHCL - Boar…" at bounding box center [518, 587] width 1036 height 1175
click at [186, 72] on link "New Hope Corporation Limited" at bounding box center [158, 66] width 162 height 13
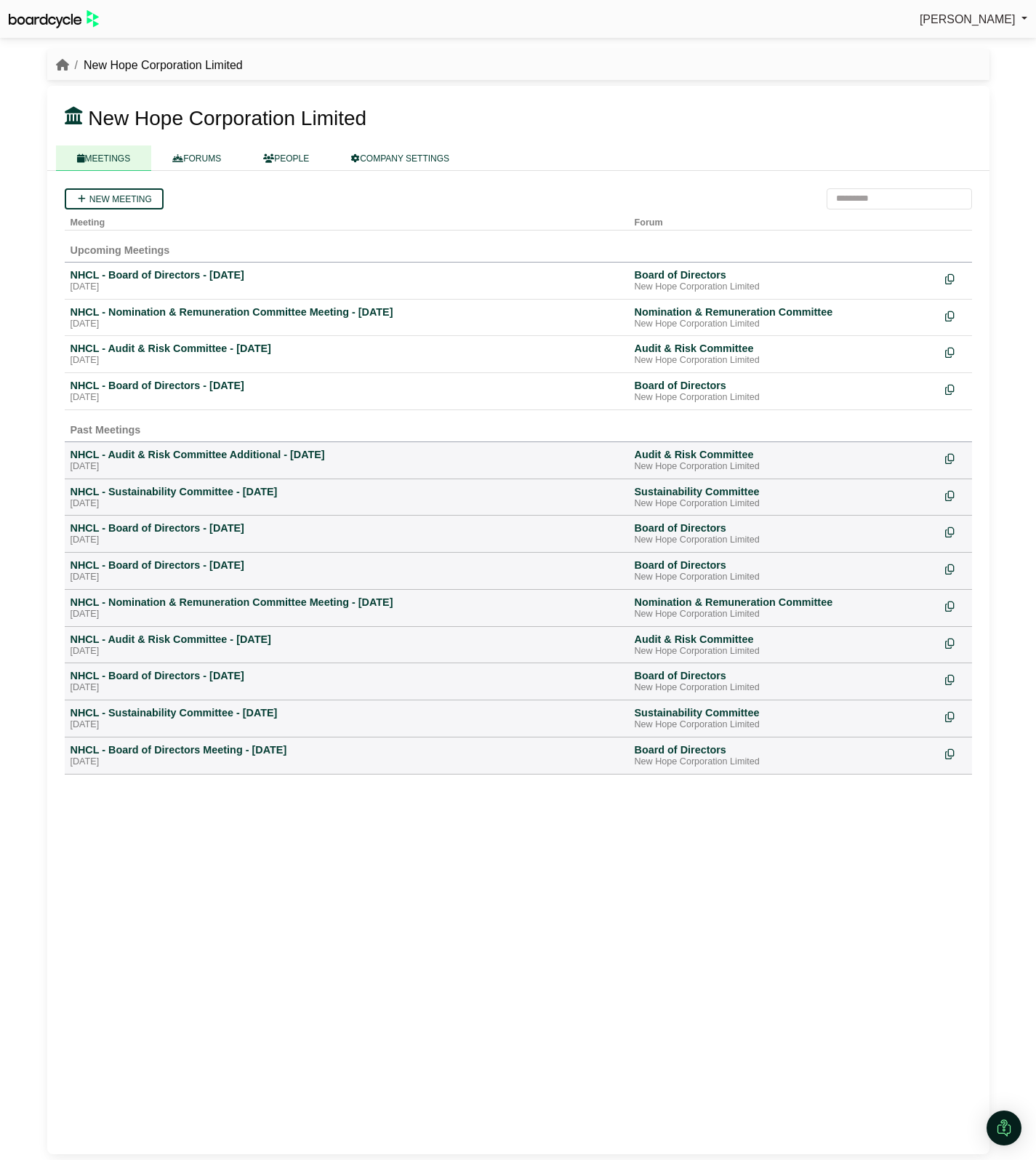
click at [52, 67] on div "New Hope Corporation Limited" at bounding box center [518, 66] width 942 height 19
click at [59, 68] on icon "breadcrumb" at bounding box center [63, 65] width 14 height 12
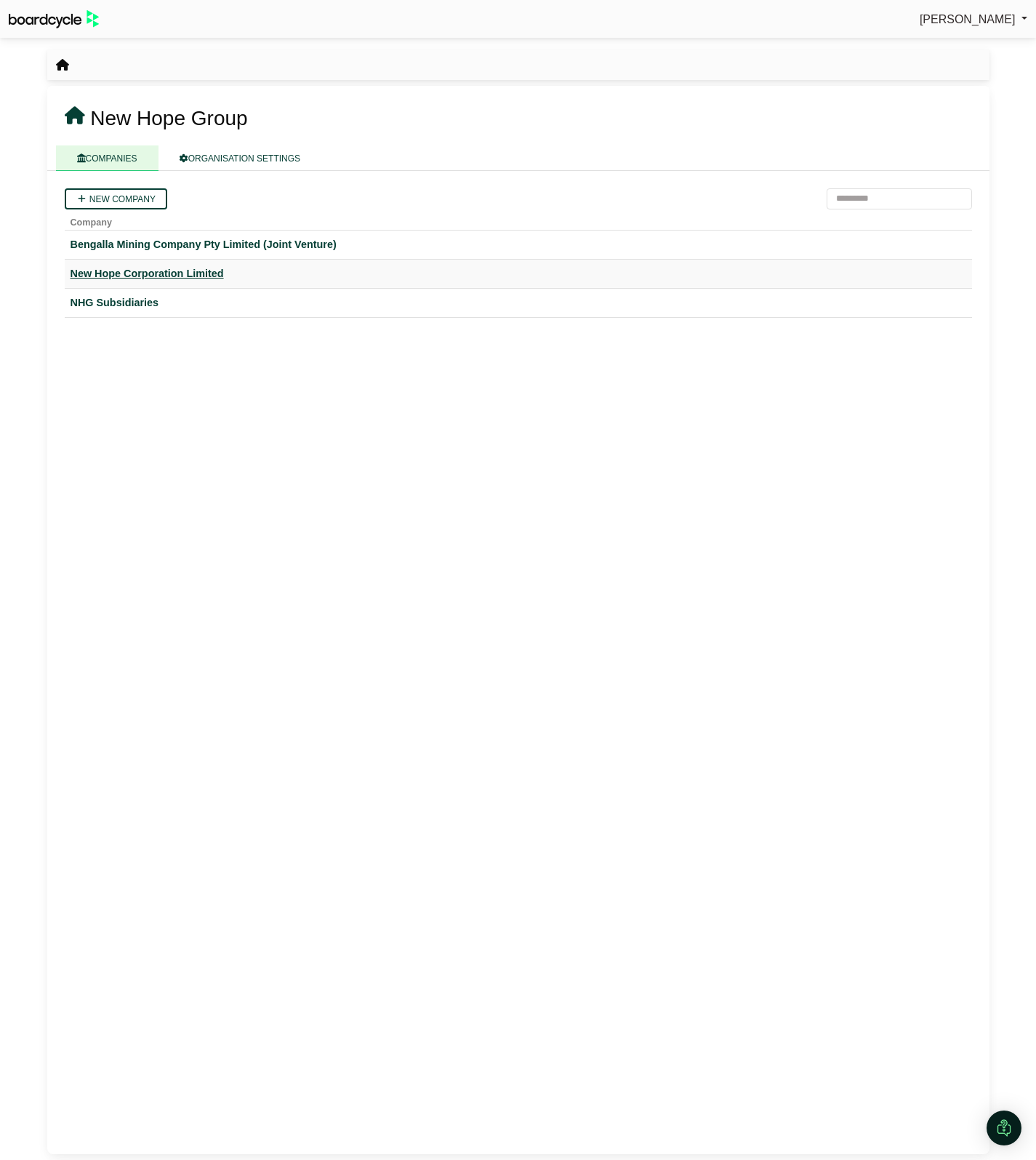
click at [196, 265] on div "New Hope Corporation Limited" at bounding box center [518, 273] width 896 height 16
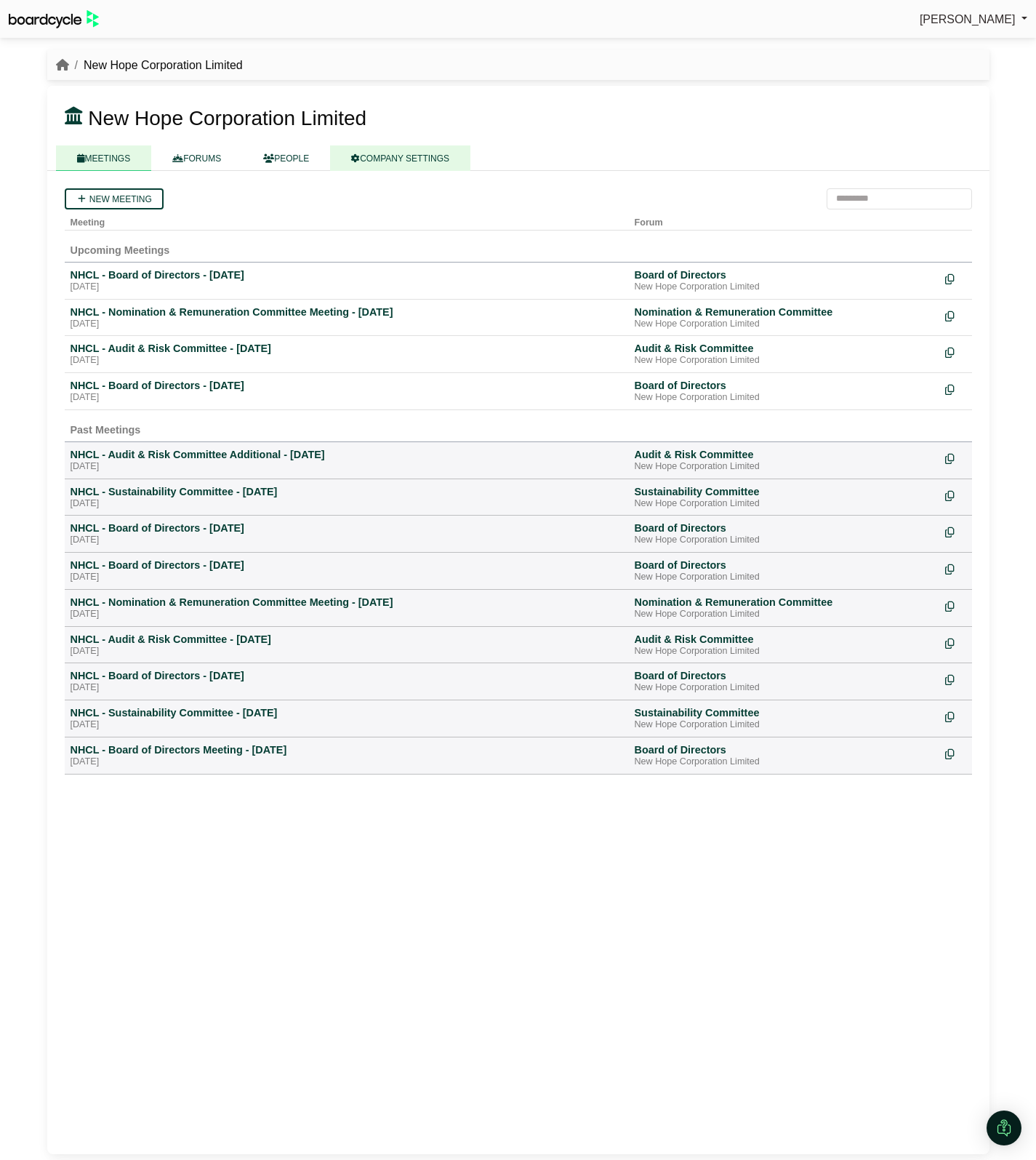
click at [378, 158] on link "COMPANY SETTINGS" at bounding box center [400, 158] width 140 height 25
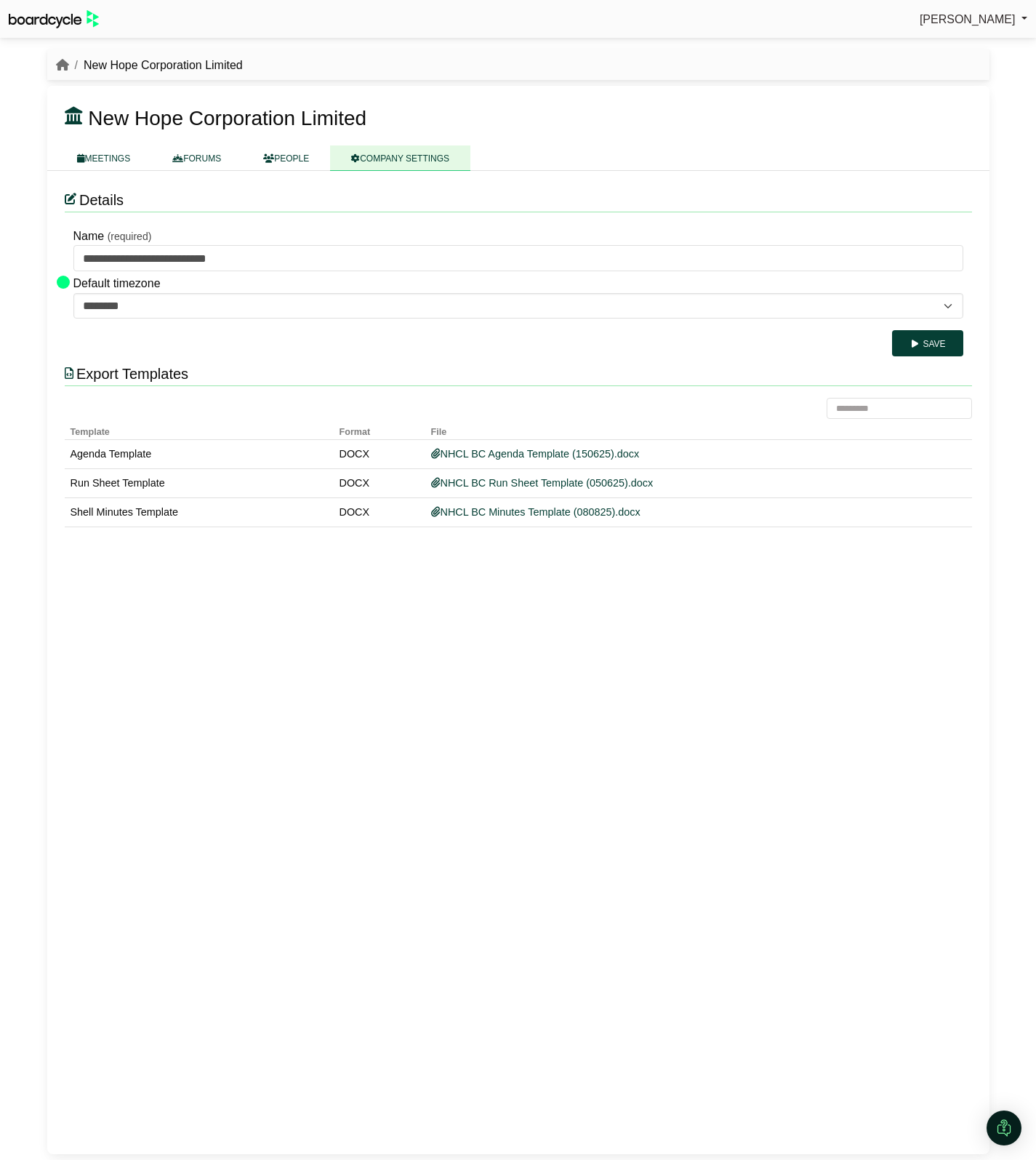
drag, startPoint x: 467, startPoint y: 510, endPoint x: 282, endPoint y: 538, distance: 187.1
click at [271, 538] on div "**********" at bounding box center [518, 663] width 942 height 984
click at [473, 515] on link "NHCL BC Minutes Template (080825).docx" at bounding box center [536, 512] width 210 height 12
drag, startPoint x: 616, startPoint y: 893, endPoint x: 611, endPoint y: 846, distance: 47.3
click at [616, 893] on div "**********" at bounding box center [518, 663] width 942 height 984
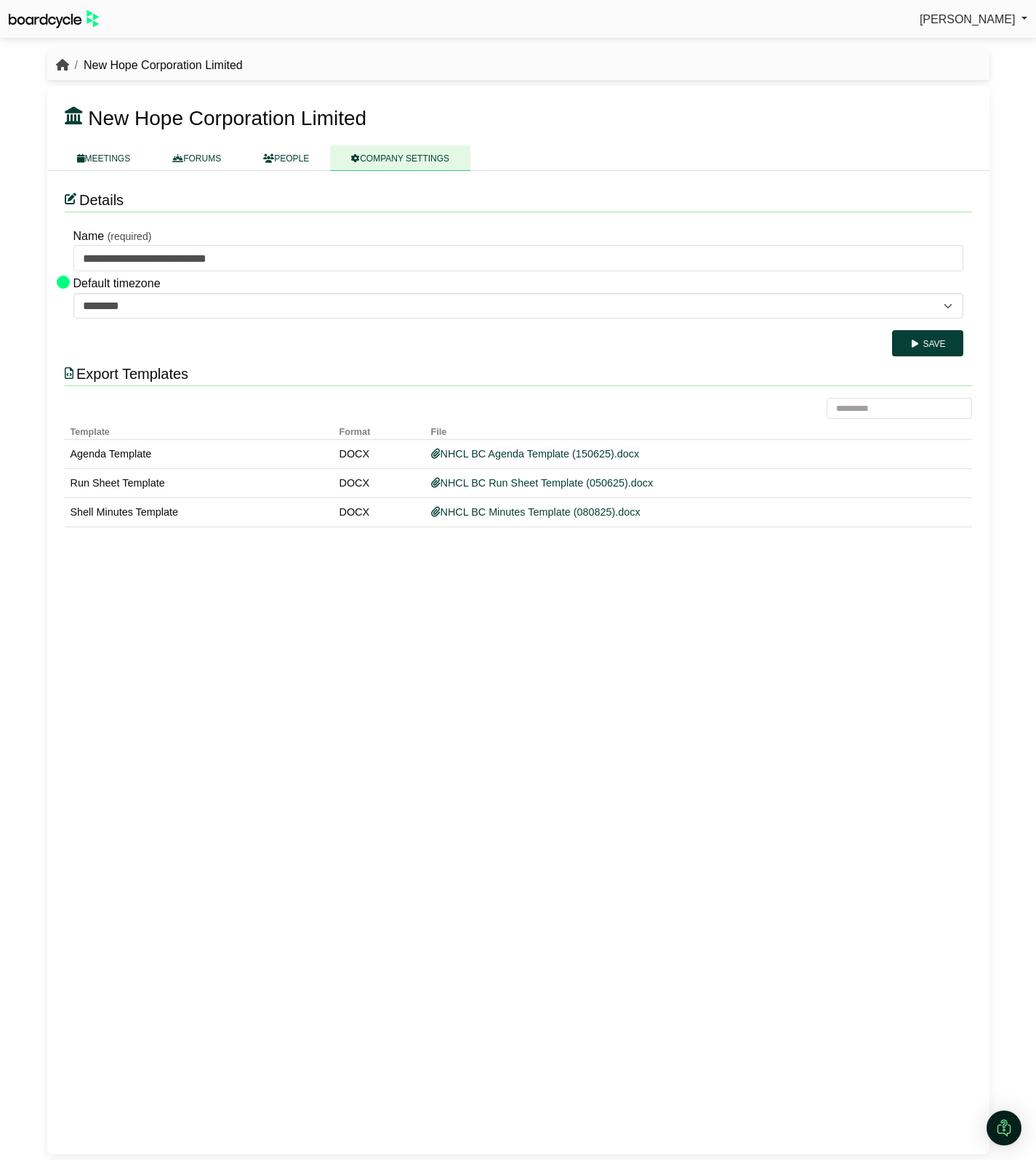
click at [66, 66] on icon "breadcrumb" at bounding box center [63, 65] width 14 height 12
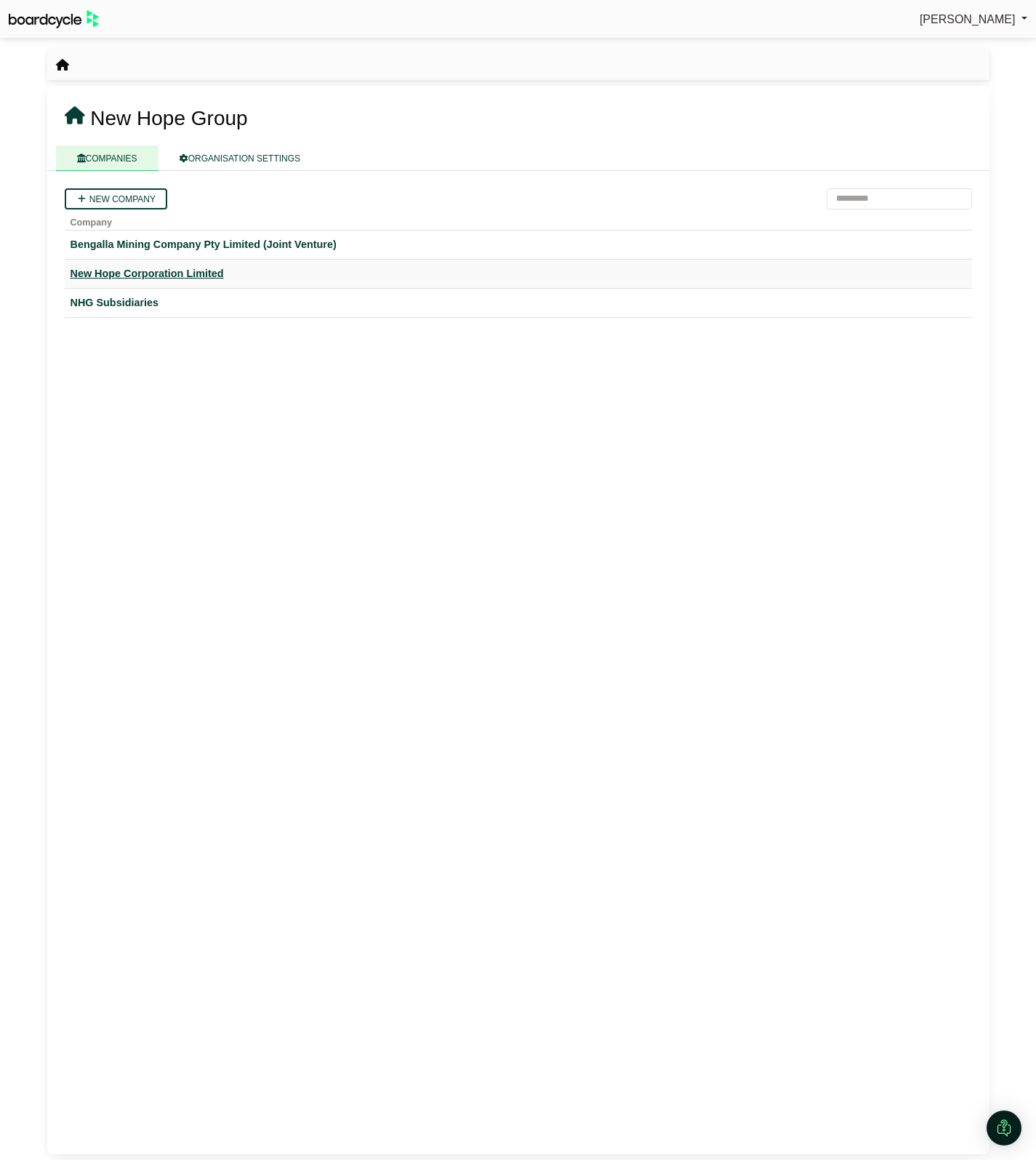
click at [165, 273] on div "New Hope Corporation Limited" at bounding box center [518, 273] width 896 height 16
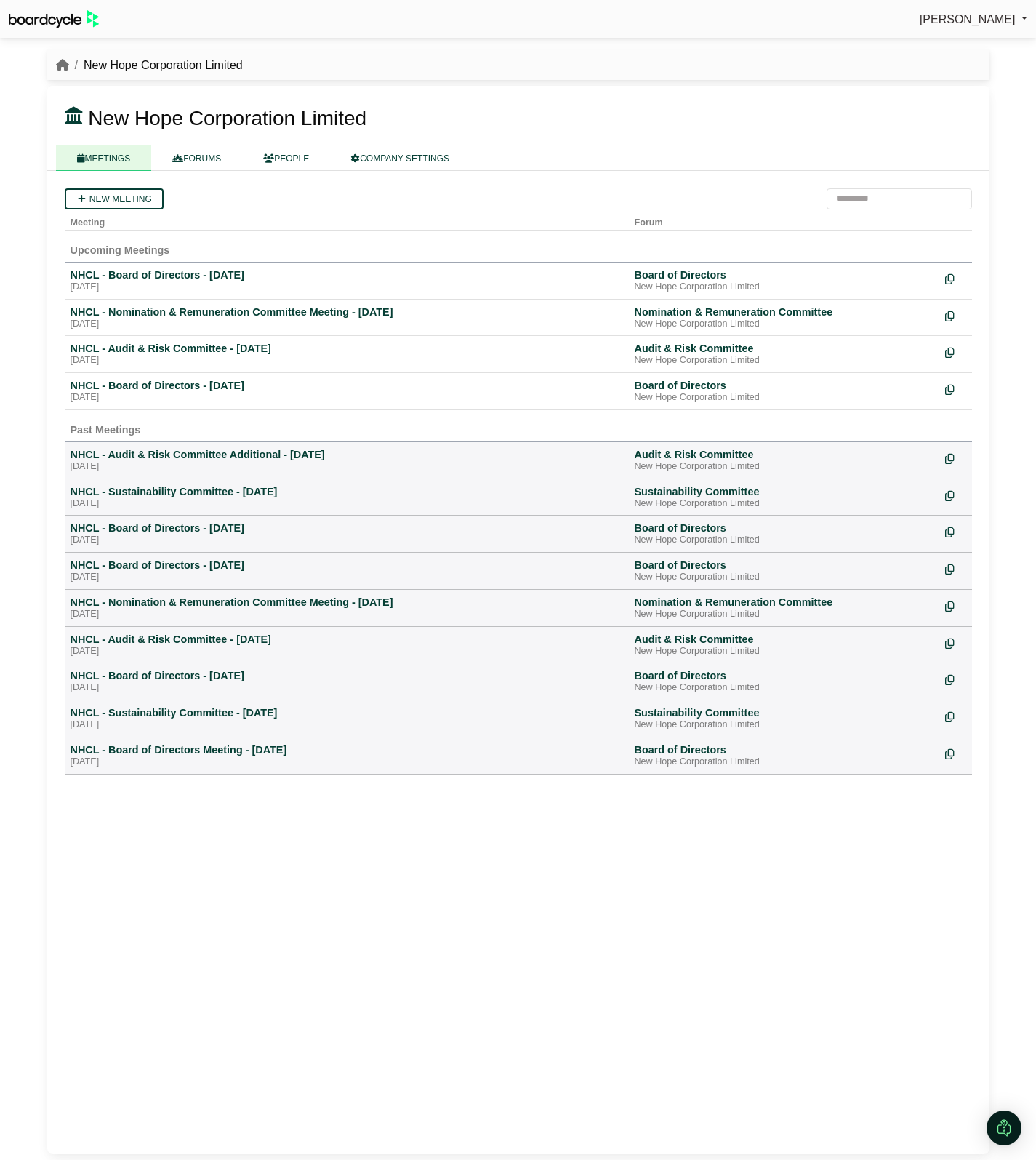
click at [165, 273] on div "NHCL - Board of Directors - [DATE]" at bounding box center [346, 275] width 552 height 14
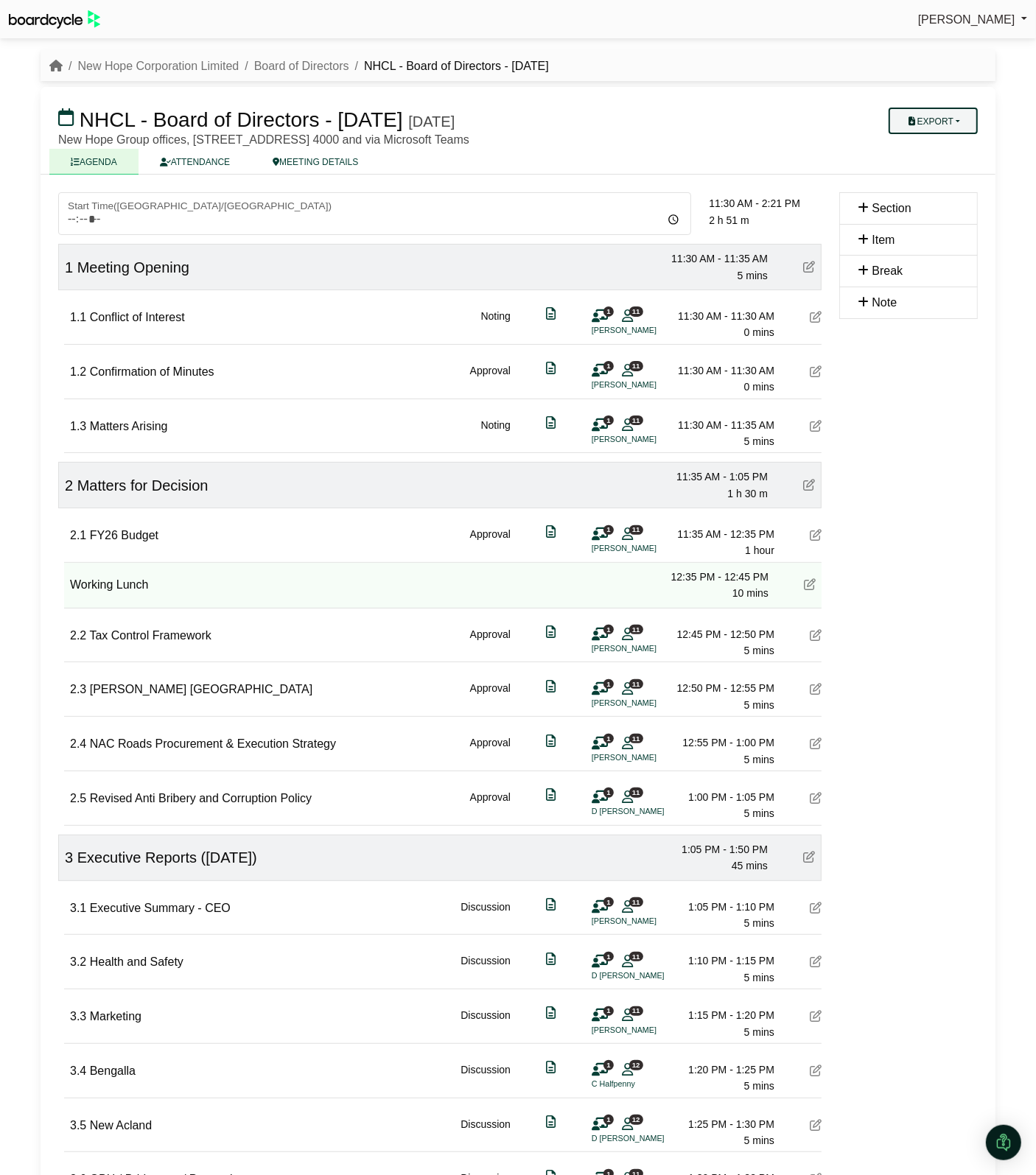
click at [949, 120] on button "Export" at bounding box center [933, 121] width 89 height 26
click at [945, 188] on link "Shell Minutes" at bounding box center [954, 190] width 128 height 23
click at [932, 126] on button "Export" at bounding box center [933, 121] width 89 height 26
click at [929, 184] on link "Shell Minutes" at bounding box center [954, 190] width 128 height 23
click at [225, 17] on div "[PERSON_NAME] Sign Out" at bounding box center [518, 20] width 1036 height 25
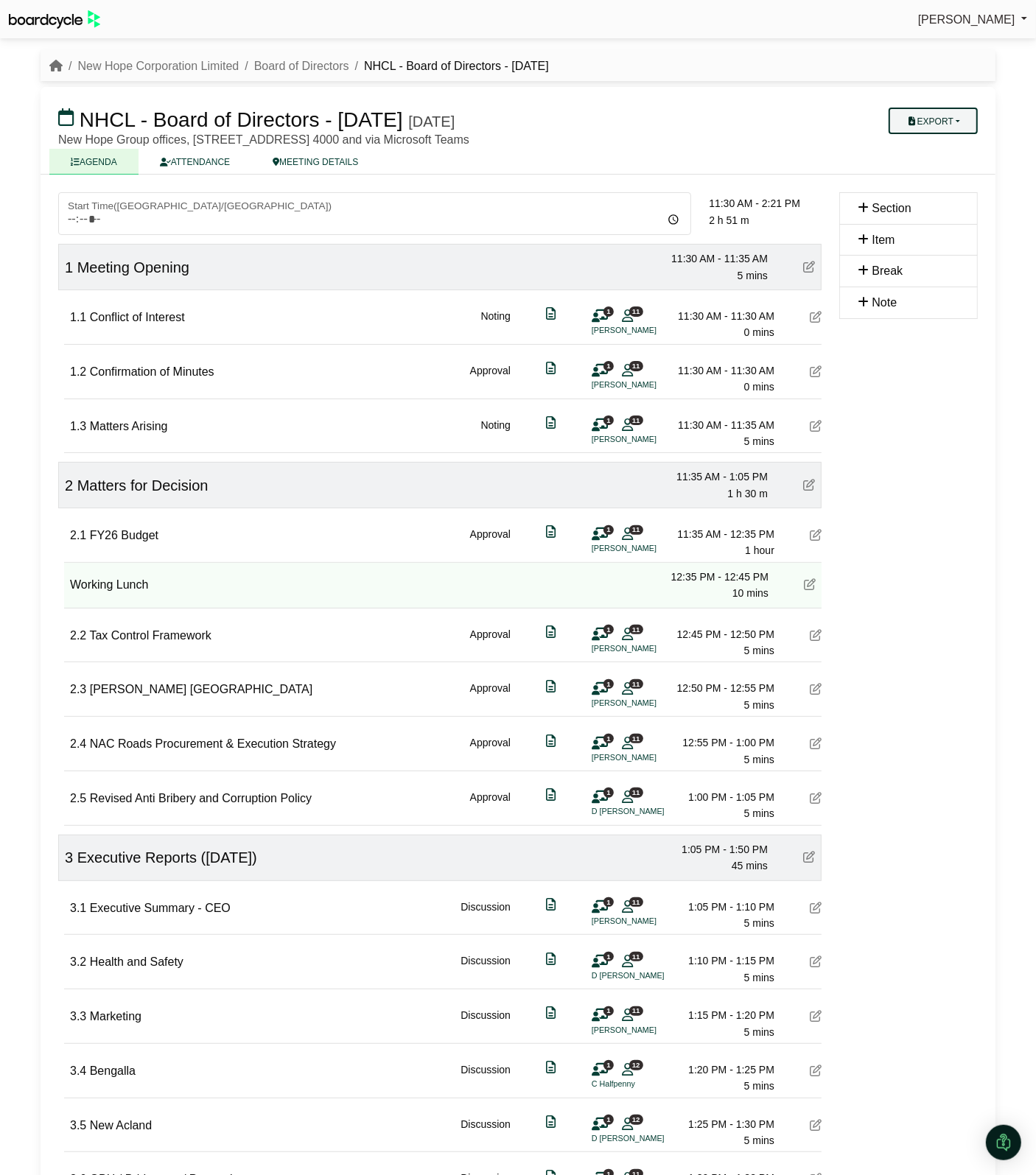
click at [911, 118] on icon "button" at bounding box center [912, 122] width 11 height 9
click at [934, 185] on link "Shell Minutes" at bounding box center [954, 190] width 128 height 23
click at [951, 123] on button "Export" at bounding box center [933, 121] width 89 height 26
click at [952, 182] on link "Shell Minutes" at bounding box center [954, 190] width 128 height 23
